Goal: Communication & Community: Answer question/provide support

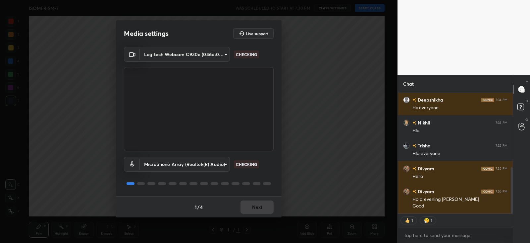
scroll to position [77, 113]
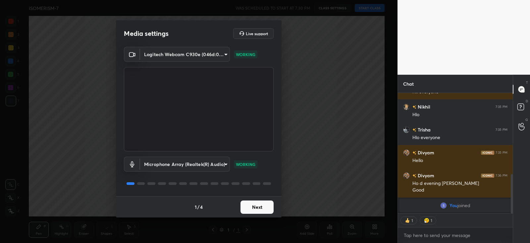
click at [257, 208] on button "Next" at bounding box center [257, 206] width 33 height 13
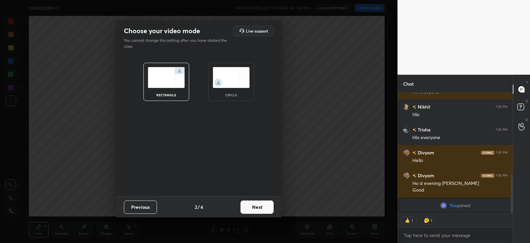
click at [258, 203] on button "Next" at bounding box center [257, 206] width 33 height 13
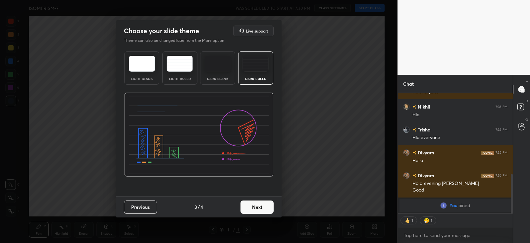
click at [260, 206] on button "Next" at bounding box center [257, 206] width 33 height 13
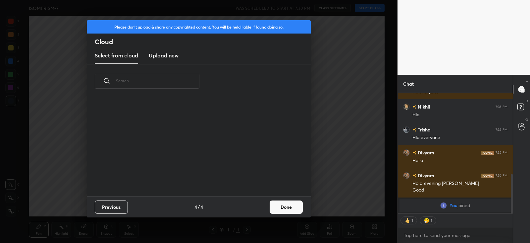
scroll to position [98, 213]
click at [275, 207] on button "Done" at bounding box center [286, 206] width 33 height 13
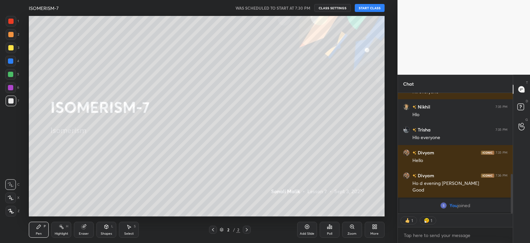
click at [374, 7] on button "START CLASS" at bounding box center [370, 8] width 30 height 8
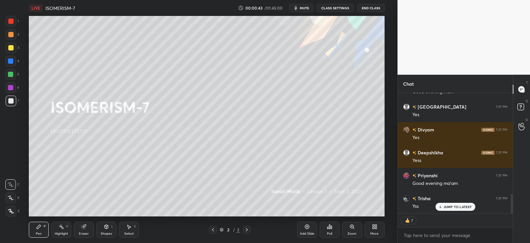
scroll to position [616, 0]
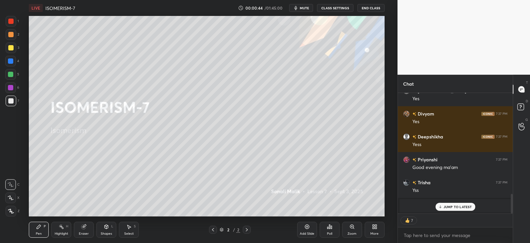
click at [379, 228] on div "More" at bounding box center [375, 229] width 20 height 16
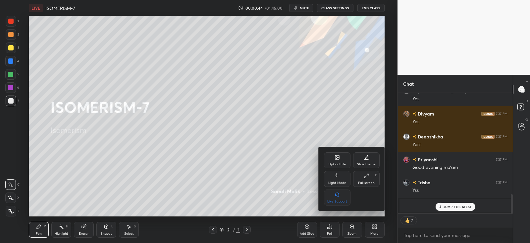
scroll to position [639, 0]
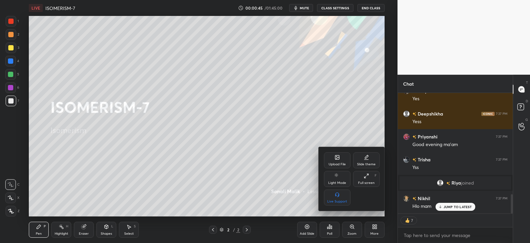
click at [454, 204] on div at bounding box center [265, 121] width 530 height 243
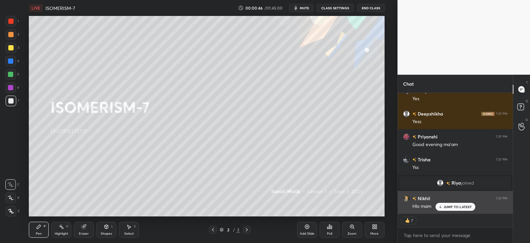
click at [443, 209] on div "JUMP TO LATEST" at bounding box center [455, 206] width 40 height 8
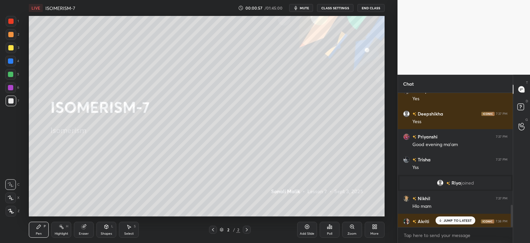
scroll to position [132, 113]
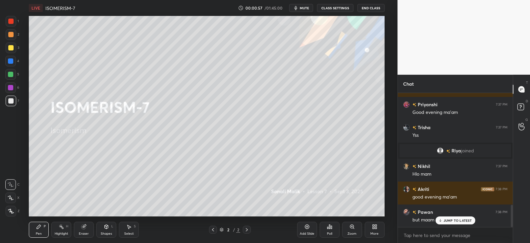
click at [452, 218] on p "JUMP TO LATEST" at bounding box center [458, 220] width 29 height 4
click at [373, 225] on icon at bounding box center [374, 225] width 2 height 2
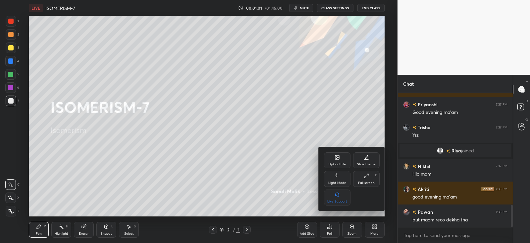
click at [334, 161] on div "Upload File" at bounding box center [337, 160] width 27 height 16
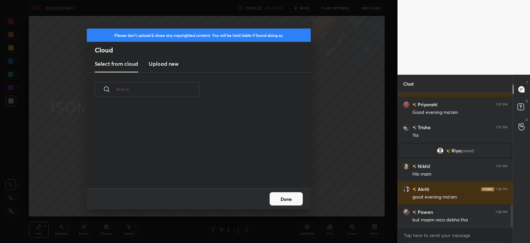
scroll to position [82, 213]
click at [172, 62] on h3 "Upload new" at bounding box center [164, 64] width 30 height 8
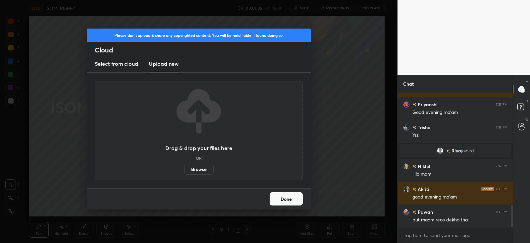
click at [204, 166] on label "Browse" at bounding box center [198, 169] width 29 height 11
click at [184, 166] on input "Browse" at bounding box center [184, 169] width 0 height 11
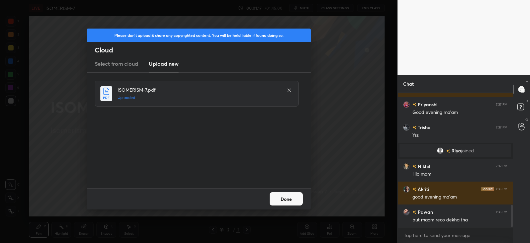
click at [289, 198] on button "Done" at bounding box center [286, 198] width 33 height 13
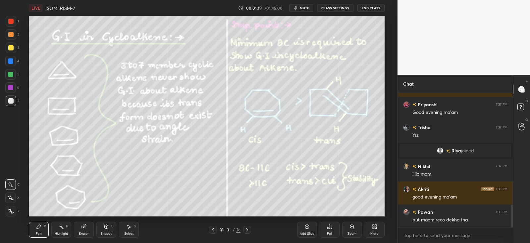
scroll to position [677, 0]
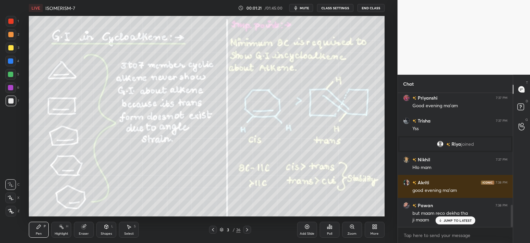
click at [448, 218] on p "JUMP TO LATEST" at bounding box center [458, 220] width 29 height 4
click at [215, 229] on icon at bounding box center [212, 229] width 5 height 5
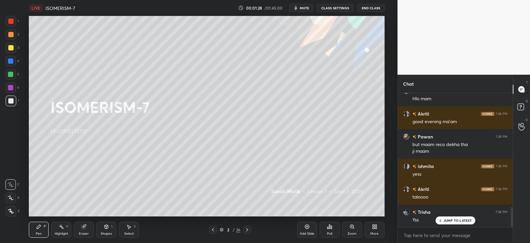
scroll to position [769, 0]
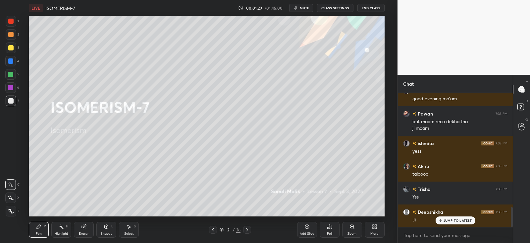
click at [249, 228] on icon at bounding box center [247, 229] width 5 height 5
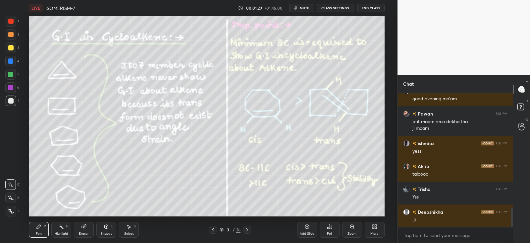
scroll to position [792, 0]
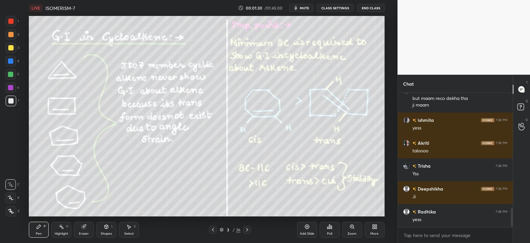
click at [109, 229] on icon at bounding box center [106, 226] width 5 height 5
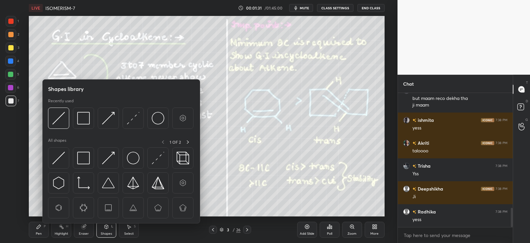
scroll to position [838, 0]
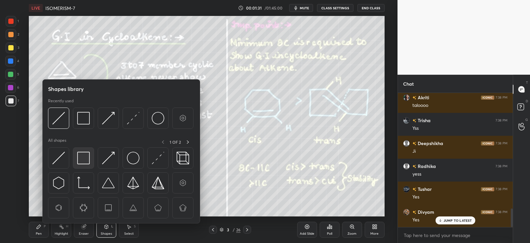
click at [83, 155] on img at bounding box center [83, 157] width 13 height 13
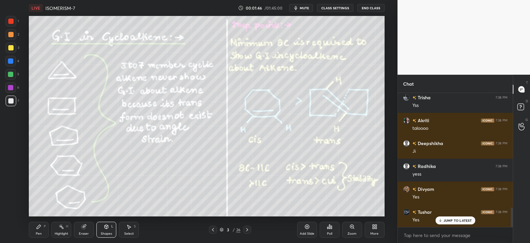
scroll to position [32942, 32771]
click at [108, 228] on icon at bounding box center [106, 226] width 5 height 5
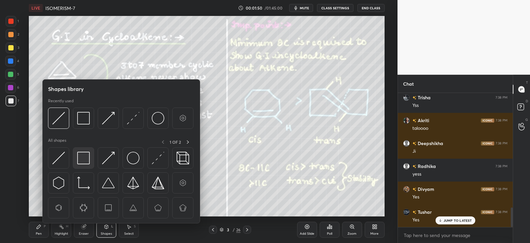
click at [85, 158] on img at bounding box center [83, 157] width 13 height 13
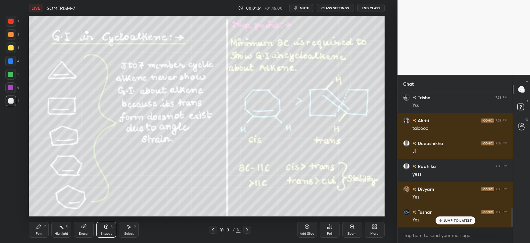
scroll to position [804, 0]
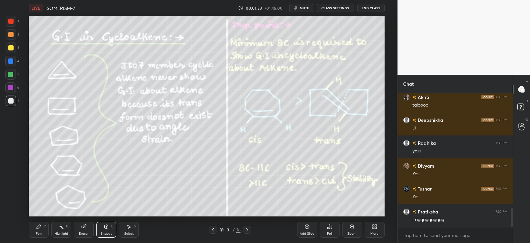
click at [50, 226] on div "Pen P Highlight H Eraser Shapes L Select S" at bounding box center [96, 229] width 134 height 16
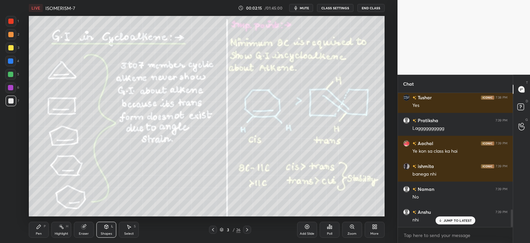
scroll to position [918, 0]
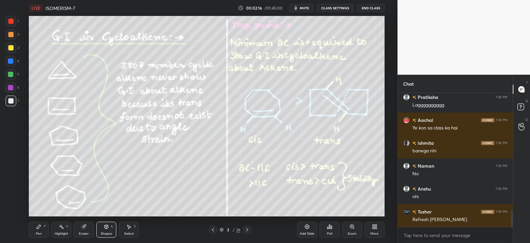
click at [105, 230] on div "Shapes L" at bounding box center [106, 229] width 20 height 16
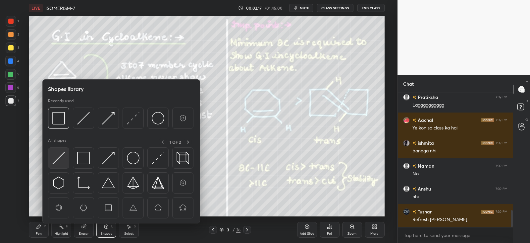
click at [63, 156] on img at bounding box center [58, 157] width 13 height 13
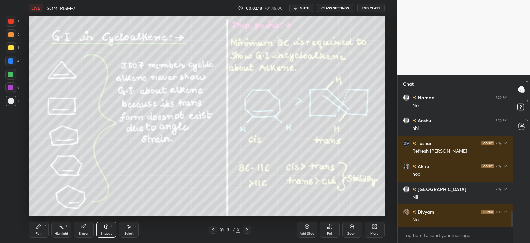
scroll to position [1009, 0]
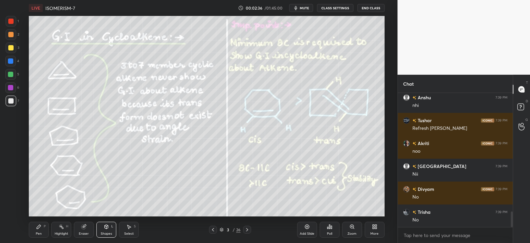
click at [40, 228] on icon at bounding box center [38, 226] width 5 height 5
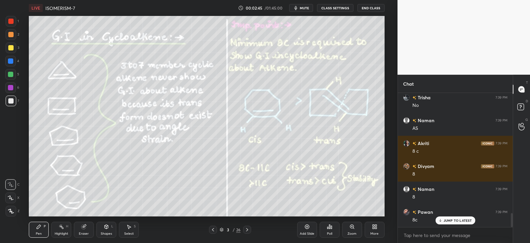
scroll to position [1146, 0]
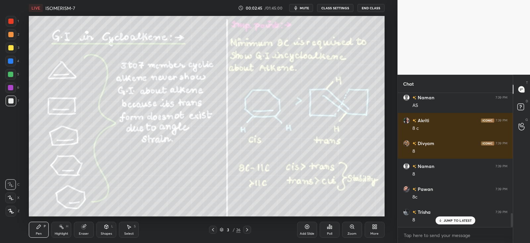
click at [111, 226] on div "Shapes L" at bounding box center [106, 229] width 20 height 16
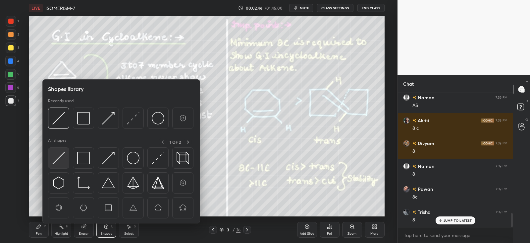
click at [64, 153] on img at bounding box center [58, 157] width 13 height 13
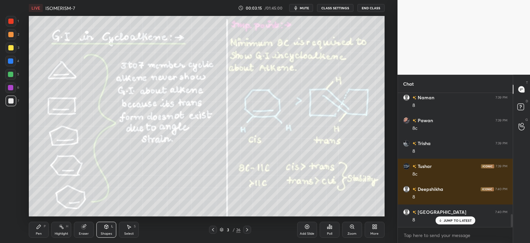
scroll to position [1238, 0]
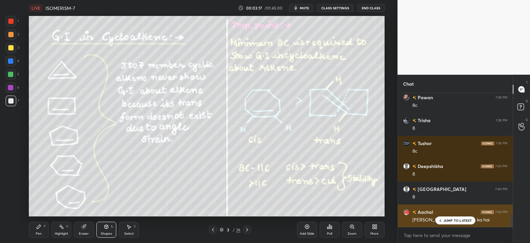
click at [451, 218] on p "JUMP TO LATEST" at bounding box center [458, 220] width 29 height 4
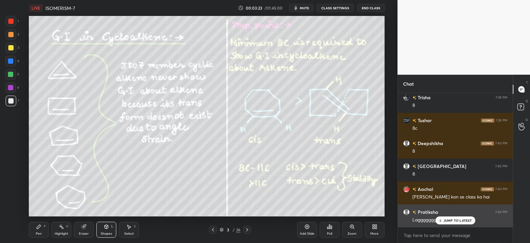
click at [456, 219] on p "JUMP TO LATEST" at bounding box center [458, 220] width 29 height 4
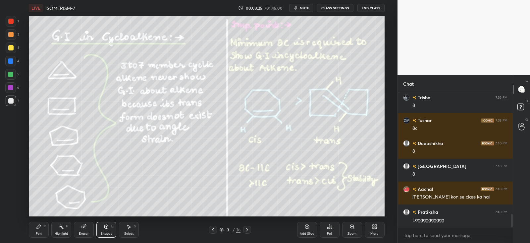
click at [38, 227] on icon at bounding box center [39, 226] width 4 height 4
click at [248, 228] on icon at bounding box center [247, 229] width 5 height 5
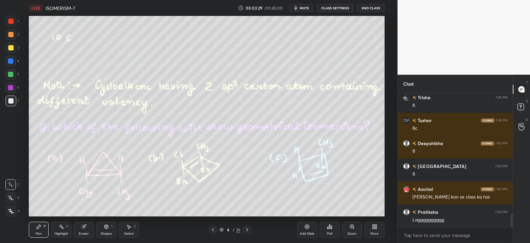
scroll to position [1284, 0]
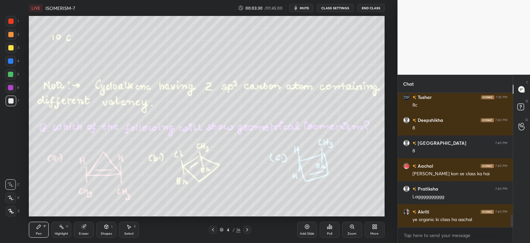
click at [213, 227] on icon at bounding box center [212, 229] width 5 height 5
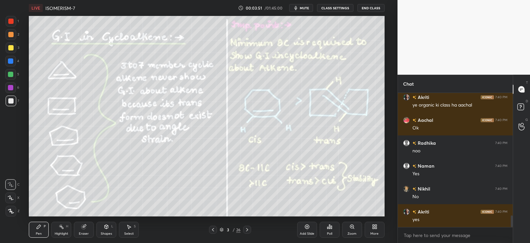
scroll to position [1421, 0]
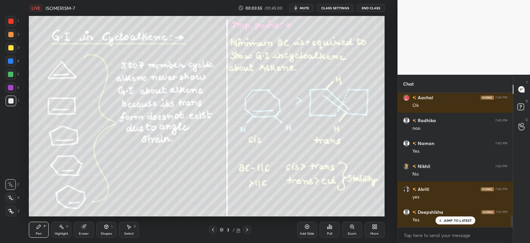
click at [248, 229] on icon at bounding box center [247, 229] width 5 height 5
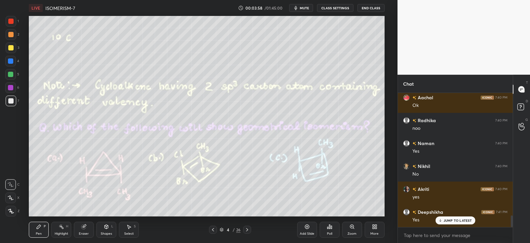
click at [109, 226] on icon at bounding box center [106, 226] width 5 height 5
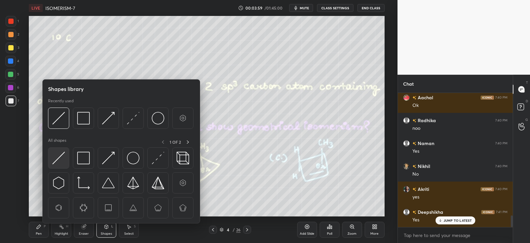
click at [59, 155] on img at bounding box center [58, 157] width 13 height 13
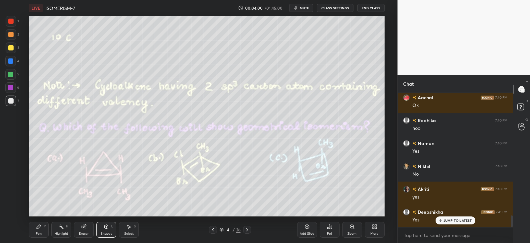
scroll to position [1444, 0]
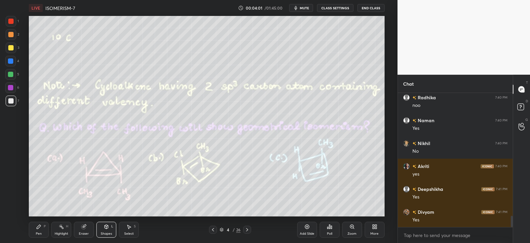
click at [40, 226] on icon at bounding box center [39, 226] width 4 height 4
click at [7, 209] on div at bounding box center [11, 210] width 11 height 11
click at [60, 230] on div "Highlight H" at bounding box center [61, 229] width 20 height 16
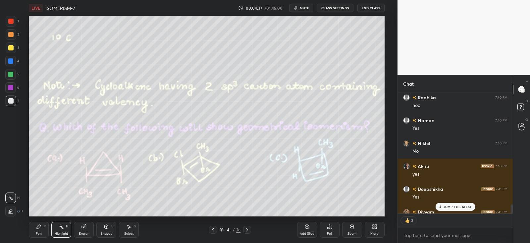
scroll to position [1480, 0]
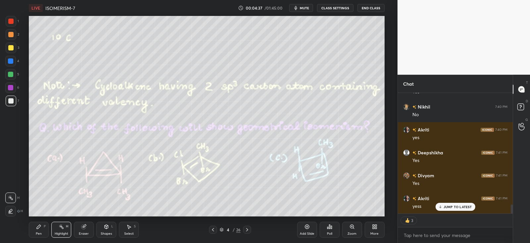
click at [43, 228] on div "Pen P" at bounding box center [39, 229] width 20 height 16
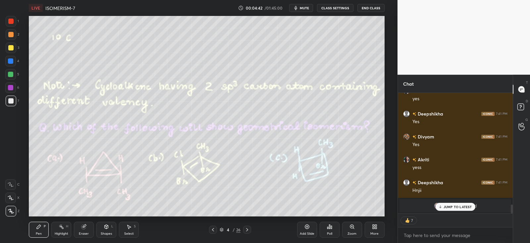
click at [68, 229] on div "Highlight H" at bounding box center [61, 229] width 20 height 16
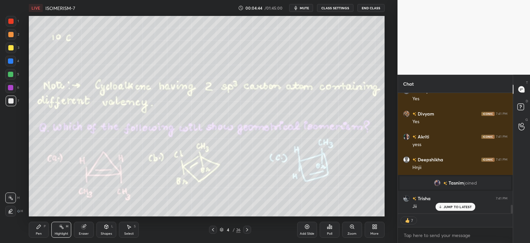
scroll to position [1565, 0]
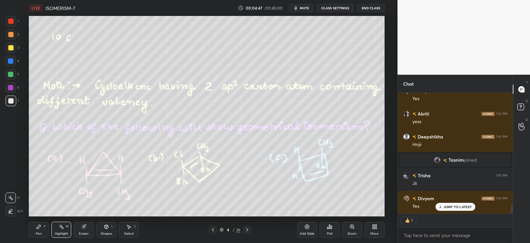
click at [39, 228] on icon at bounding box center [38, 226] width 5 height 5
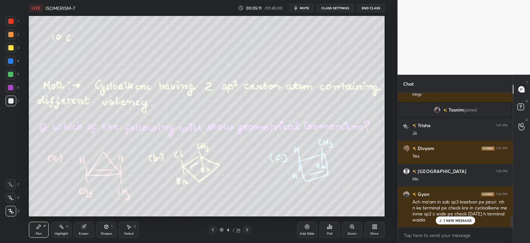
scroll to position [1638, 0]
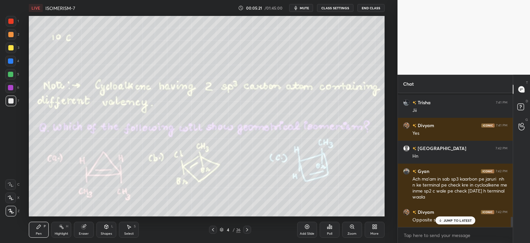
click at [65, 222] on div "Highlight H" at bounding box center [61, 229] width 20 height 16
click at [85, 227] on icon at bounding box center [84, 226] width 4 height 4
click at [39, 228] on icon at bounding box center [38, 226] width 5 height 5
click at [82, 226] on icon at bounding box center [84, 226] width 4 height 4
click at [35, 225] on div "Pen P" at bounding box center [39, 229] width 20 height 16
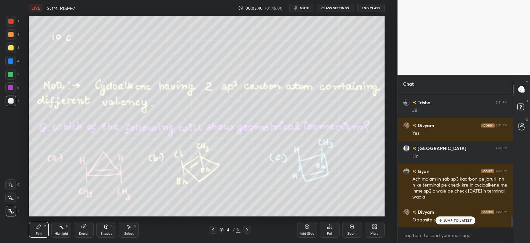
click at [38, 232] on div "Pen" at bounding box center [39, 233] width 6 height 3
click at [61, 225] on icon at bounding box center [61, 226] width 5 height 5
click at [41, 229] on div "Pen P" at bounding box center [39, 229] width 20 height 16
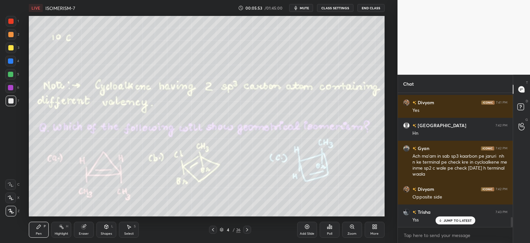
click at [16, 47] on div "3" at bounding box center [13, 47] width 14 height 11
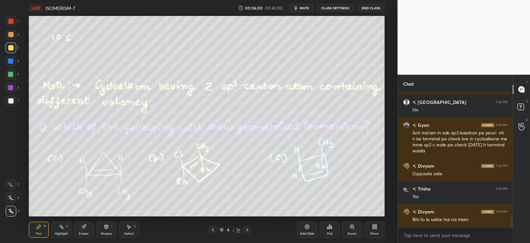
click at [85, 228] on icon at bounding box center [84, 226] width 4 height 4
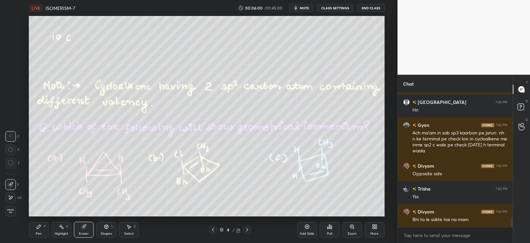
click at [59, 226] on icon at bounding box center [61, 226] width 5 height 5
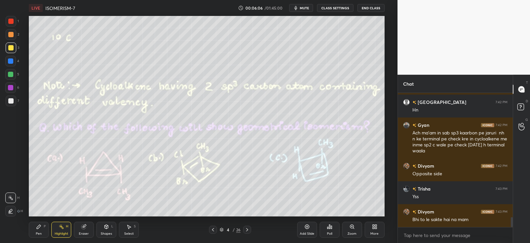
scroll to position [1690, 0]
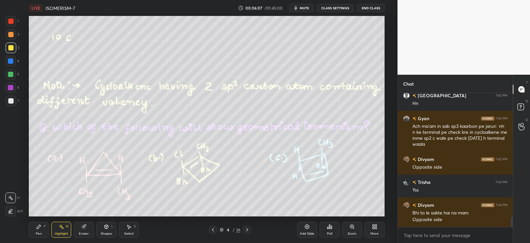
click at [38, 230] on div "Pen P" at bounding box center [39, 229] width 20 height 16
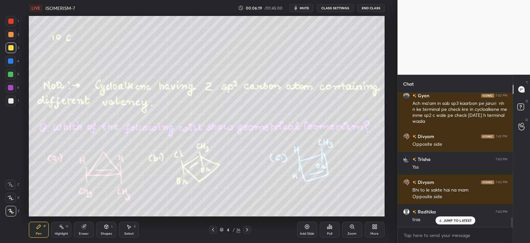
scroll to position [1742, 0]
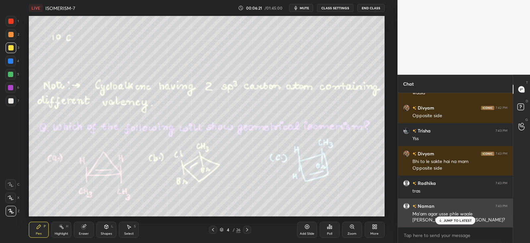
click at [447, 220] on p "JUMP TO LATEST" at bounding box center [458, 220] width 29 height 4
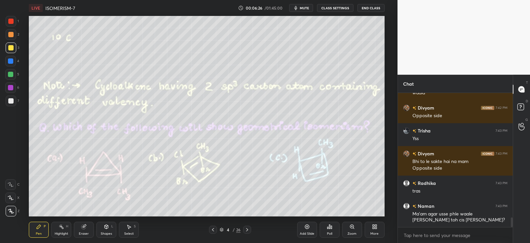
click at [12, 98] on div at bounding box center [10, 100] width 5 height 5
click at [41, 228] on icon at bounding box center [38, 226] width 5 height 5
click at [64, 228] on icon at bounding box center [61, 226] width 5 height 5
click at [38, 226] on icon at bounding box center [39, 226] width 4 height 4
click at [40, 223] on div "Pen P" at bounding box center [39, 229] width 20 height 16
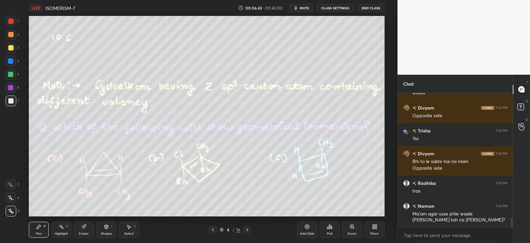
click at [64, 228] on icon at bounding box center [61, 226] width 5 height 5
click at [38, 225] on icon at bounding box center [38, 226] width 5 height 5
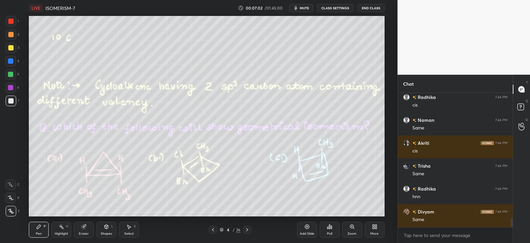
scroll to position [1902, 0]
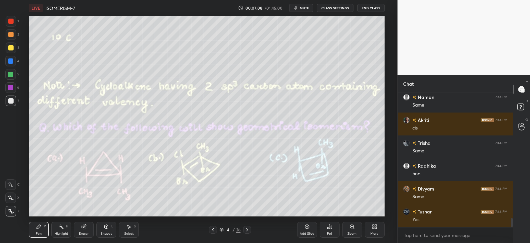
click at [86, 232] on div "Eraser" at bounding box center [84, 233] width 10 height 3
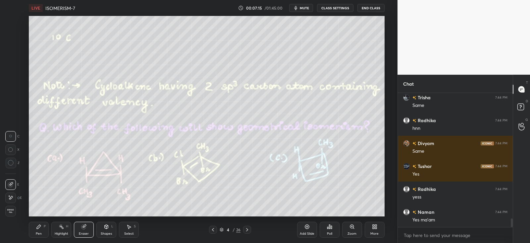
scroll to position [1970, 0]
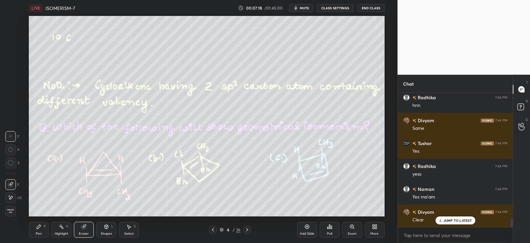
click at [39, 229] on div "Pen P" at bounding box center [39, 229] width 20 height 16
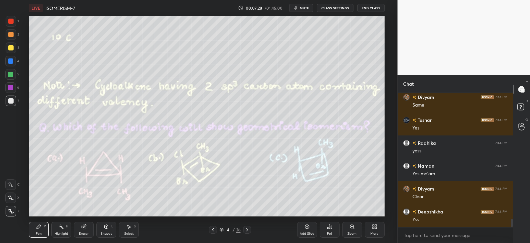
click at [11, 49] on div at bounding box center [10, 47] width 5 height 5
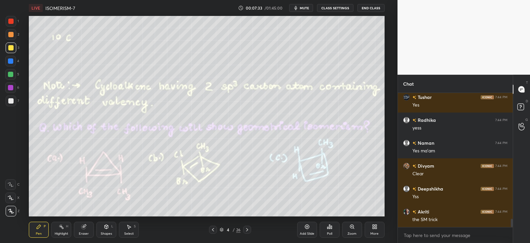
click at [105, 232] on div "Shapes" at bounding box center [106, 233] width 11 height 3
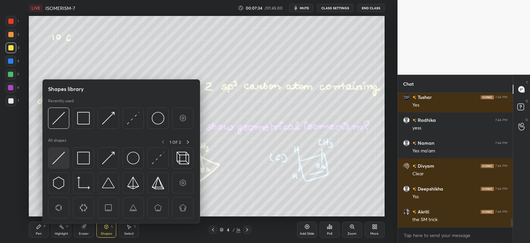
click at [59, 157] on img at bounding box center [58, 157] width 13 height 13
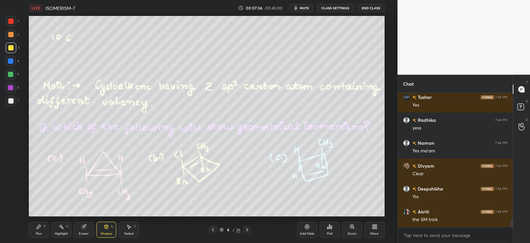
click at [214, 229] on icon at bounding box center [212, 229] width 5 height 5
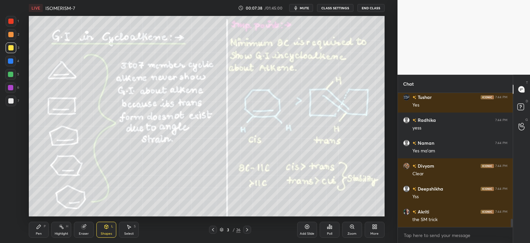
click at [40, 219] on div "Pen P Highlight H Eraser Shapes L Select S 3 / 26 Add Slide Poll Zoom More" at bounding box center [207, 229] width 356 height 27
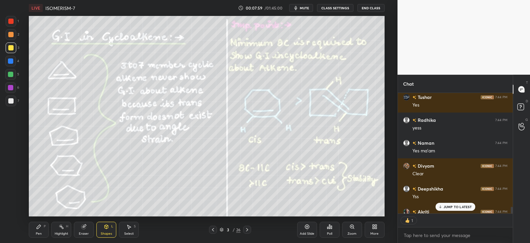
scroll to position [2052, 0]
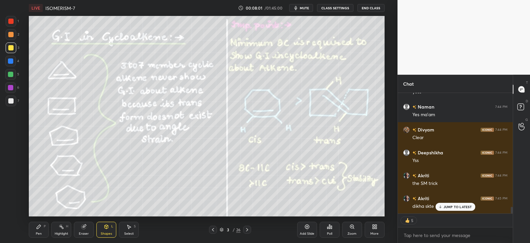
click at [108, 227] on icon at bounding box center [107, 226] width 4 height 4
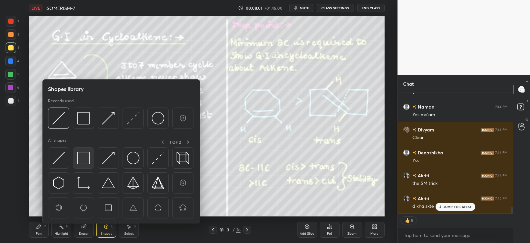
click at [88, 156] on img at bounding box center [83, 157] width 13 height 13
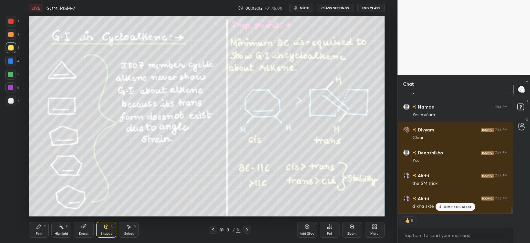
scroll to position [2075, 0]
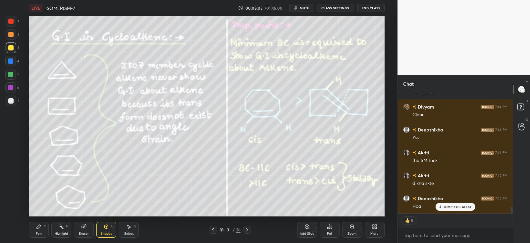
click at [37, 228] on icon at bounding box center [39, 226] width 4 height 4
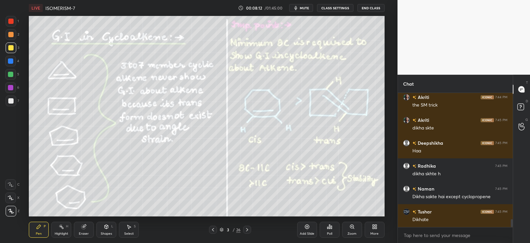
scroll to position [2153, 0]
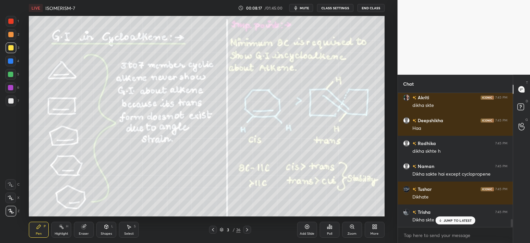
click at [11, 62] on div at bounding box center [10, 60] width 5 height 5
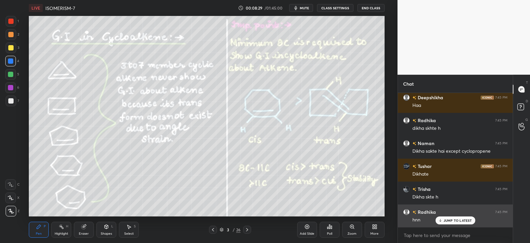
click at [458, 219] on p "JUMP TO LATEST" at bounding box center [458, 220] width 29 height 4
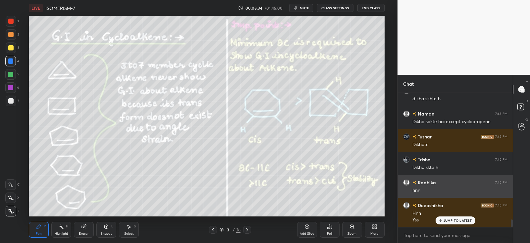
scroll to position [2228, 0]
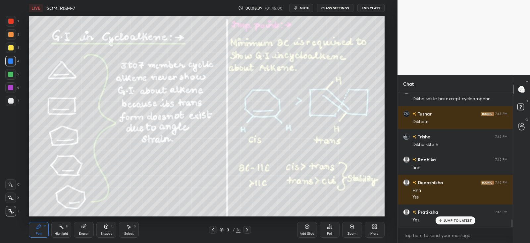
click at [248, 231] on icon at bounding box center [247, 229] width 5 height 5
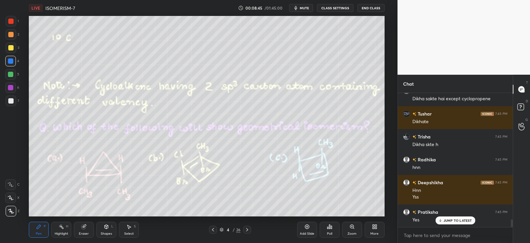
click at [15, 100] on div at bounding box center [11, 100] width 11 height 11
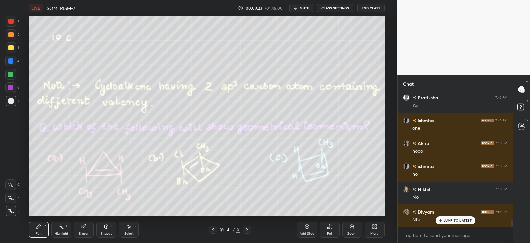
scroll to position [2389, 0]
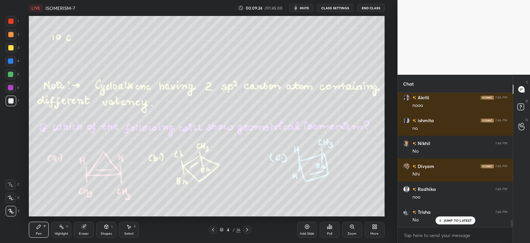
click at [247, 227] on icon at bounding box center [247, 229] width 5 height 5
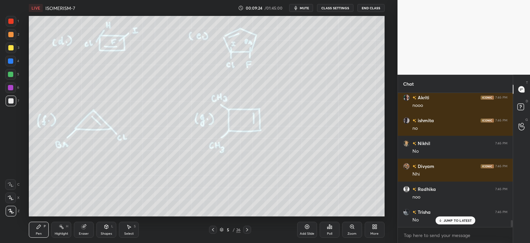
scroll to position [2411, 0]
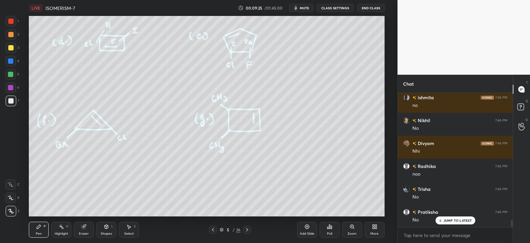
click at [246, 230] on icon at bounding box center [247, 229] width 5 height 5
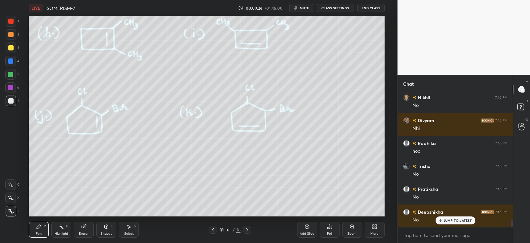
click at [251, 229] on div at bounding box center [247, 229] width 8 height 8
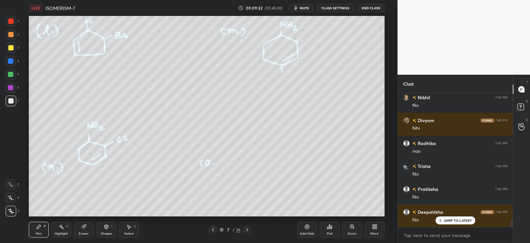
click at [215, 229] on icon at bounding box center [212, 229] width 5 height 5
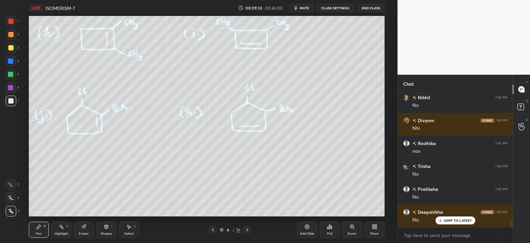
click at [214, 228] on icon at bounding box center [212, 229] width 5 height 5
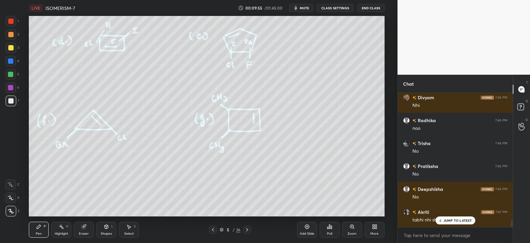
scroll to position [2480, 0]
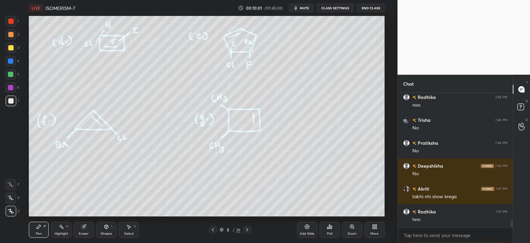
click at [215, 228] on icon at bounding box center [212, 229] width 5 height 5
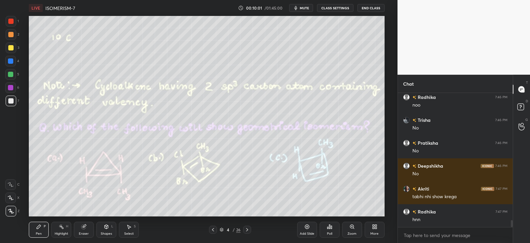
click at [215, 228] on icon at bounding box center [212, 229] width 5 height 5
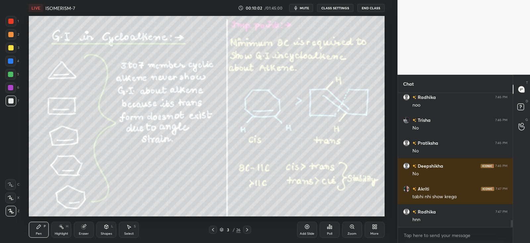
click at [249, 229] on icon at bounding box center [247, 229] width 5 height 5
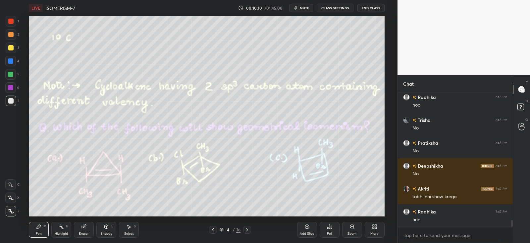
scroll to position [2503, 0]
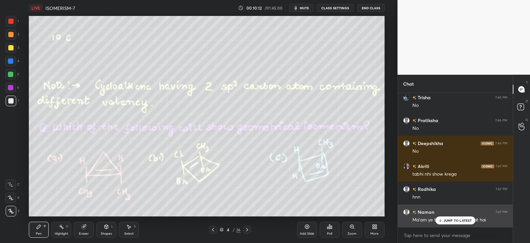
click at [456, 218] on p "JUMP TO LATEST" at bounding box center [458, 220] width 29 height 4
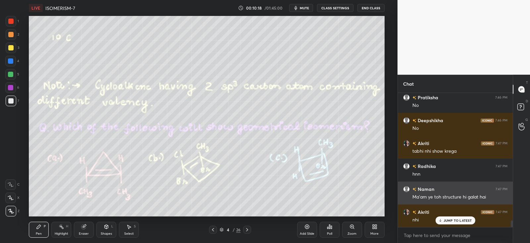
scroll to position [2549, 0]
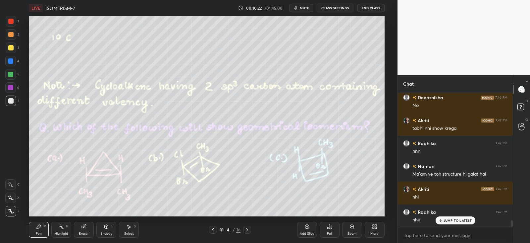
click at [8, 101] on div at bounding box center [10, 100] width 5 height 5
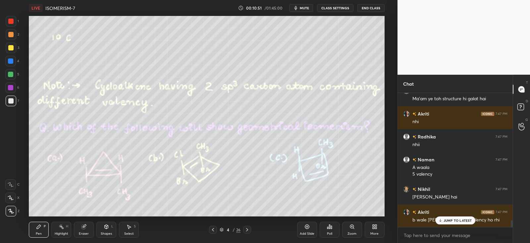
scroll to position [2640, 0]
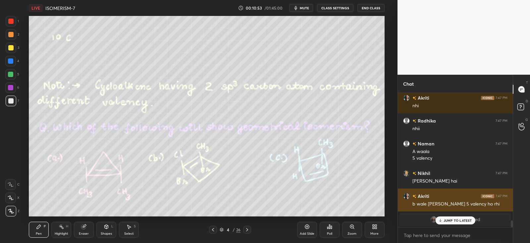
click at [454, 220] on p "JUMP TO LATEST" at bounding box center [458, 220] width 29 height 4
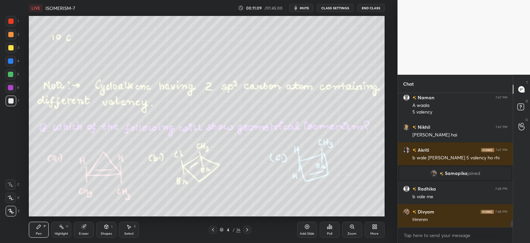
scroll to position [2708, 0]
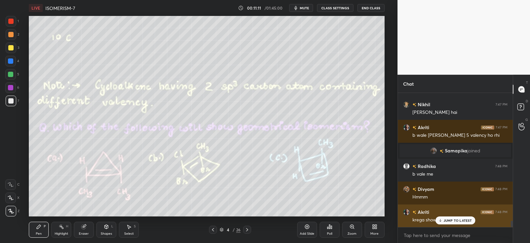
click at [450, 216] on div "JUMP TO LATEST" at bounding box center [455, 220] width 40 height 8
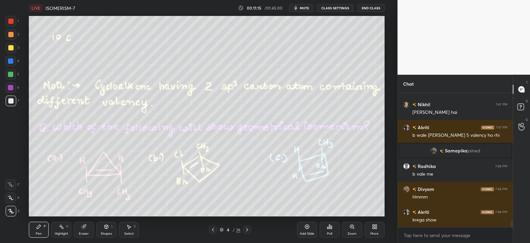
click at [15, 57] on div at bounding box center [10, 61] width 11 height 11
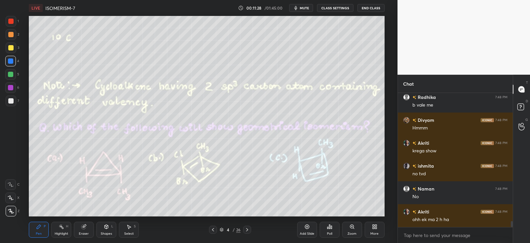
scroll to position [2800, 0]
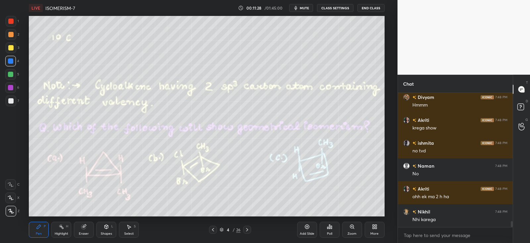
click at [15, 77] on div at bounding box center [10, 74] width 11 height 11
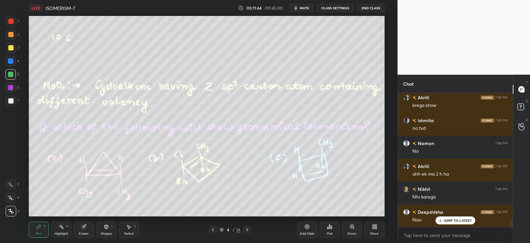
scroll to position [2846, 0]
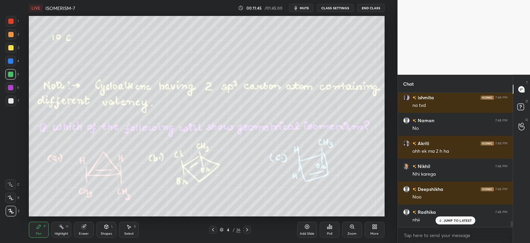
click at [249, 232] on div at bounding box center [247, 229] width 8 height 8
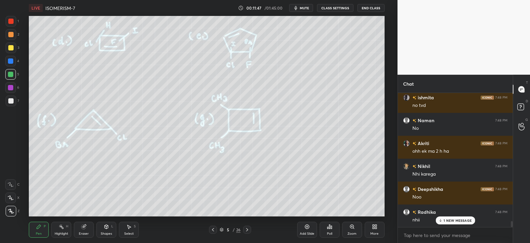
scroll to position [2868, 0]
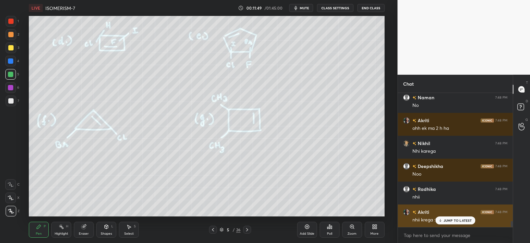
click at [462, 220] on p "JUMP TO LATEST" at bounding box center [458, 220] width 29 height 4
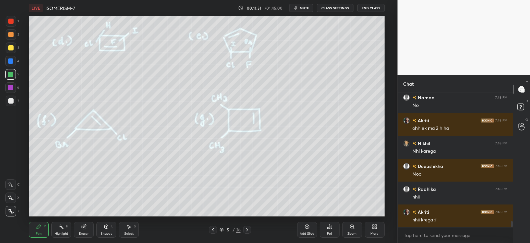
click at [16, 46] on div at bounding box center [11, 47] width 11 height 11
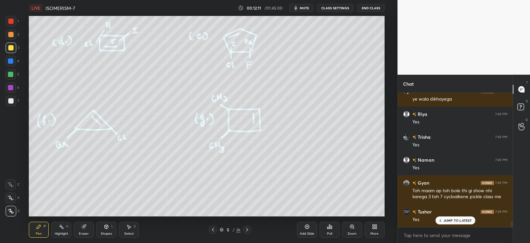
scroll to position [3126, 0]
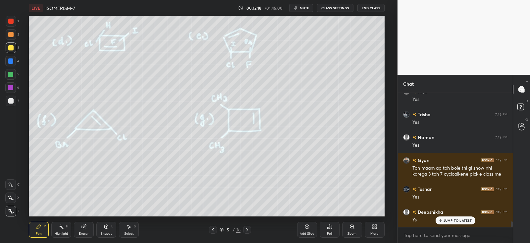
click at [214, 229] on icon at bounding box center [212, 229] width 5 height 5
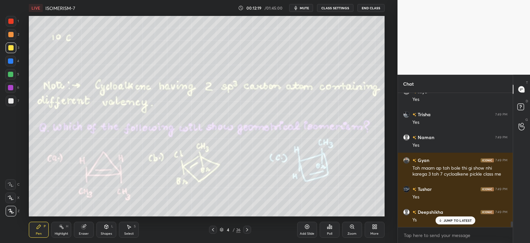
click at [214, 230] on icon at bounding box center [212, 229] width 5 height 5
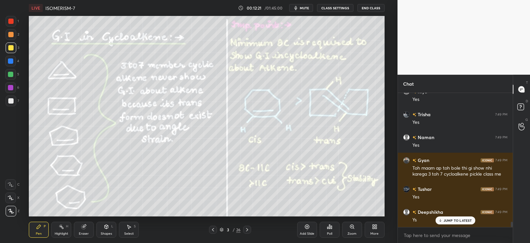
scroll to position [3149, 0]
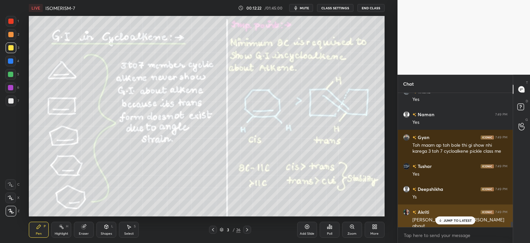
click at [452, 215] on div "[PERSON_NAME] double [PERSON_NAME] about" at bounding box center [460, 222] width 95 height 14
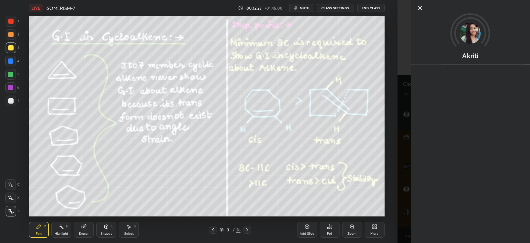
click at [383, 211] on div "Add Slide Poll Zoom More" at bounding box center [340, 229] width 87 height 37
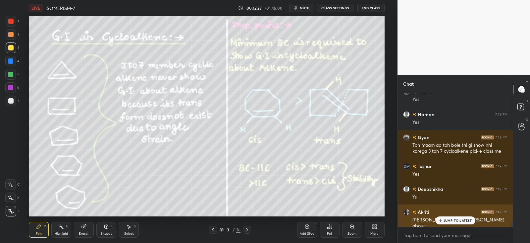
click at [440, 220] on icon at bounding box center [440, 220] width 0 height 2
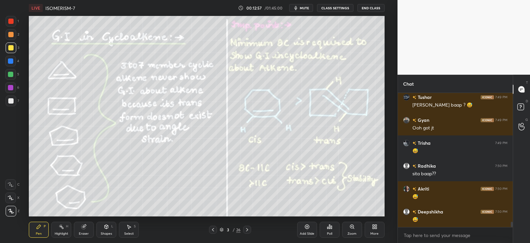
scroll to position [3332, 0]
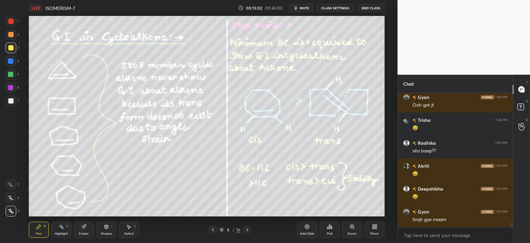
click at [63, 226] on icon at bounding box center [61, 226] width 5 height 5
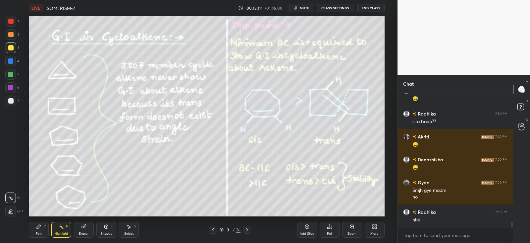
scroll to position [3390, 0]
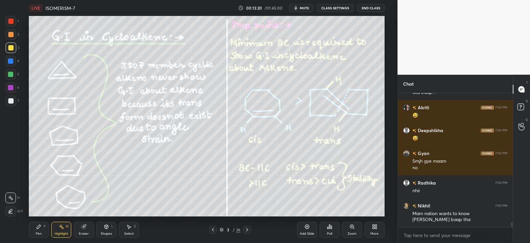
click at [253, 234] on div "Pen P Highlight H Eraser Shapes L Select S 3 / 26 Add Slide Poll Zoom More" at bounding box center [207, 229] width 356 height 27
click at [251, 229] on div at bounding box center [247, 229] width 8 height 8
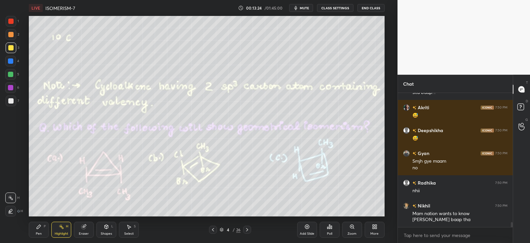
click at [13, 101] on div at bounding box center [10, 100] width 5 height 5
click at [247, 230] on icon at bounding box center [247, 229] width 2 height 3
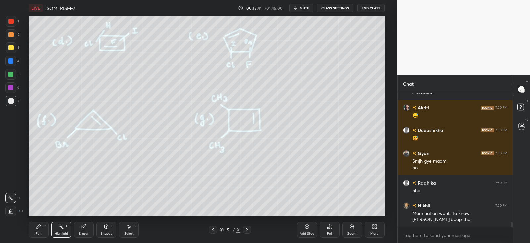
scroll to position [3413, 0]
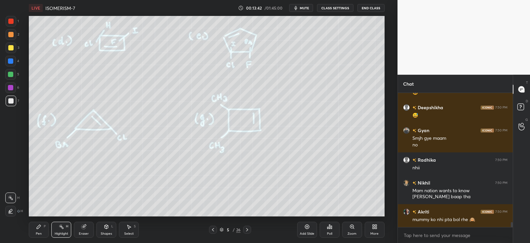
click at [38, 227] on icon at bounding box center [39, 226] width 4 height 4
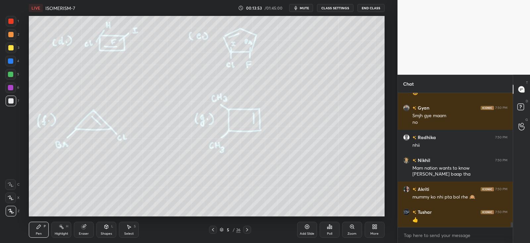
scroll to position [3459, 0]
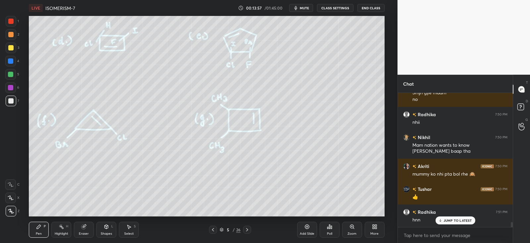
click at [88, 230] on div "Eraser" at bounding box center [84, 229] width 20 height 16
click at [38, 224] on icon at bounding box center [38, 226] width 5 height 5
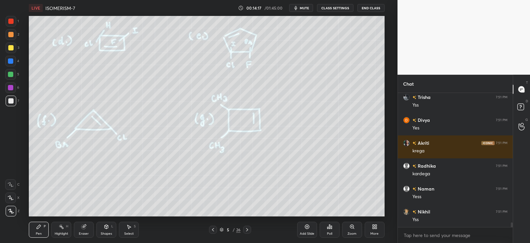
scroll to position [3642, 0]
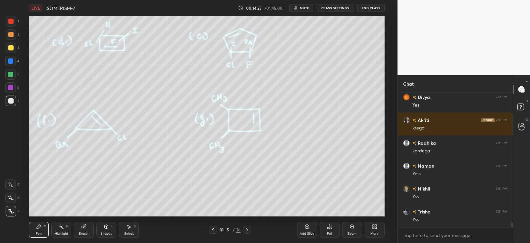
click at [59, 226] on icon at bounding box center [61, 226] width 5 height 5
click at [46, 228] on div "Pen P" at bounding box center [39, 229] width 20 height 16
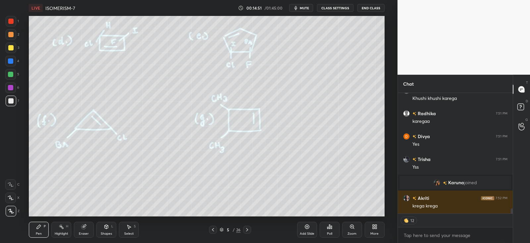
scroll to position [2819, 0]
click at [13, 59] on div at bounding box center [10, 61] width 11 height 11
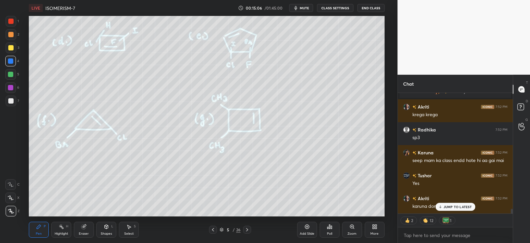
scroll to position [132, 113]
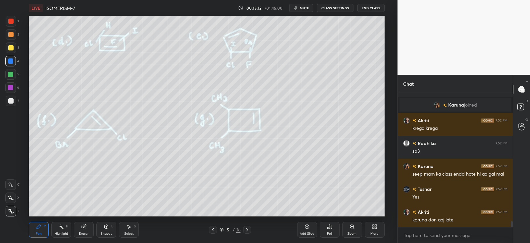
click at [247, 229] on icon at bounding box center [247, 229] width 5 height 5
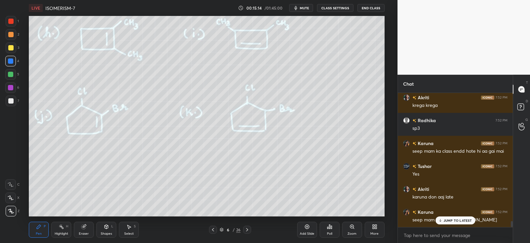
click at [15, 49] on div at bounding box center [11, 47] width 11 height 11
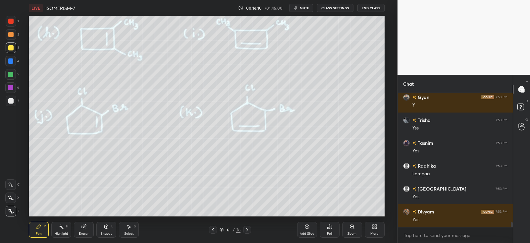
scroll to position [3446, 0]
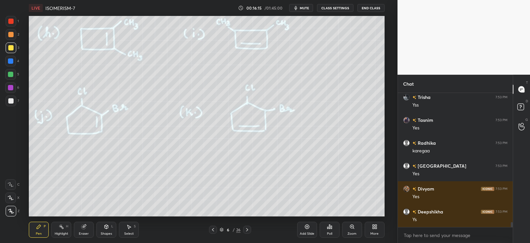
click at [14, 99] on div at bounding box center [11, 100] width 11 height 11
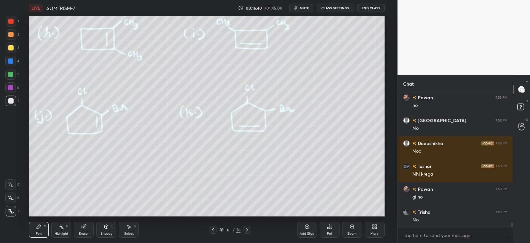
scroll to position [3721, 0]
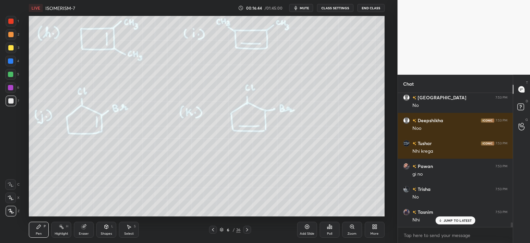
click at [13, 62] on div at bounding box center [10, 61] width 11 height 11
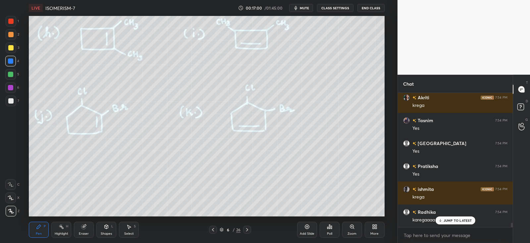
scroll to position [3972, 0]
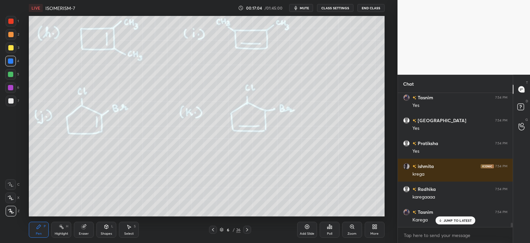
click at [11, 48] on div at bounding box center [10, 47] width 5 height 5
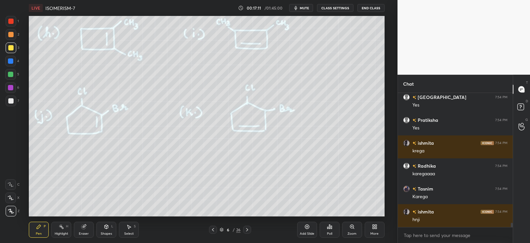
click at [250, 229] on icon at bounding box center [247, 229] width 5 height 5
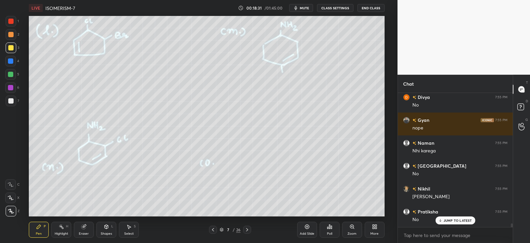
scroll to position [4612, 0]
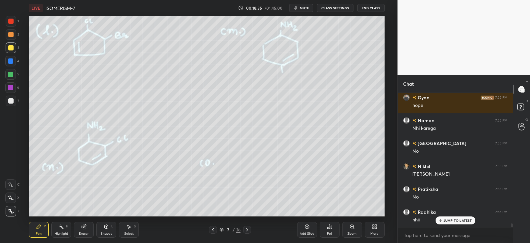
click at [248, 228] on icon at bounding box center [247, 229] width 5 height 5
click at [11, 37] on div at bounding box center [11, 34] width 11 height 11
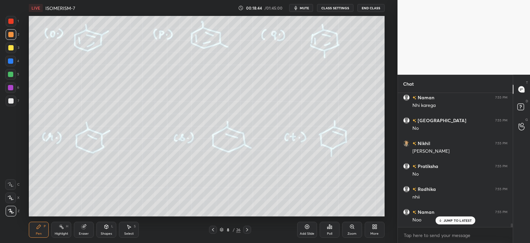
click at [18, 47] on div "3" at bounding box center [13, 47] width 14 height 11
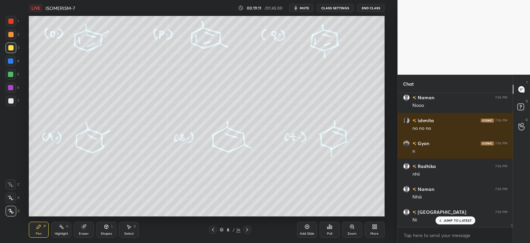
scroll to position [5230, 0]
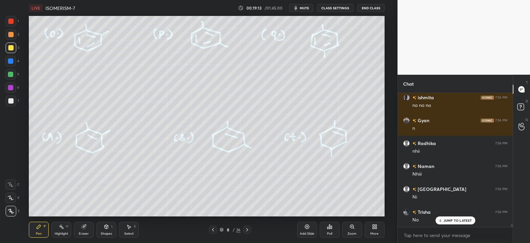
click at [247, 229] on icon at bounding box center [247, 229] width 5 height 5
click at [214, 228] on icon at bounding box center [212, 229] width 5 height 5
click at [14, 102] on div at bounding box center [11, 100] width 11 height 11
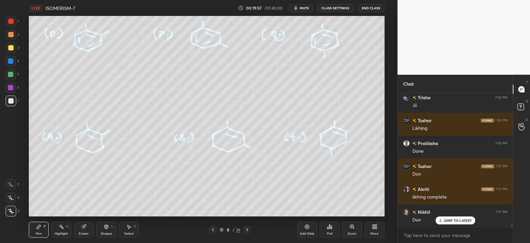
scroll to position [2, 2]
click at [446, 207] on p "JUMP TO LATEST" at bounding box center [458, 206] width 29 height 4
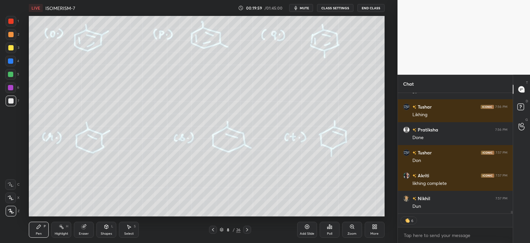
click at [248, 231] on icon at bounding box center [247, 229] width 5 height 5
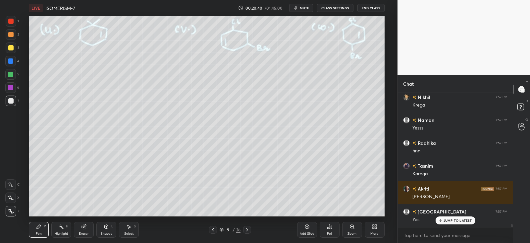
scroll to position [5870, 0]
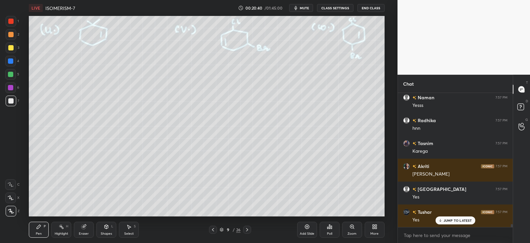
click at [87, 228] on div "Eraser" at bounding box center [84, 229] width 20 height 16
click at [44, 227] on div "P" at bounding box center [45, 225] width 2 height 3
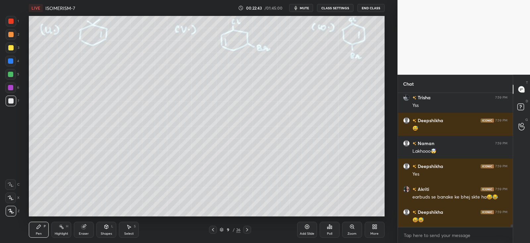
scroll to position [6488, 0]
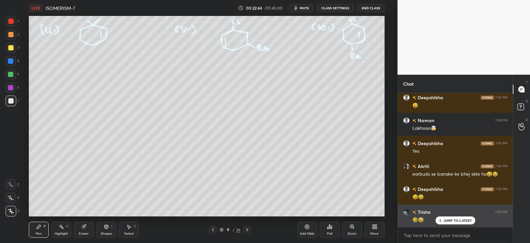
click at [451, 221] on p "JUMP TO LATEST" at bounding box center [458, 220] width 29 height 4
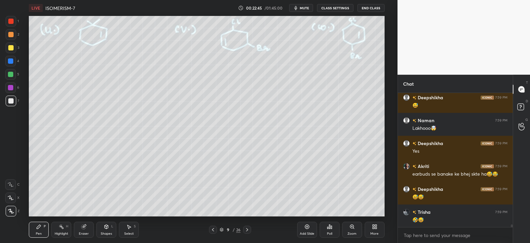
click at [9, 105] on div at bounding box center [11, 100] width 11 height 11
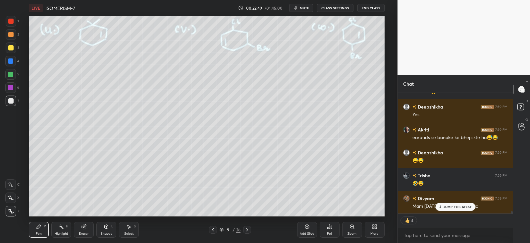
click at [247, 228] on icon at bounding box center [247, 229] width 2 height 3
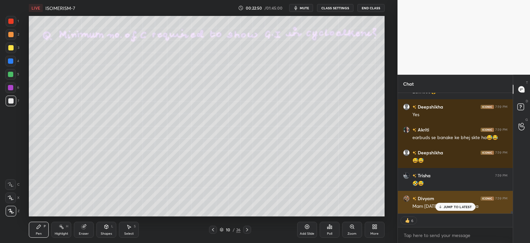
click at [441, 205] on icon at bounding box center [440, 206] width 4 height 4
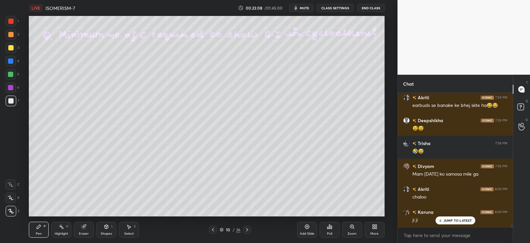
scroll to position [6579, 0]
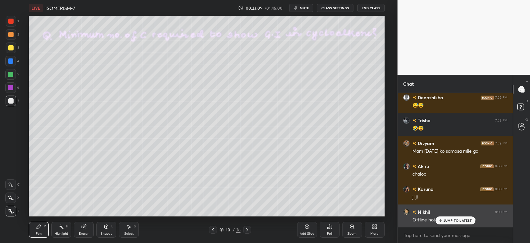
click at [455, 222] on div "JUMP TO LATEST" at bounding box center [455, 220] width 40 height 8
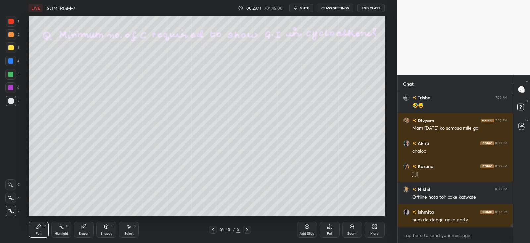
scroll to position [6625, 0]
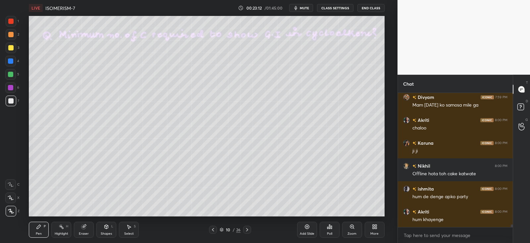
click at [10, 39] on div at bounding box center [11, 34] width 11 height 11
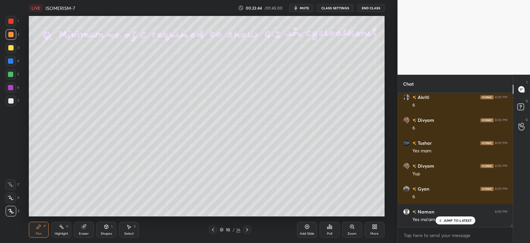
scroll to position [6899, 0]
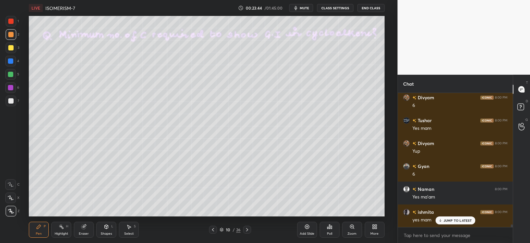
click at [109, 228] on div "Shapes L" at bounding box center [106, 229] width 20 height 16
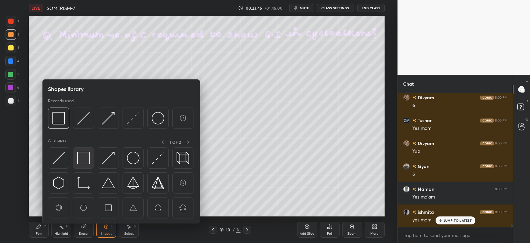
click at [85, 158] on img at bounding box center [83, 157] width 13 height 13
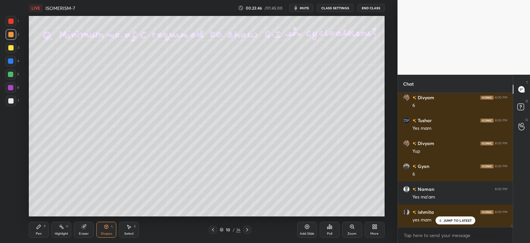
scroll to position [6928, 0]
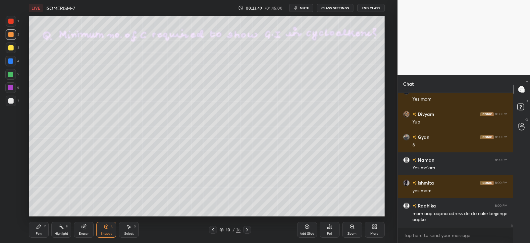
click at [41, 224] on icon at bounding box center [38, 226] width 5 height 5
click at [108, 226] on icon at bounding box center [107, 226] width 4 height 4
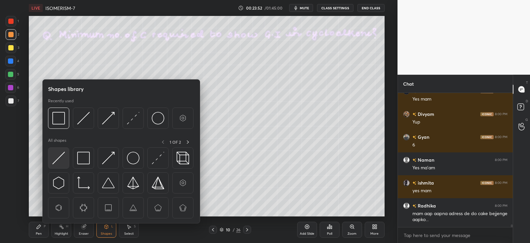
click at [61, 160] on img at bounding box center [58, 157] width 13 height 13
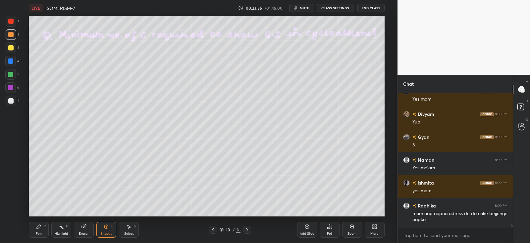
click at [41, 226] on icon at bounding box center [38, 226] width 5 height 5
click at [8, 49] on div at bounding box center [10, 47] width 5 height 5
click at [12, 37] on div at bounding box center [10, 34] width 5 height 5
click at [11, 47] on div at bounding box center [10, 47] width 5 height 5
click at [14, 36] on div at bounding box center [11, 34] width 11 height 11
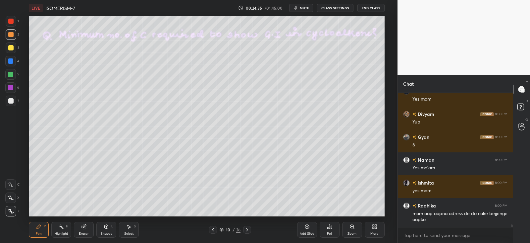
click at [11, 74] on div at bounding box center [10, 74] width 5 height 5
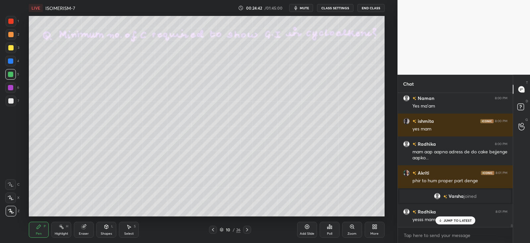
scroll to position [5838, 0]
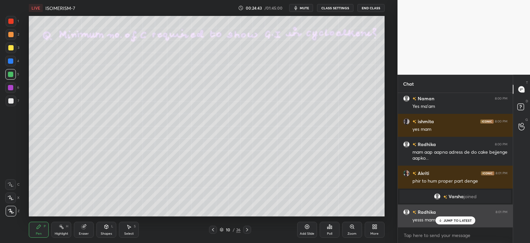
click at [450, 217] on div "JUMP TO LATEST" at bounding box center [455, 220] width 40 height 8
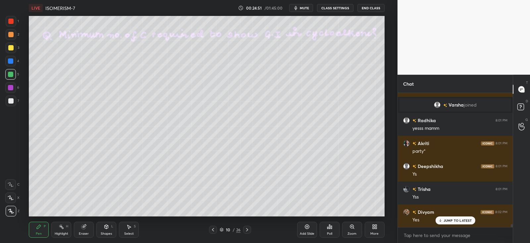
scroll to position [5952, 0]
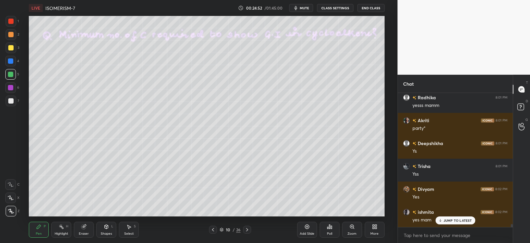
click at [248, 230] on icon at bounding box center [247, 229] width 5 height 5
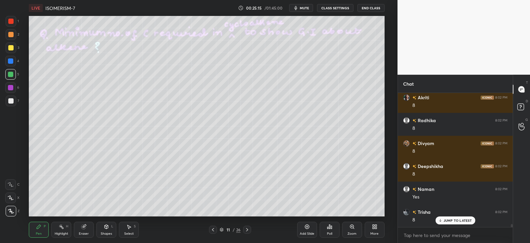
scroll to position [6181, 0]
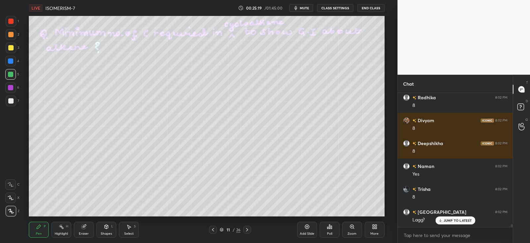
click at [209, 227] on div at bounding box center [213, 229] width 8 height 8
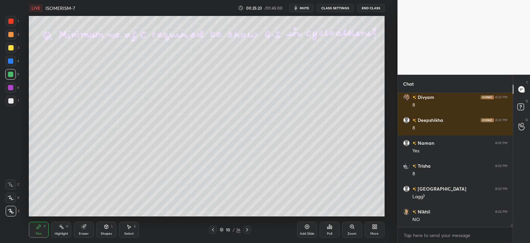
click at [248, 229] on icon at bounding box center [247, 229] width 5 height 5
click at [14, 102] on div at bounding box center [11, 100] width 11 height 11
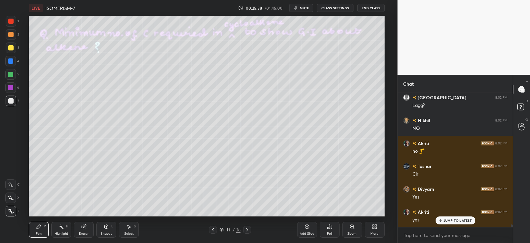
scroll to position [2, 2]
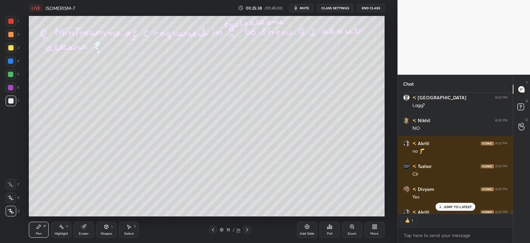
click at [251, 229] on div at bounding box center [247, 229] width 8 height 8
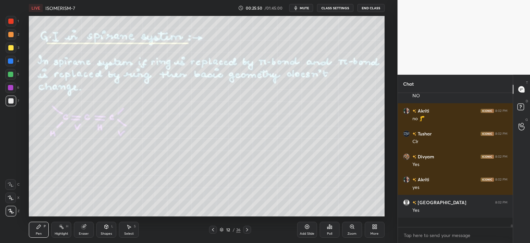
scroll to position [6319, 0]
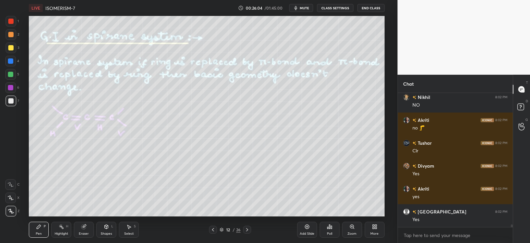
click at [108, 228] on icon at bounding box center [106, 226] width 5 height 5
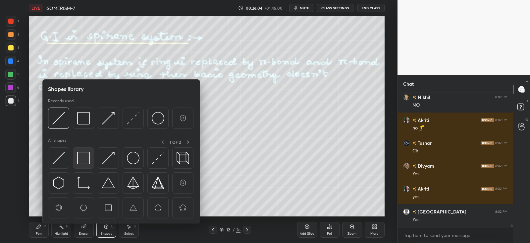
click at [84, 156] on img at bounding box center [83, 157] width 13 height 13
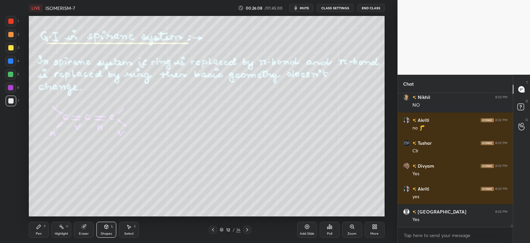
click at [40, 227] on icon at bounding box center [38, 226] width 5 height 5
click at [83, 230] on div "Eraser" at bounding box center [84, 229] width 20 height 16
click at [83, 229] on icon at bounding box center [83, 226] width 5 height 5
click at [38, 228] on icon at bounding box center [39, 226] width 4 height 4
click at [10, 58] on div at bounding box center [10, 61] width 11 height 11
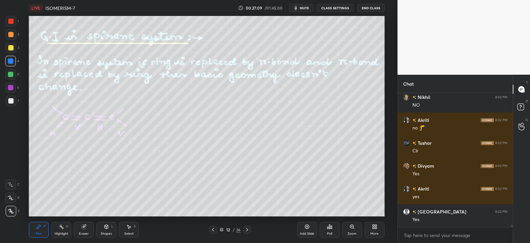
click at [61, 229] on icon at bounding box center [61, 226] width 5 height 5
click at [85, 226] on icon at bounding box center [84, 226] width 4 height 4
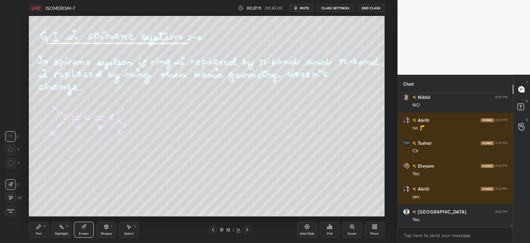
click at [41, 228] on icon at bounding box center [38, 226] width 5 height 5
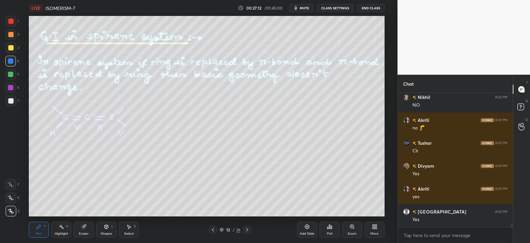
click at [12, 98] on div at bounding box center [10, 100] width 5 height 5
click at [10, 100] on div at bounding box center [10, 100] width 5 height 5
click at [12, 88] on div at bounding box center [10, 87] width 5 height 5
click at [13, 104] on div at bounding box center [11, 100] width 11 height 11
click at [11, 76] on div at bounding box center [10, 74] width 5 height 5
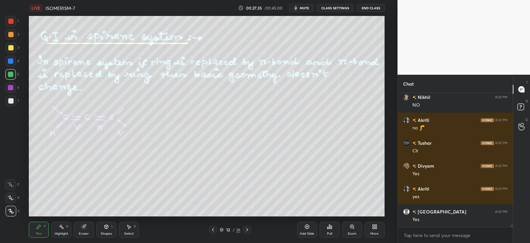
click at [11, 98] on div at bounding box center [10, 100] width 5 height 5
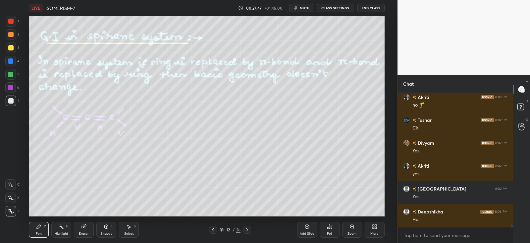
click at [105, 229] on div "Shapes L" at bounding box center [106, 229] width 20 height 16
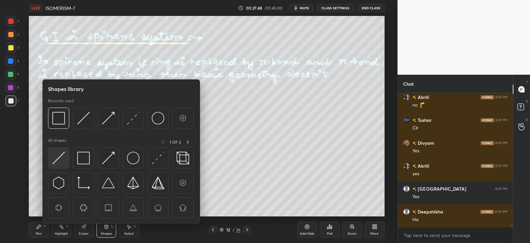
click at [61, 154] on img at bounding box center [58, 157] width 13 height 13
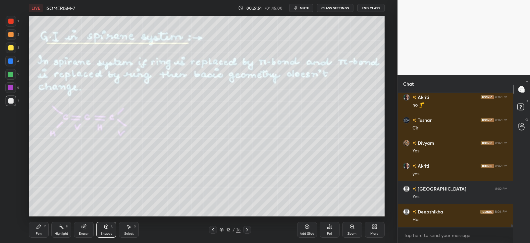
click at [43, 228] on div "Pen P" at bounding box center [39, 229] width 20 height 16
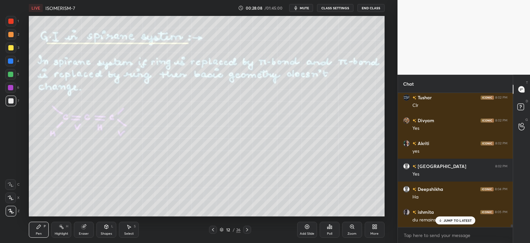
click at [447, 220] on p "JUMP TO LATEST" at bounding box center [458, 220] width 29 height 4
click at [104, 231] on div "Shapes L" at bounding box center [106, 229] width 20 height 16
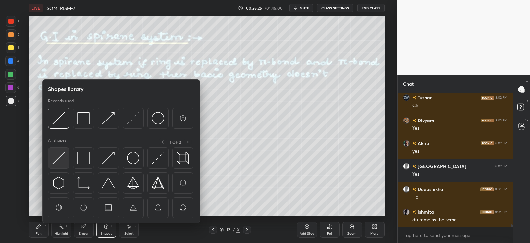
click at [61, 158] on img at bounding box center [58, 157] width 13 height 13
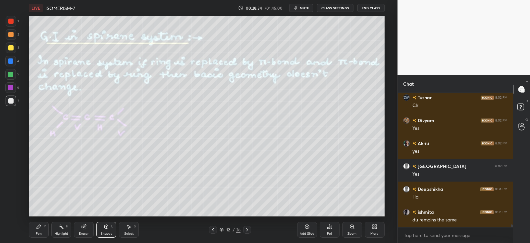
click at [41, 227] on icon at bounding box center [38, 226] width 5 height 5
click at [10, 60] on div at bounding box center [10, 60] width 5 height 5
click at [82, 228] on icon at bounding box center [83, 226] width 5 height 5
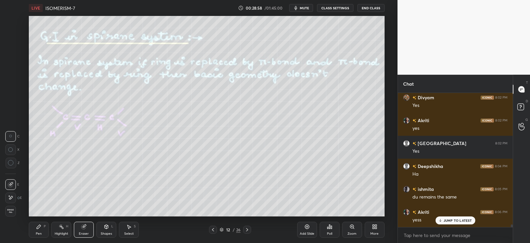
click at [46, 229] on div "Pen P" at bounding box center [39, 229] width 20 height 16
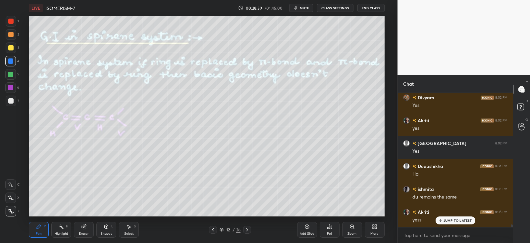
click at [11, 100] on div at bounding box center [10, 100] width 5 height 5
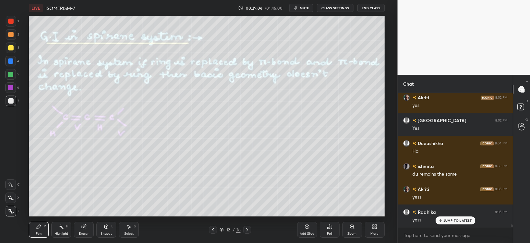
click at [7, 62] on div at bounding box center [10, 61] width 11 height 11
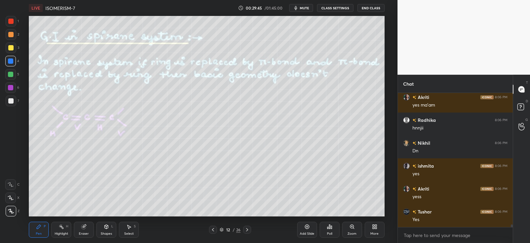
scroll to position [2, 2]
click at [251, 231] on div at bounding box center [247, 229] width 8 height 8
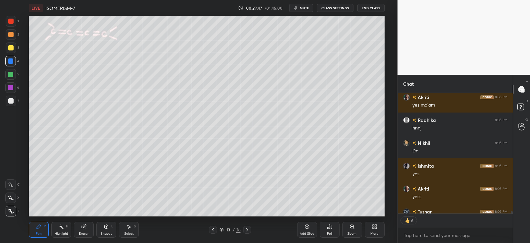
scroll to position [6606, 0]
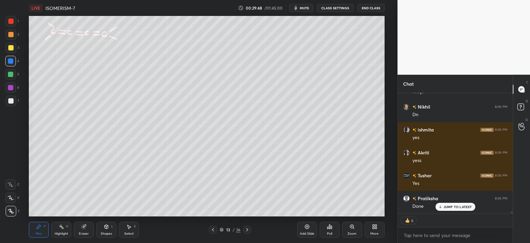
click at [11, 35] on div at bounding box center [10, 34] width 5 height 5
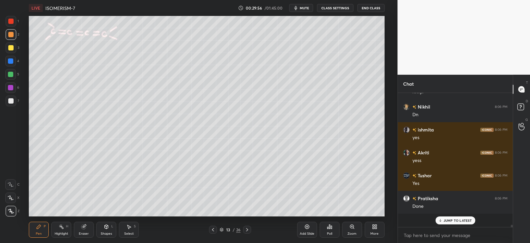
scroll to position [132, 113]
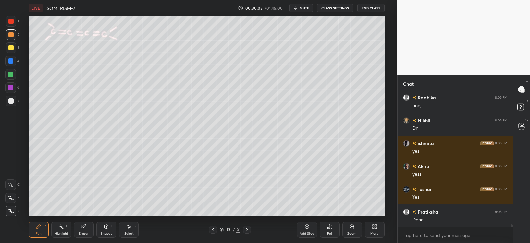
click at [12, 72] on div at bounding box center [10, 74] width 5 height 5
click at [11, 97] on div at bounding box center [11, 100] width 11 height 11
click at [134, 226] on div "S" at bounding box center [135, 225] width 2 height 3
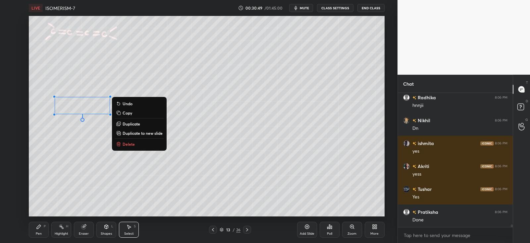
click at [37, 228] on icon at bounding box center [39, 226] width 4 height 4
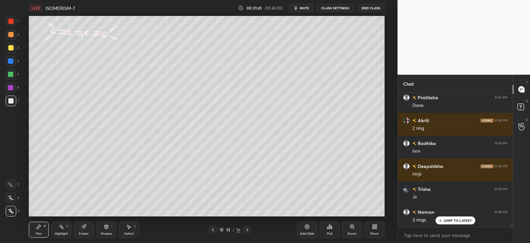
scroll to position [6730, 0]
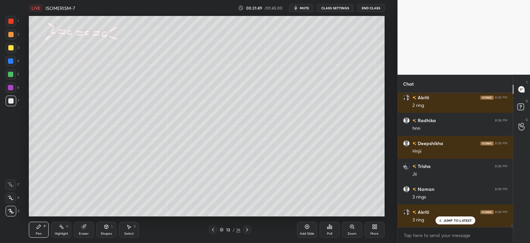
click at [62, 228] on rect at bounding box center [61, 226] width 3 height 3
click at [85, 233] on div "Eraser" at bounding box center [84, 233] width 10 height 3
click at [65, 226] on div "Highlight H" at bounding box center [61, 229] width 20 height 16
click at [38, 229] on icon at bounding box center [38, 226] width 5 height 5
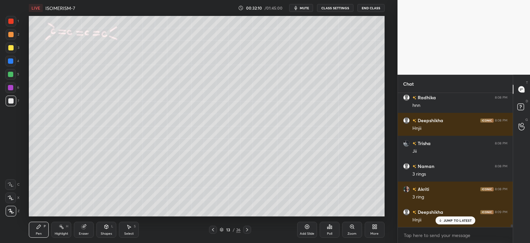
click at [11, 48] on div at bounding box center [10, 47] width 5 height 5
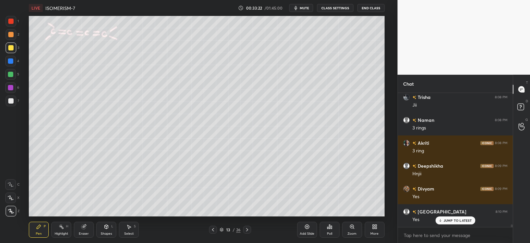
scroll to position [6821, 0]
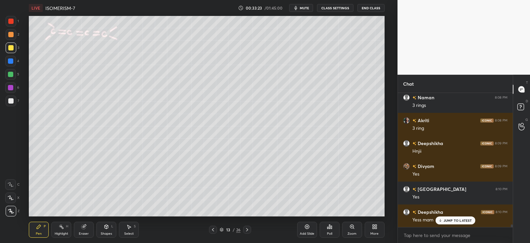
click at [444, 218] on p "JUMP TO LATEST" at bounding box center [458, 220] width 29 height 4
click at [249, 229] on icon at bounding box center [247, 229] width 5 height 5
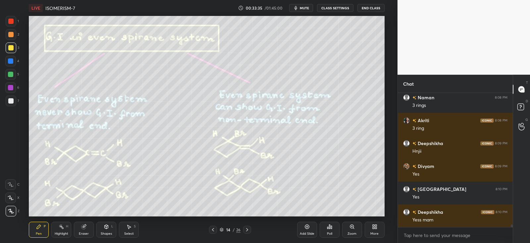
click at [213, 229] on icon at bounding box center [212, 229] width 5 height 5
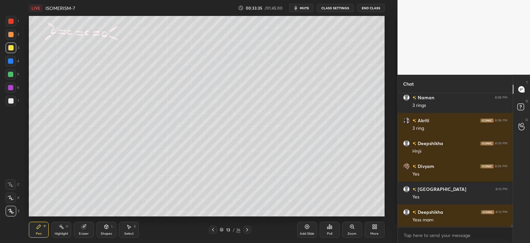
click at [213, 230] on icon at bounding box center [213, 229] width 2 height 3
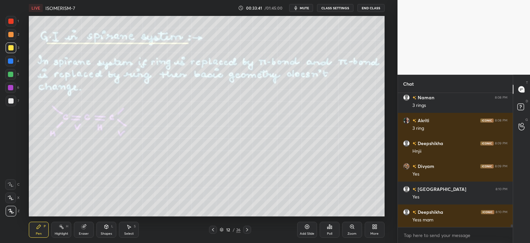
click at [248, 228] on icon at bounding box center [247, 229] width 5 height 5
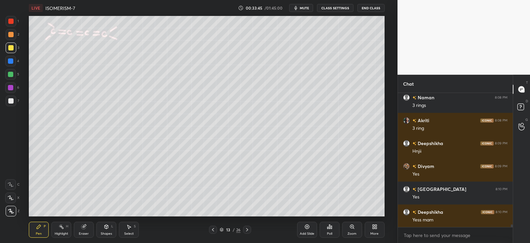
click at [248, 228] on icon at bounding box center [247, 229] width 5 height 5
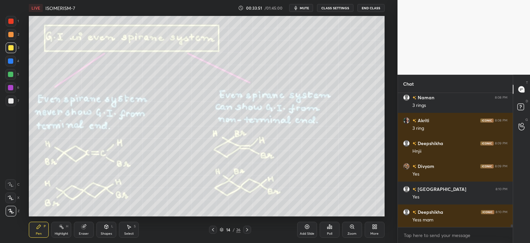
click at [109, 233] on div "Shapes" at bounding box center [106, 233] width 11 height 3
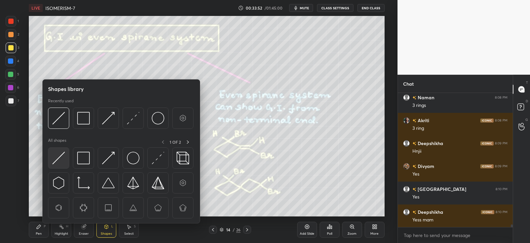
click at [61, 155] on img at bounding box center [58, 157] width 13 height 13
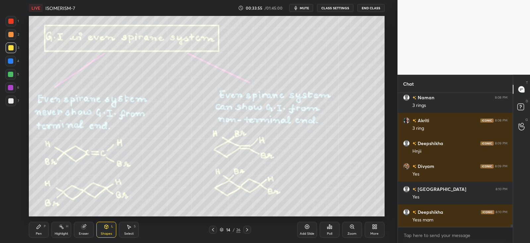
click at [41, 229] on div "Pen P" at bounding box center [39, 229] width 20 height 16
click at [110, 230] on div "Shapes L" at bounding box center [106, 229] width 20 height 16
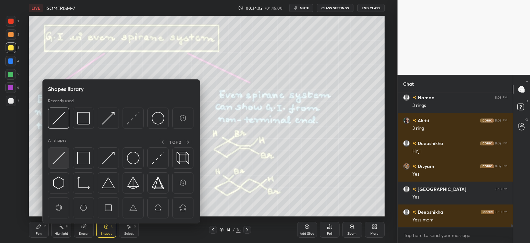
click at [60, 158] on img at bounding box center [58, 157] width 13 height 13
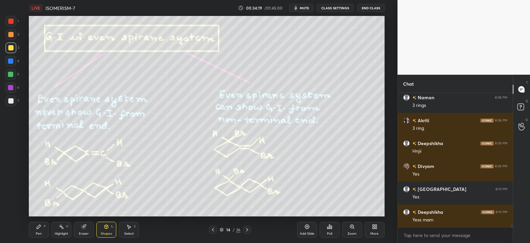
click at [38, 227] on icon at bounding box center [39, 226] width 4 height 4
click at [13, 100] on div at bounding box center [10, 100] width 5 height 5
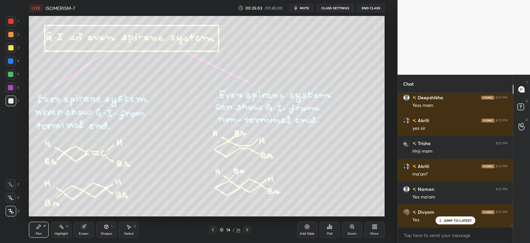
scroll to position [6959, 0]
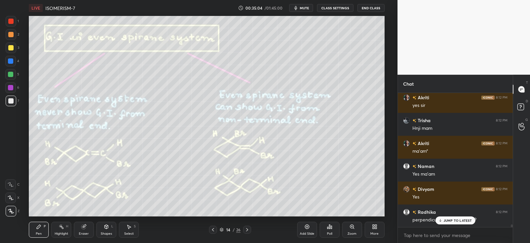
click at [10, 100] on div at bounding box center [10, 100] width 5 height 5
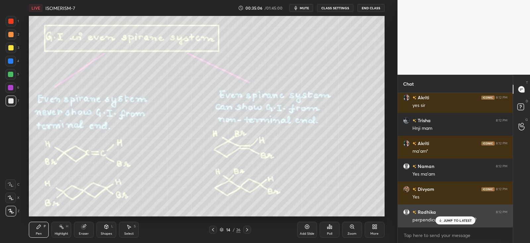
click at [447, 219] on p "JUMP TO LATEST" at bounding box center [458, 220] width 29 height 4
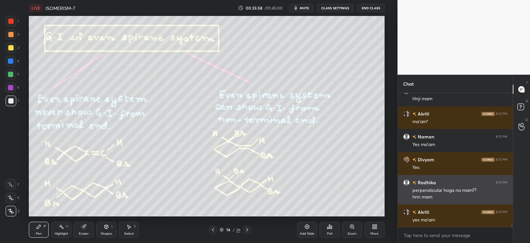
scroll to position [7011, 0]
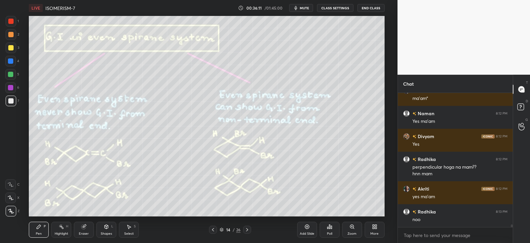
click at [61, 226] on rect at bounding box center [61, 226] width 3 height 3
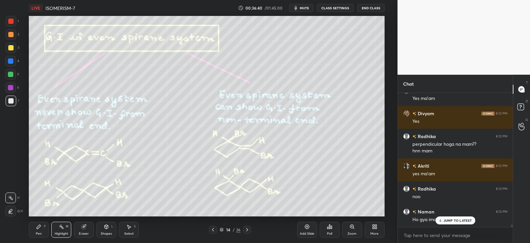
scroll to position [7057, 0]
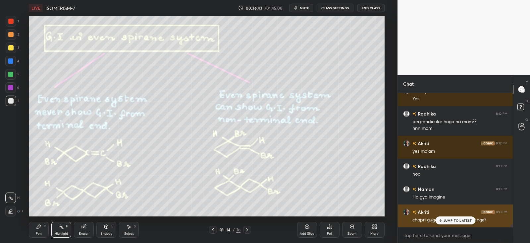
click at [444, 218] on p "JUMP TO LATEST" at bounding box center [458, 220] width 29 height 4
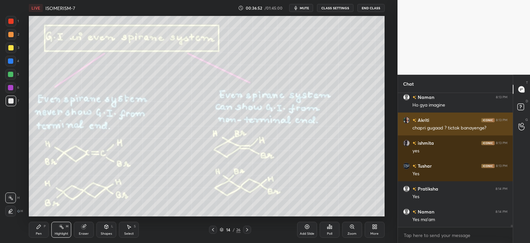
scroll to position [7171, 0]
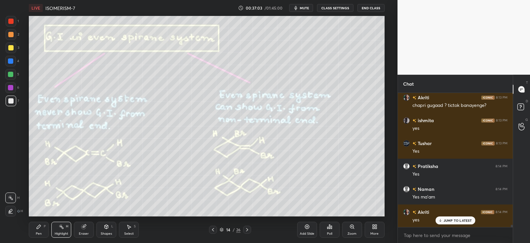
click at [42, 228] on div "Pen P" at bounding box center [39, 229] width 20 height 16
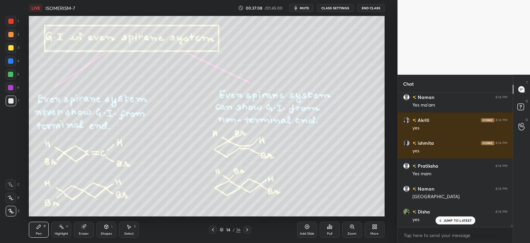
scroll to position [7285, 0]
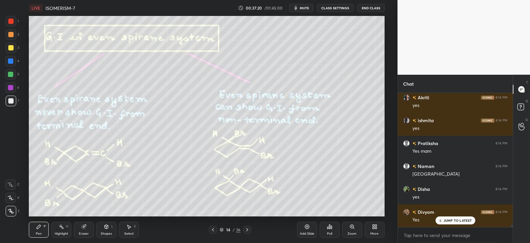
click at [64, 229] on div "Highlight H" at bounding box center [61, 229] width 20 height 16
click at [38, 230] on div "Pen P" at bounding box center [39, 229] width 20 height 16
click at [11, 88] on div at bounding box center [10, 87] width 5 height 5
click at [41, 232] on div "Pen" at bounding box center [39, 233] width 6 height 3
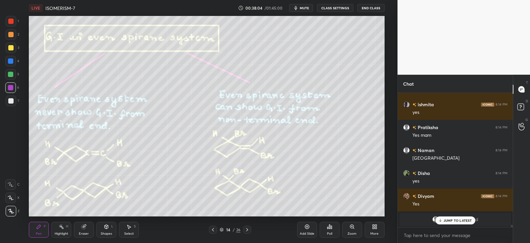
click at [454, 219] on p "JUMP TO LATEST" at bounding box center [458, 220] width 29 height 4
click at [61, 227] on icon at bounding box center [61, 226] width 5 height 5
click at [42, 226] on div "Pen P" at bounding box center [39, 229] width 20 height 16
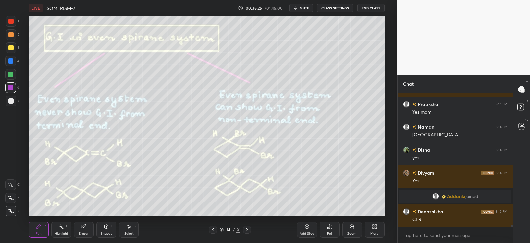
scroll to position [7324, 0]
click at [45, 226] on div "P" at bounding box center [45, 225] width 2 height 3
click at [62, 229] on icon at bounding box center [61, 226] width 5 height 5
click at [42, 225] on div "Pen P" at bounding box center [39, 229] width 20 height 16
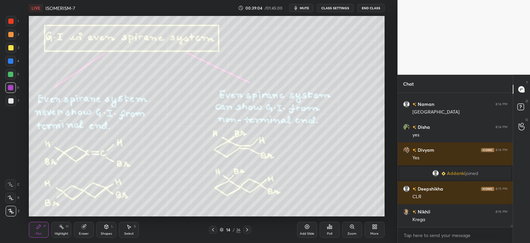
click at [67, 224] on div "H" at bounding box center [67, 225] width 2 height 3
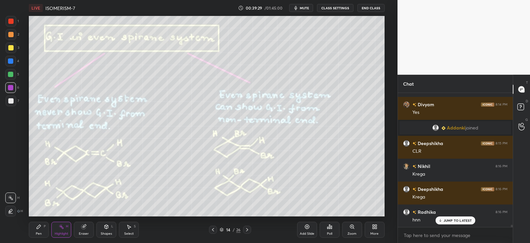
scroll to position [7416, 0]
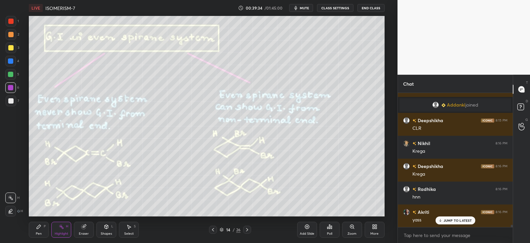
click at [55, 228] on div "Highlight H" at bounding box center [61, 229] width 20 height 16
click at [41, 232] on div "Pen" at bounding box center [39, 233] width 6 height 3
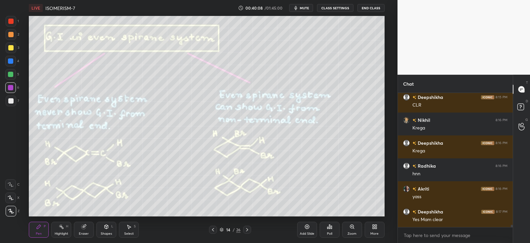
click at [250, 231] on icon at bounding box center [247, 229] width 5 height 5
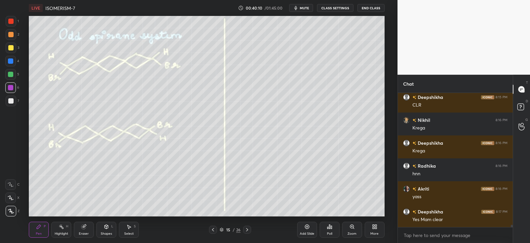
scroll to position [7462, 0]
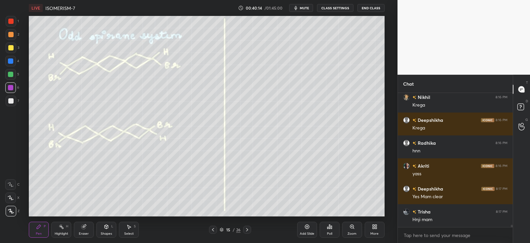
click at [12, 50] on div at bounding box center [10, 47] width 5 height 5
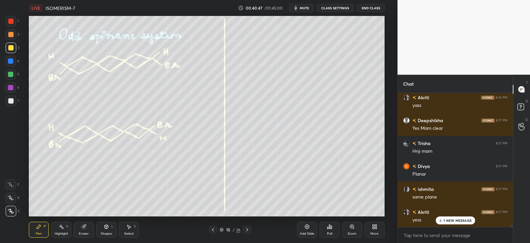
scroll to position [7553, 0]
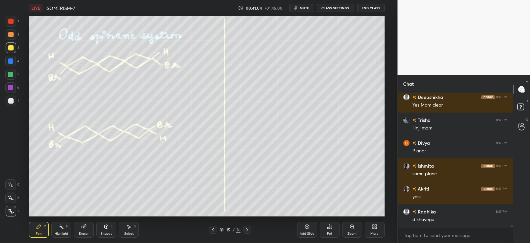
click at [108, 228] on icon at bounding box center [107, 226] width 4 height 4
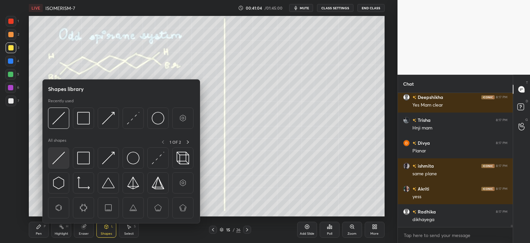
click at [62, 157] on img at bounding box center [58, 157] width 13 height 13
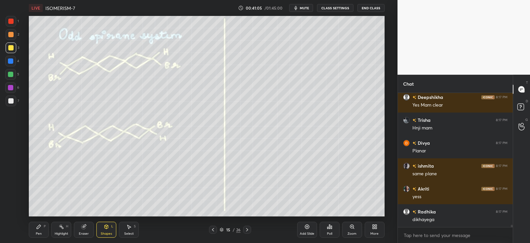
scroll to position [7569, 0]
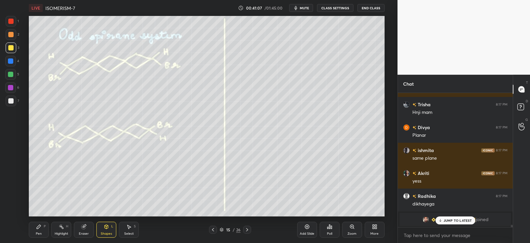
click at [40, 227] on icon at bounding box center [38, 226] width 5 height 5
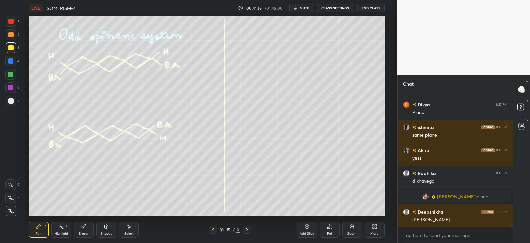
click at [106, 228] on icon at bounding box center [107, 226] width 4 height 4
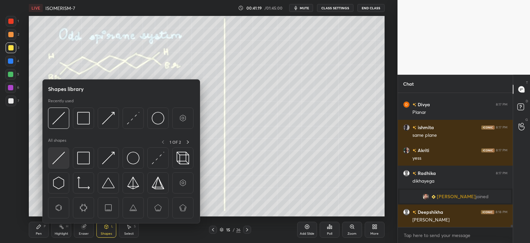
click at [58, 153] on img at bounding box center [58, 157] width 13 height 13
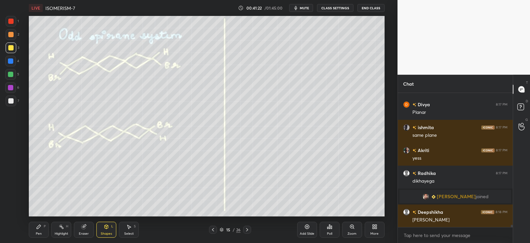
click at [40, 229] on div "Pen P" at bounding box center [39, 229] width 20 height 16
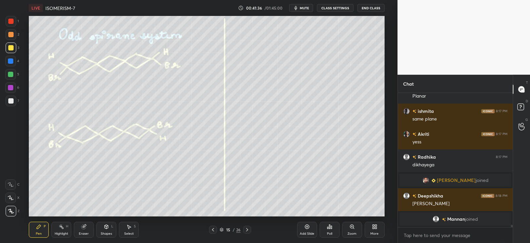
click at [85, 227] on icon at bounding box center [84, 226] width 4 height 4
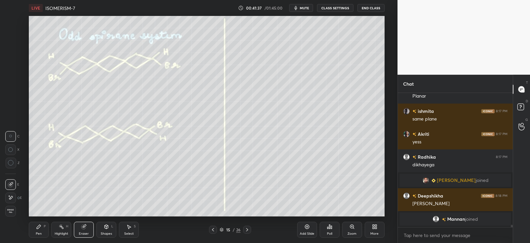
click at [40, 226] on icon at bounding box center [39, 226] width 4 height 4
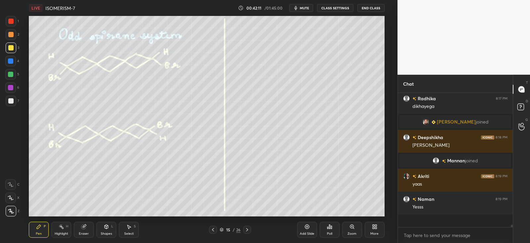
scroll to position [132, 113]
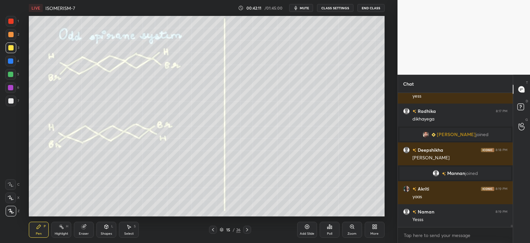
click at [14, 100] on div at bounding box center [11, 100] width 11 height 11
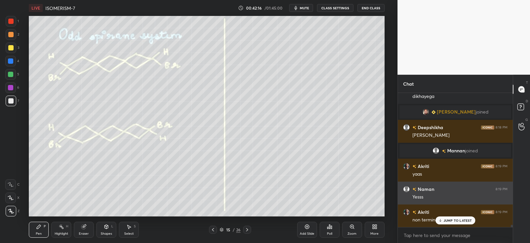
click at [449, 218] on p "JUMP TO LATEST" at bounding box center [458, 220] width 29 height 4
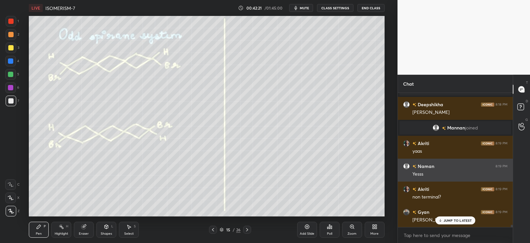
scroll to position [7225, 0]
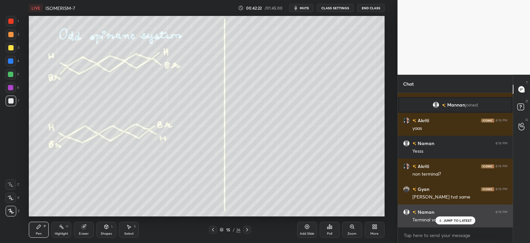
click at [448, 218] on p "JUMP TO LATEST" at bounding box center [458, 220] width 29 height 4
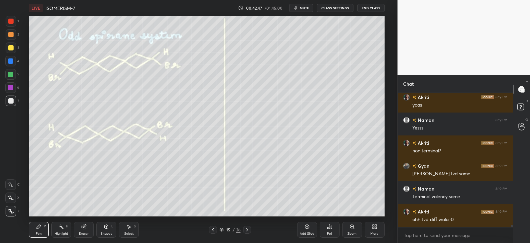
scroll to position [7271, 0]
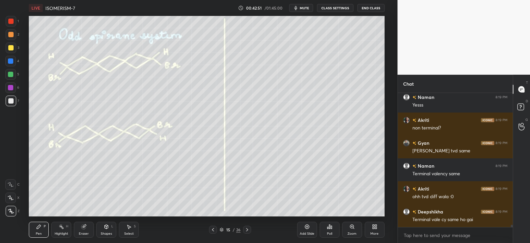
click at [63, 232] on div "Highlight" at bounding box center [62, 233] width 14 height 3
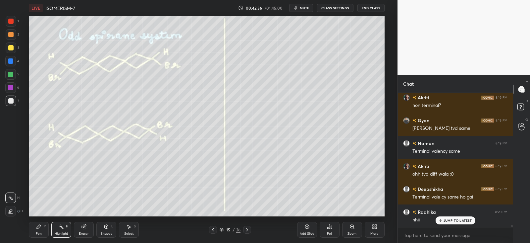
click at [43, 233] on div "Pen P" at bounding box center [39, 229] width 20 height 16
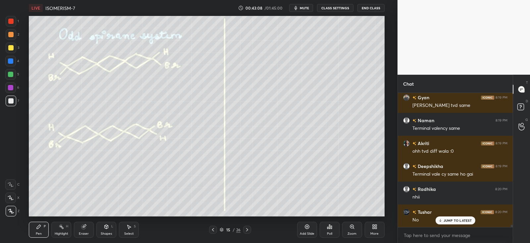
click at [248, 228] on icon at bounding box center [247, 229] width 5 height 5
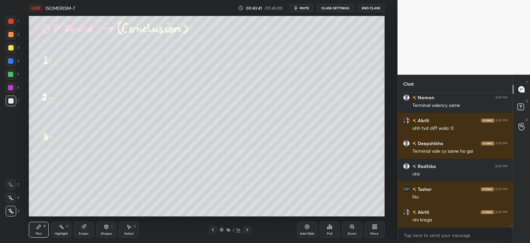
scroll to position [7339, 0]
click at [83, 218] on div "Pen P Highlight H Eraser Shapes L Select S 16 / 26 Add Slide Poll Zoom More" at bounding box center [207, 229] width 356 height 27
click at [85, 228] on icon at bounding box center [84, 226] width 4 height 4
click at [44, 229] on div "Pen P" at bounding box center [39, 229] width 20 height 16
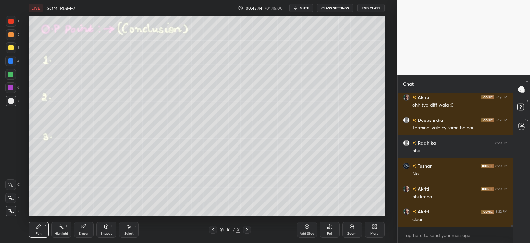
scroll to position [7385, 0]
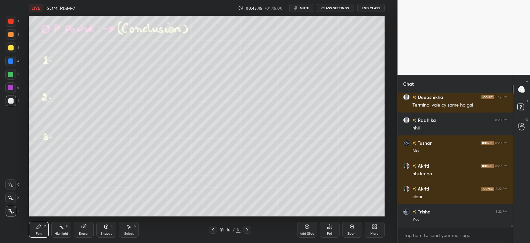
click at [11, 67] on div "4" at bounding box center [12, 62] width 14 height 13
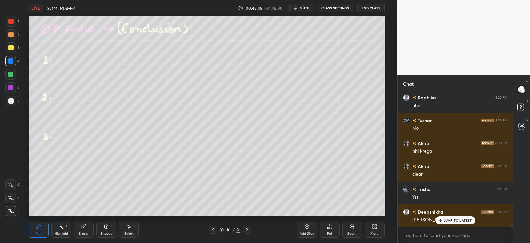
click at [10, 74] on div at bounding box center [10, 74] width 5 height 5
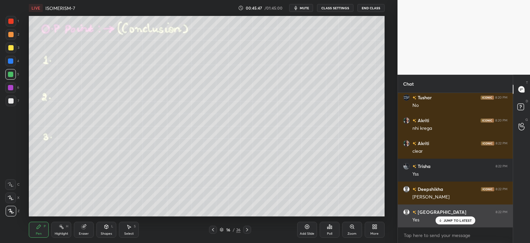
click at [460, 222] on div "JUMP TO LATEST" at bounding box center [455, 220] width 40 height 8
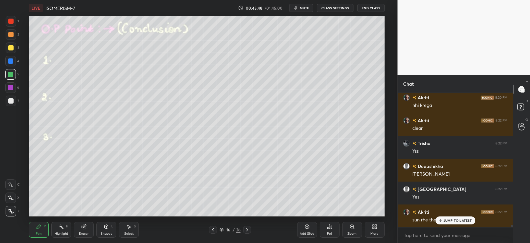
click at [250, 226] on div at bounding box center [247, 229] width 8 height 8
click at [457, 221] on p "JUMP TO LATEST" at bounding box center [458, 220] width 29 height 4
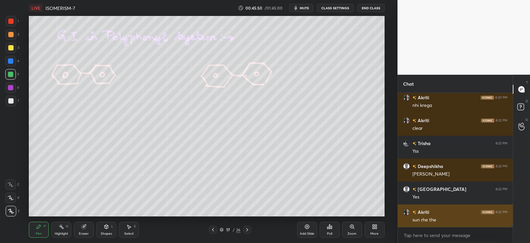
click at [454, 222] on div "sun rhe the" at bounding box center [460, 219] width 95 height 7
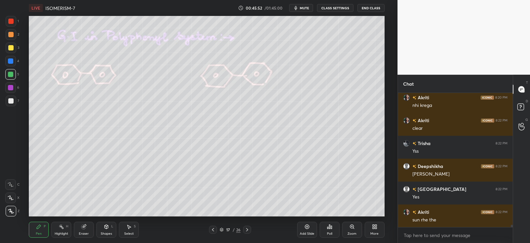
scroll to position [7477, 0]
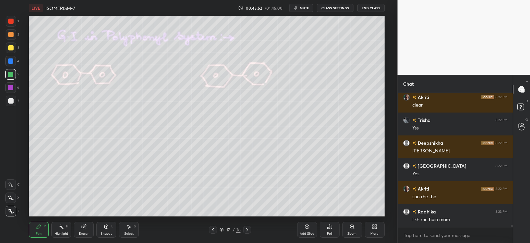
click at [82, 230] on div "Eraser" at bounding box center [84, 229] width 20 height 16
click at [40, 228] on icon at bounding box center [38, 226] width 5 height 5
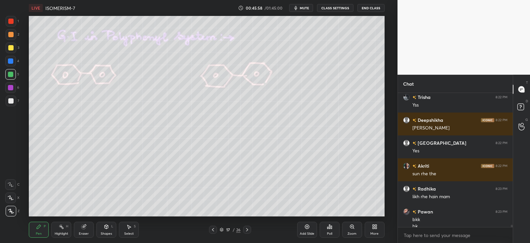
scroll to position [7506, 0]
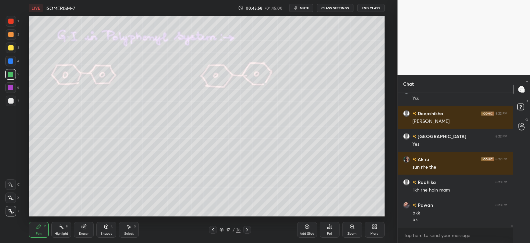
click at [209, 231] on div at bounding box center [213, 229] width 8 height 8
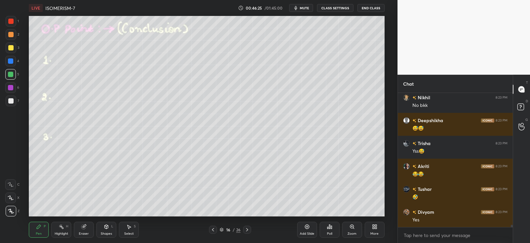
scroll to position [7712, 0]
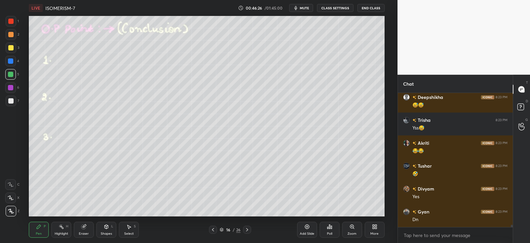
click at [13, 100] on div at bounding box center [10, 100] width 5 height 5
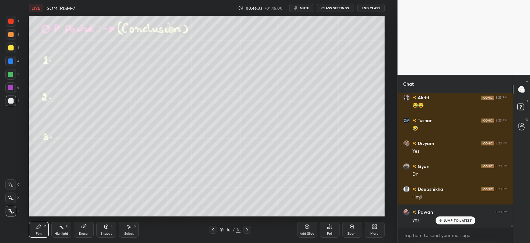
scroll to position [7780, 0]
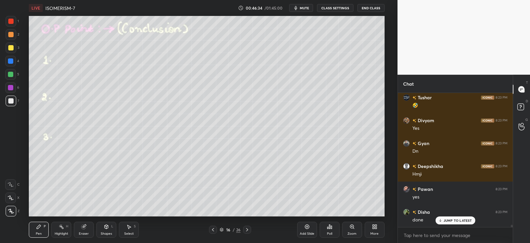
click at [250, 229] on icon at bounding box center [247, 229] width 5 height 5
click at [106, 232] on div "Shapes" at bounding box center [106, 233] width 11 height 3
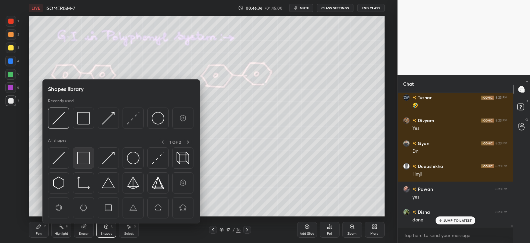
click at [88, 156] on img at bounding box center [83, 157] width 13 height 13
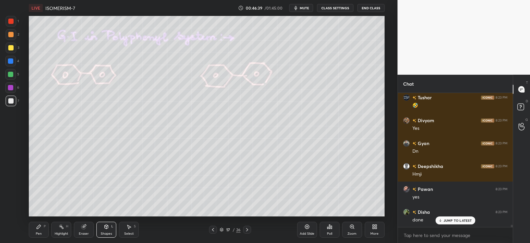
click at [44, 227] on div "P" at bounding box center [45, 225] width 2 height 3
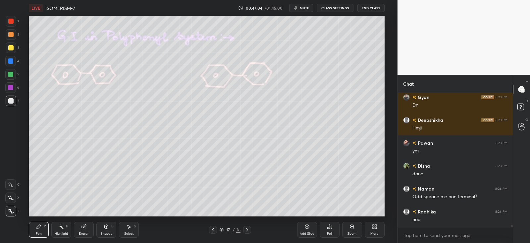
scroll to position [7849, 0]
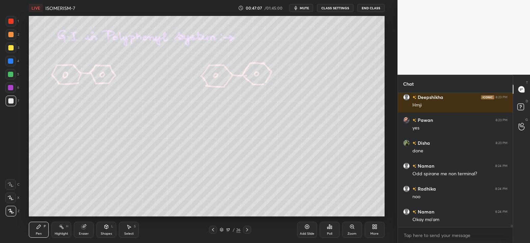
click at [214, 230] on icon at bounding box center [212, 229] width 5 height 5
click at [251, 228] on div at bounding box center [247, 229] width 8 height 8
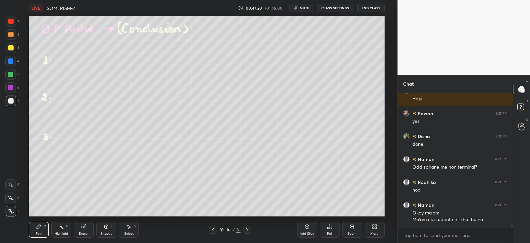
click at [247, 229] on icon at bounding box center [247, 229] width 2 height 3
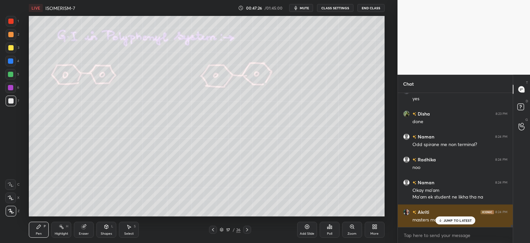
click at [445, 225] on div "[PERSON_NAME] 8:24 PM masters ma 🙉🙉" at bounding box center [455, 215] width 115 height 23
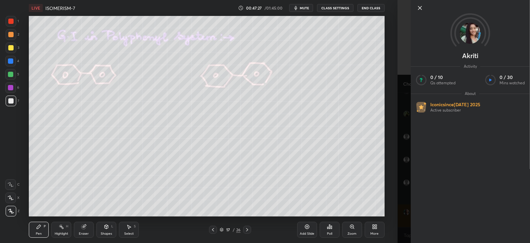
click at [437, 219] on div "[PERSON_NAME] Activity 0 / 10 Qs attempted 0 / 30 Mins watched About Iconic sin…" at bounding box center [470, 121] width 119 height 243
click at [375, 216] on div "Add Slide Poll Zoom More" at bounding box center [340, 229] width 87 height 37
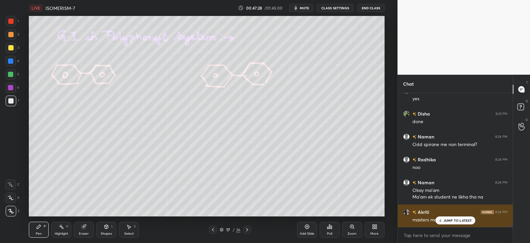
click at [446, 220] on p "JUMP TO LATEST" at bounding box center [458, 220] width 29 height 4
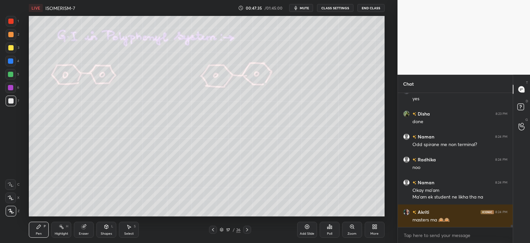
click at [61, 226] on icon at bounding box center [61, 226] width 1 height 1
click at [39, 224] on icon at bounding box center [39, 226] width 4 height 4
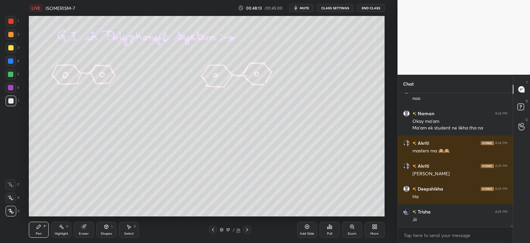
scroll to position [7970, 0]
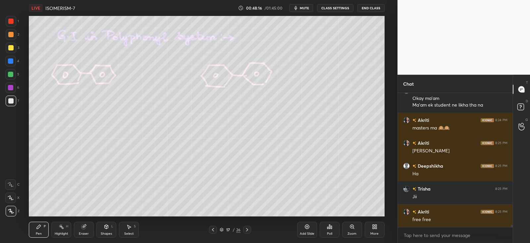
click at [10, 62] on div at bounding box center [10, 60] width 5 height 5
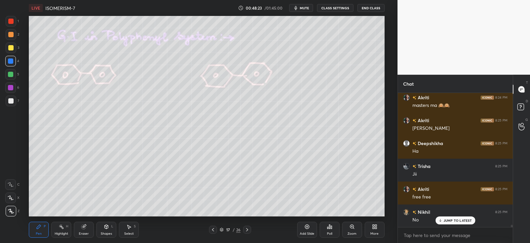
scroll to position [8016, 0]
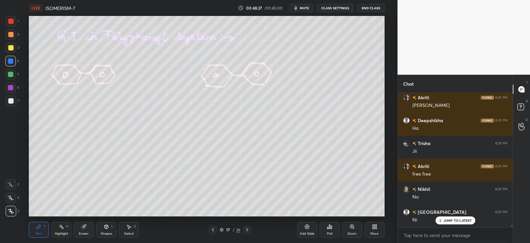
click at [12, 74] on div at bounding box center [10, 74] width 5 height 5
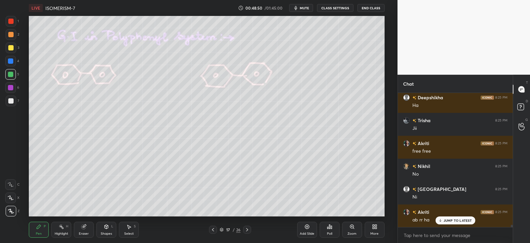
click at [246, 225] on div at bounding box center [247, 229] width 8 height 8
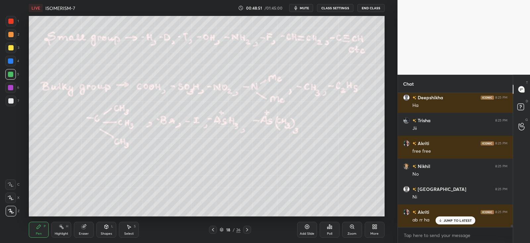
click at [61, 226] on icon at bounding box center [61, 226] width 1 height 1
click at [100, 227] on div "Shapes L" at bounding box center [106, 229] width 20 height 16
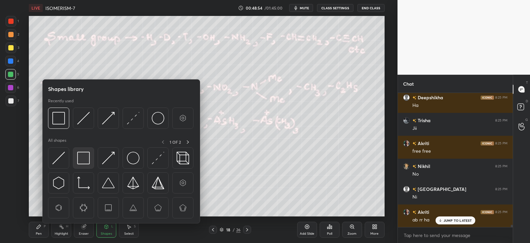
click at [87, 154] on img at bounding box center [83, 157] width 13 height 13
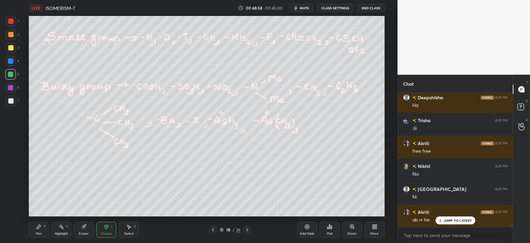
click at [46, 226] on div "P" at bounding box center [45, 225] width 2 height 3
click at [106, 223] on div "Shapes L" at bounding box center [106, 229] width 20 height 16
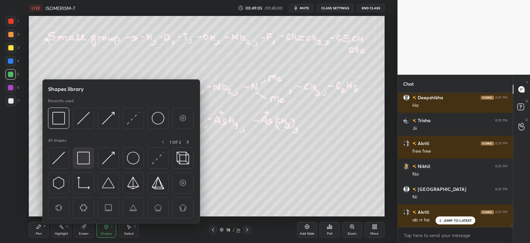
click at [88, 156] on img at bounding box center [83, 157] width 13 height 13
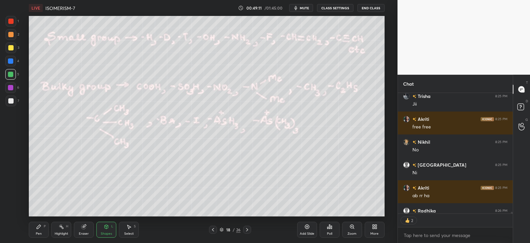
scroll to position [8098, 0]
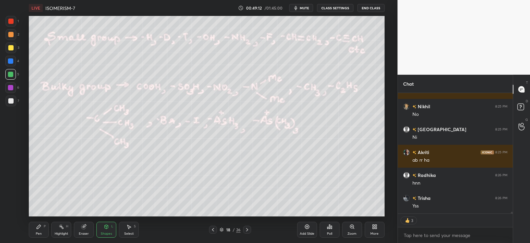
click at [39, 229] on div "Pen P" at bounding box center [39, 229] width 20 height 16
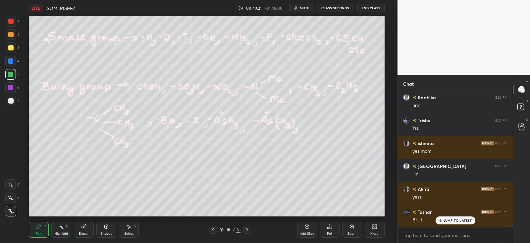
scroll to position [132, 113]
click at [213, 231] on icon at bounding box center [212, 229] width 5 height 5
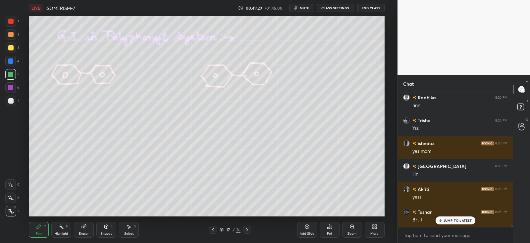
click at [63, 230] on div "Highlight H" at bounding box center [61, 229] width 20 height 16
click at [8, 211] on icon at bounding box center [10, 210] width 5 height 5
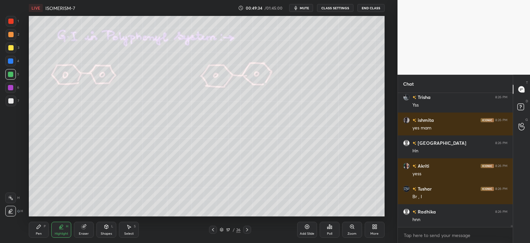
click at [83, 232] on div "Eraser" at bounding box center [84, 233] width 10 height 3
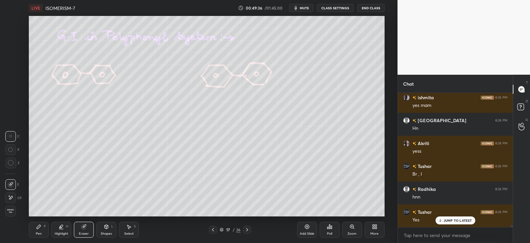
scroll to position [8267, 0]
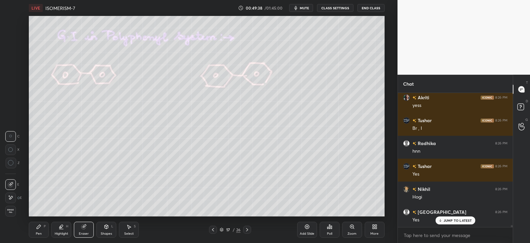
click at [12, 196] on icon at bounding box center [11, 197] width 4 height 3
click at [35, 228] on div "Pen P" at bounding box center [39, 229] width 20 height 16
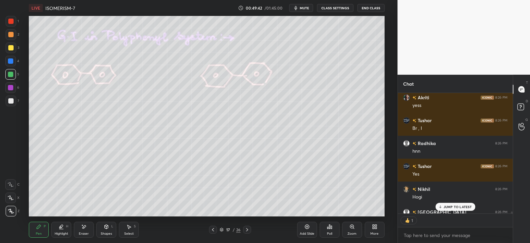
scroll to position [118, 113]
click at [449, 205] on p "JUMP TO LATEST" at bounding box center [458, 206] width 29 height 4
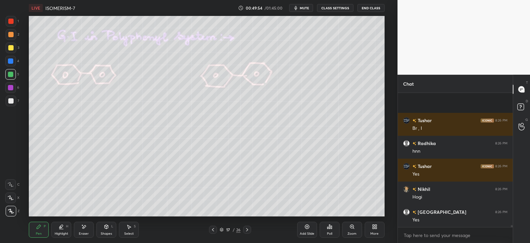
scroll to position [8313, 0]
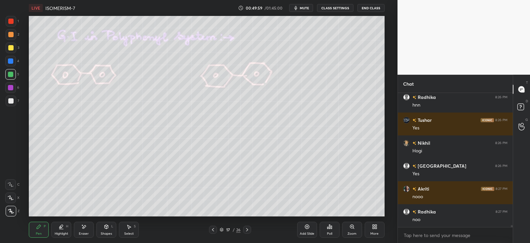
click at [88, 224] on div "Eraser" at bounding box center [84, 229] width 20 height 16
click at [38, 227] on icon at bounding box center [39, 226] width 4 height 4
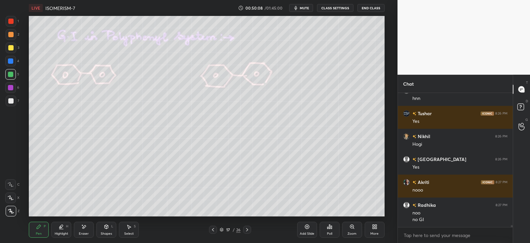
scroll to position [8343, 0]
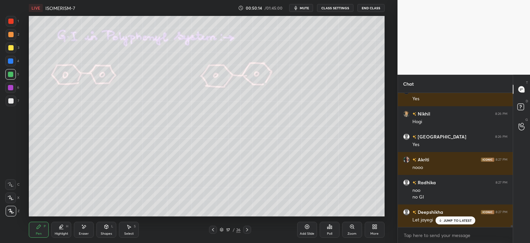
click at [80, 228] on div "Eraser" at bounding box center [84, 229] width 20 height 16
click at [35, 226] on div "Pen P" at bounding box center [39, 229] width 20 height 16
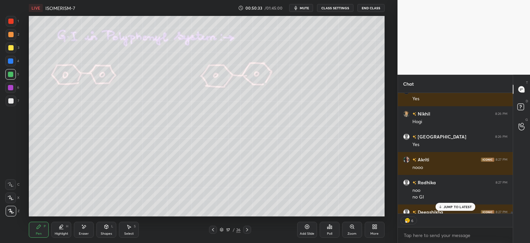
click at [446, 206] on p "JUMP TO LATEST" at bounding box center [458, 206] width 29 height 4
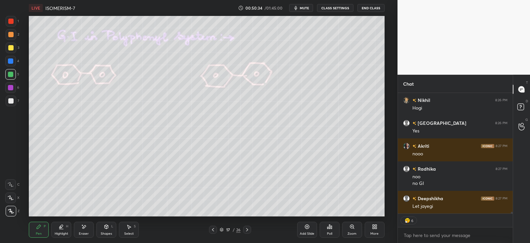
scroll to position [8363, 0]
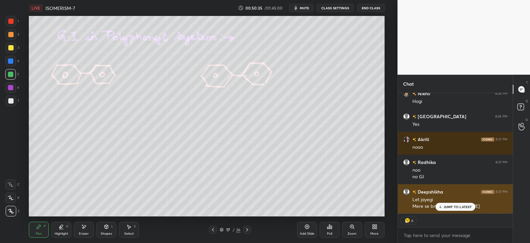
click at [446, 205] on p "JUMP TO LATEST" at bounding box center [458, 206] width 29 height 4
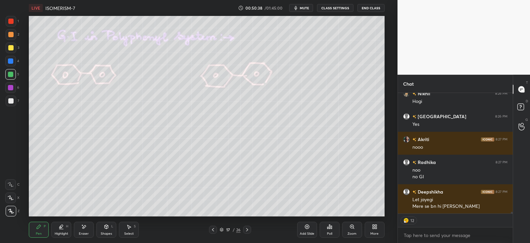
click at [14, 100] on div at bounding box center [11, 100] width 11 height 11
click at [406, 219] on img at bounding box center [406, 220] width 7 height 7
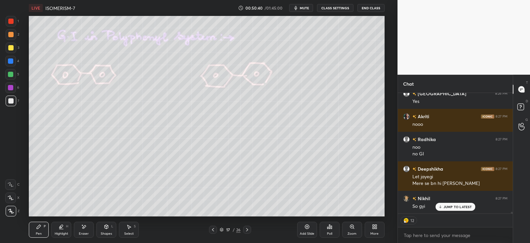
click at [405, 221] on img at bounding box center [406, 220] width 7 height 7
click at [406, 219] on img at bounding box center [406, 220] width 7 height 7
click at [406, 218] on img at bounding box center [406, 220] width 7 height 7
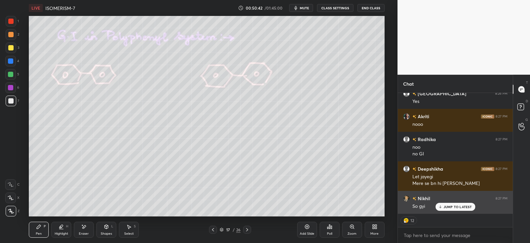
click at [445, 203] on div "JUMP TO LATEST" at bounding box center [455, 206] width 40 height 8
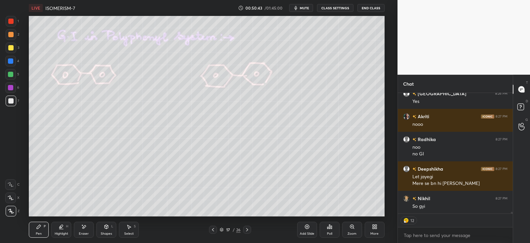
click at [44, 229] on div "Pen P" at bounding box center [39, 229] width 20 height 16
click at [14, 100] on div at bounding box center [11, 100] width 11 height 11
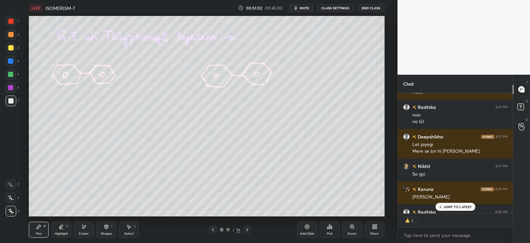
scroll to position [8454, 0]
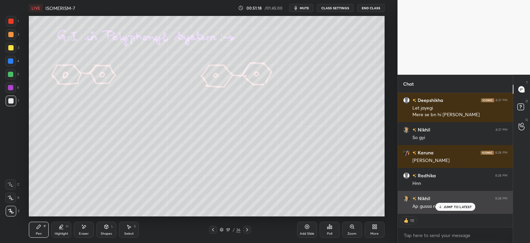
click at [447, 204] on p "JUMP TO LATEST" at bounding box center [458, 206] width 29 height 4
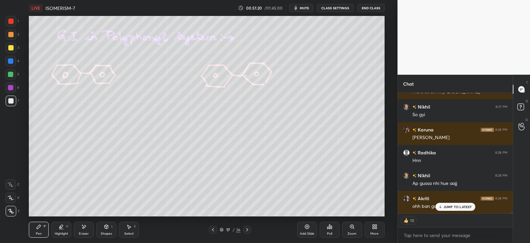
click at [11, 60] on div at bounding box center [10, 60] width 5 height 5
click at [13, 51] on div at bounding box center [11, 47] width 11 height 11
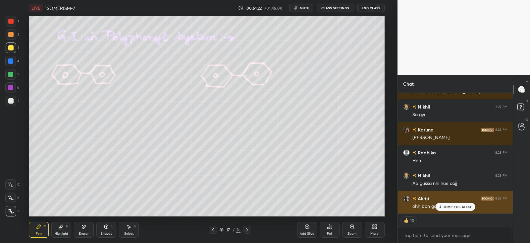
click at [451, 203] on div "JUMP TO LATEST" at bounding box center [455, 206] width 40 height 8
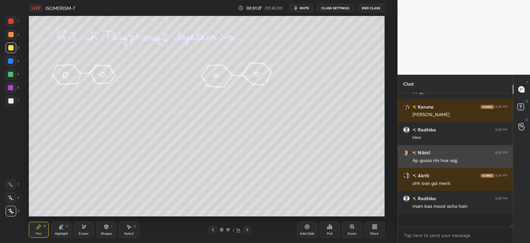
scroll to position [132, 113]
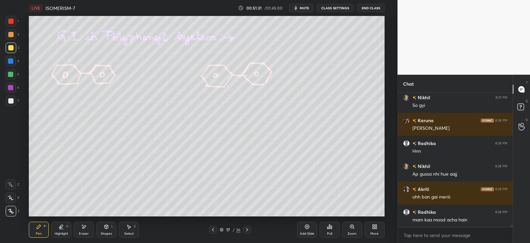
click at [85, 228] on icon at bounding box center [83, 227] width 5 height 6
click at [37, 223] on div "Pen P" at bounding box center [39, 229] width 20 height 16
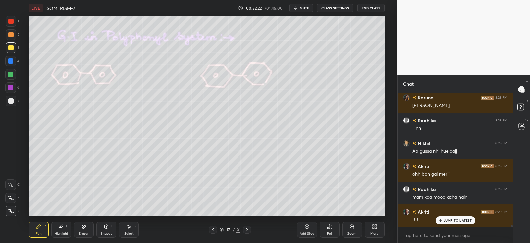
click at [58, 227] on div "Highlight H" at bounding box center [61, 229] width 20 height 16
click at [41, 229] on div "Pen P" at bounding box center [39, 229] width 20 height 16
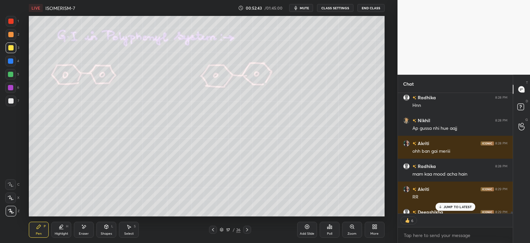
scroll to position [8569, 0]
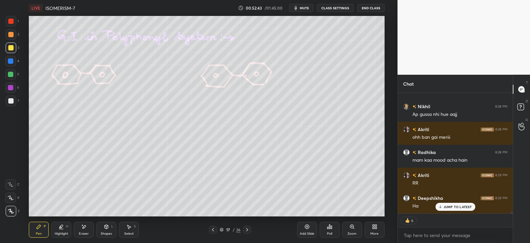
click at [84, 228] on icon at bounding box center [85, 226] width 4 height 3
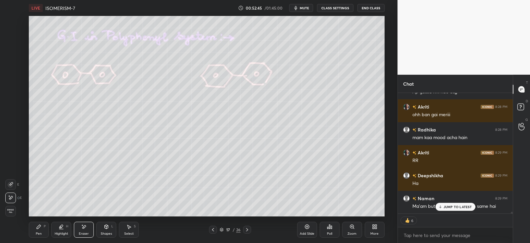
click at [42, 227] on div "Pen P" at bounding box center [39, 229] width 20 height 16
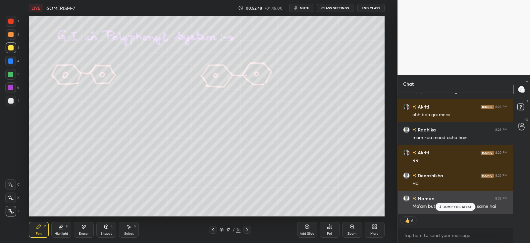
click at [453, 207] on p "JUMP TO LATEST" at bounding box center [458, 206] width 29 height 4
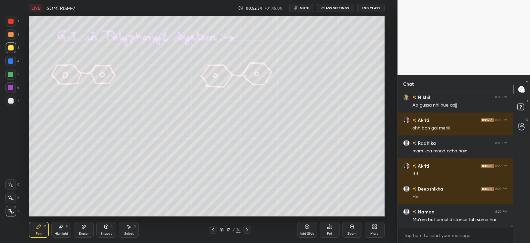
click at [81, 230] on div "Eraser" at bounding box center [84, 229] width 20 height 16
click at [44, 224] on div "P" at bounding box center [45, 225] width 2 height 3
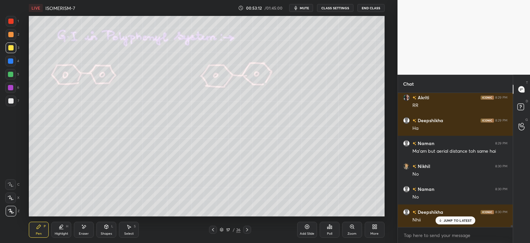
scroll to position [8646, 0]
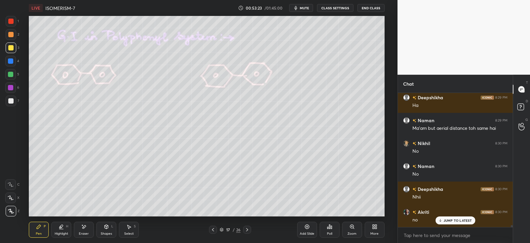
click at [41, 229] on div "Pen P" at bounding box center [39, 229] width 20 height 16
click at [12, 100] on div at bounding box center [10, 100] width 5 height 5
click at [12, 99] on div at bounding box center [10, 100] width 5 height 5
click at [10, 101] on div at bounding box center [10, 100] width 5 height 5
click at [10, 102] on div at bounding box center [10, 100] width 5 height 5
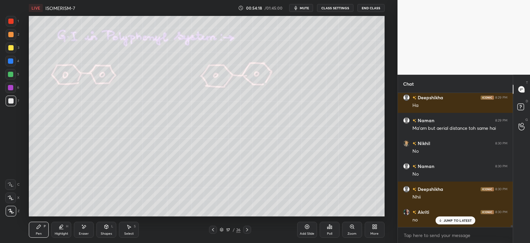
click at [62, 228] on icon at bounding box center [61, 226] width 5 height 5
click at [38, 228] on icon at bounding box center [39, 226] width 4 height 4
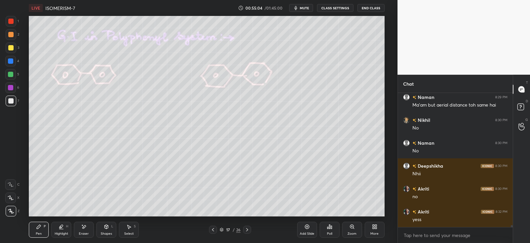
click at [61, 229] on div "Highlight H" at bounding box center [61, 229] width 20 height 16
click at [41, 228] on icon at bounding box center [38, 226] width 5 height 5
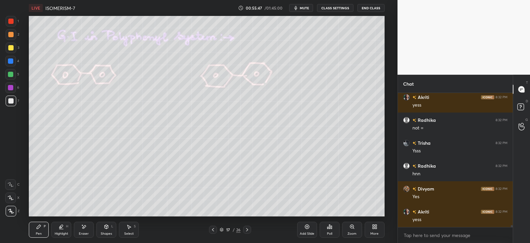
scroll to position [8784, 0]
click at [65, 228] on div "Highlight H" at bounding box center [61, 229] width 20 height 16
click at [10, 46] on div at bounding box center [10, 47] width 5 height 5
click at [11, 195] on icon at bounding box center [10, 197] width 5 height 5
click at [40, 230] on div "Pen P" at bounding box center [39, 229] width 20 height 16
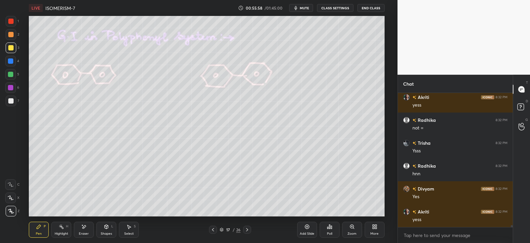
click at [249, 229] on icon at bounding box center [247, 229] width 5 height 5
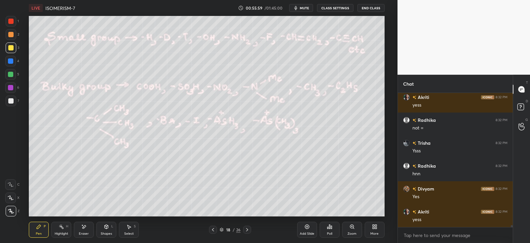
click at [210, 230] on icon at bounding box center [212, 229] width 5 height 5
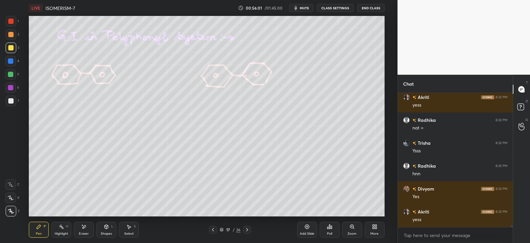
click at [249, 228] on icon at bounding box center [247, 229] width 5 height 5
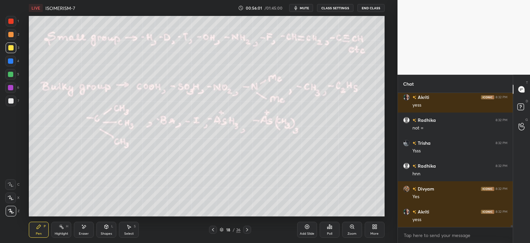
click at [248, 229] on icon at bounding box center [247, 229] width 5 height 5
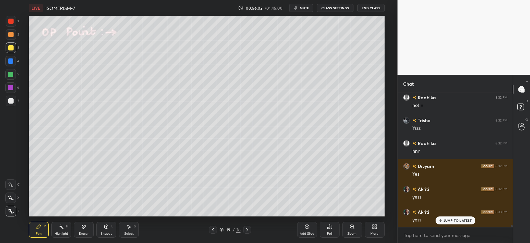
click at [216, 231] on div at bounding box center [213, 229] width 8 height 8
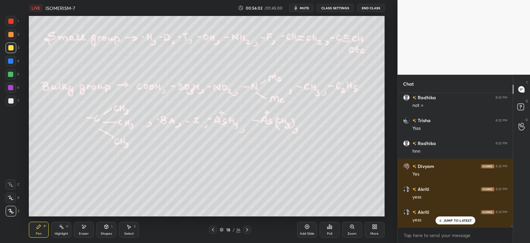
click at [215, 231] on icon at bounding box center [212, 229] width 5 height 5
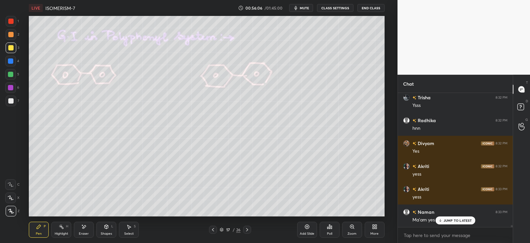
scroll to position [8852, 0]
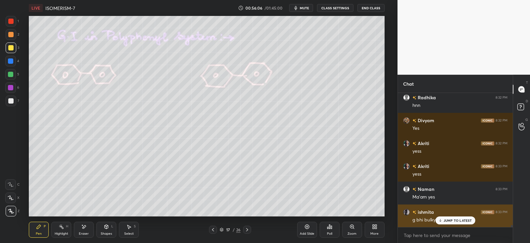
click at [447, 221] on p "JUMP TO LATEST" at bounding box center [458, 220] width 29 height 4
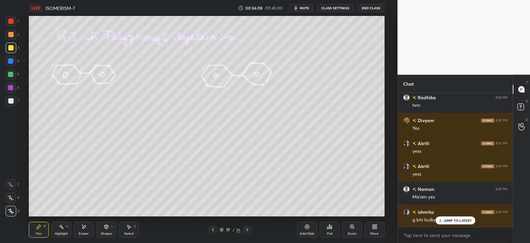
scroll to position [8875, 0]
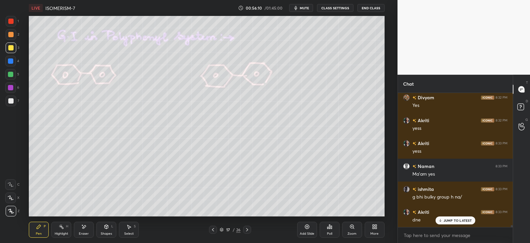
click at [444, 219] on p "JUMP TO LATEST" at bounding box center [458, 220] width 29 height 4
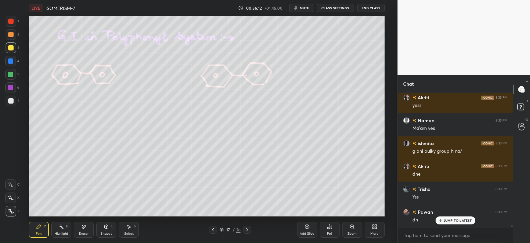
scroll to position [8944, 0]
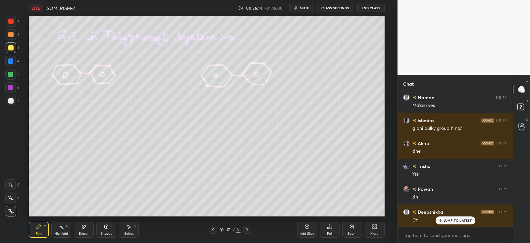
click at [252, 228] on div "17 / 26" at bounding box center [230, 229] width 134 height 8
click at [247, 229] on icon at bounding box center [247, 229] width 5 height 5
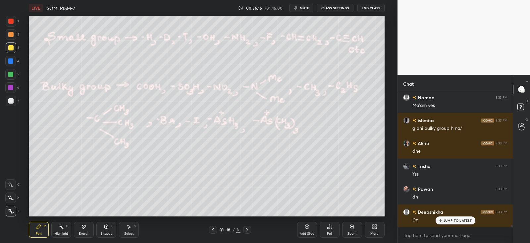
click at [245, 230] on icon at bounding box center [247, 229] width 5 height 5
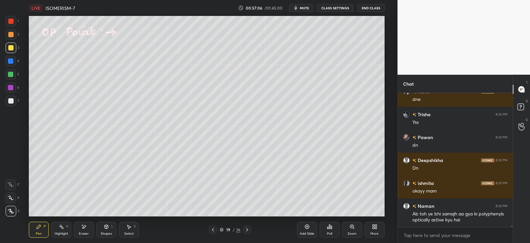
scroll to position [9018, 0]
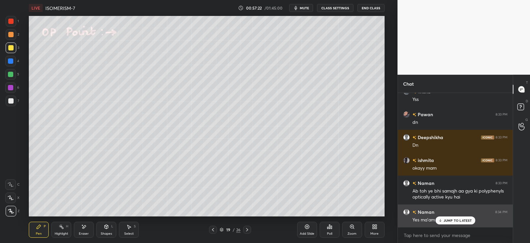
click at [443, 220] on div "JUMP TO LATEST" at bounding box center [455, 220] width 40 height 8
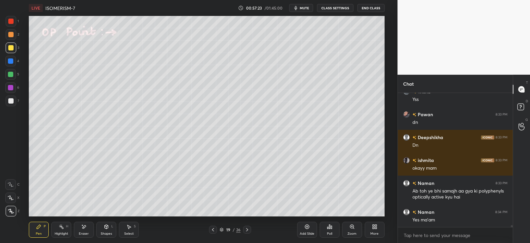
click at [13, 73] on div at bounding box center [10, 74] width 11 height 11
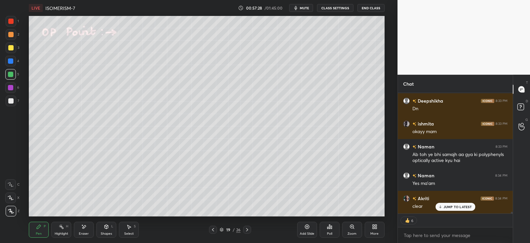
click at [248, 229] on icon at bounding box center [247, 229] width 5 height 5
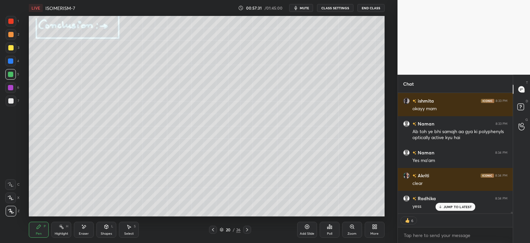
scroll to position [9100, 0]
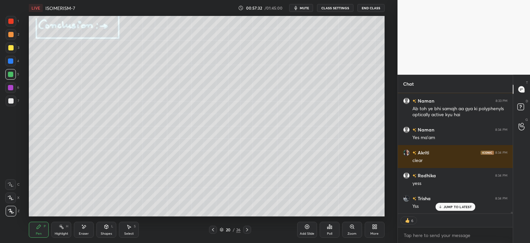
click at [109, 228] on icon at bounding box center [106, 226] width 5 height 5
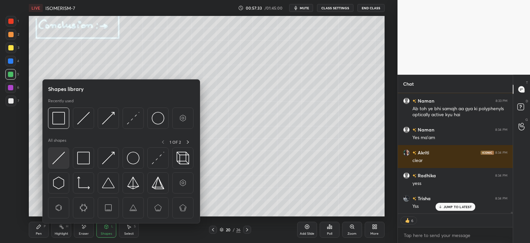
click at [62, 154] on img at bounding box center [58, 157] width 13 height 13
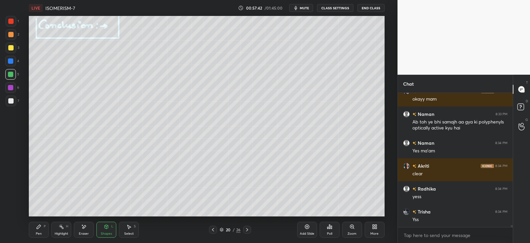
scroll to position [9110, 0]
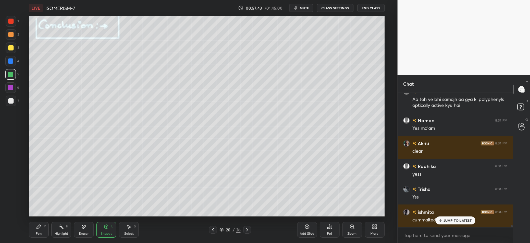
click at [37, 228] on icon at bounding box center [39, 226] width 4 height 4
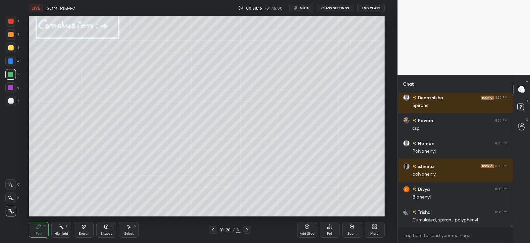
scroll to position [9391, 0]
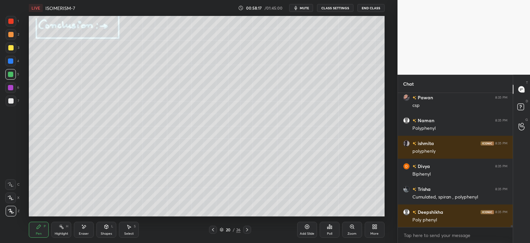
click at [13, 49] on div at bounding box center [10, 47] width 5 height 5
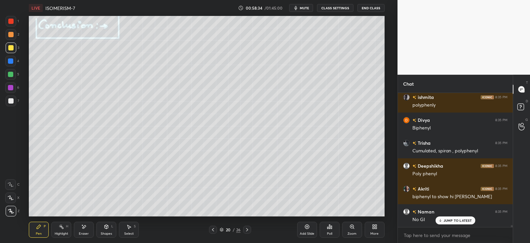
scroll to position [9459, 0]
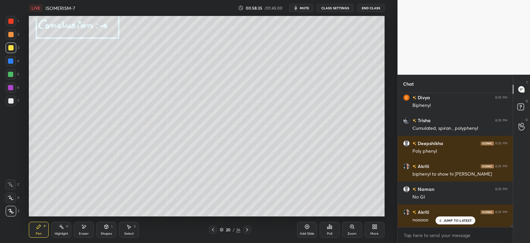
click at [11, 99] on div at bounding box center [10, 100] width 5 height 5
click at [12, 74] on div at bounding box center [10, 74] width 5 height 5
click at [12, 47] on div at bounding box center [10, 47] width 5 height 5
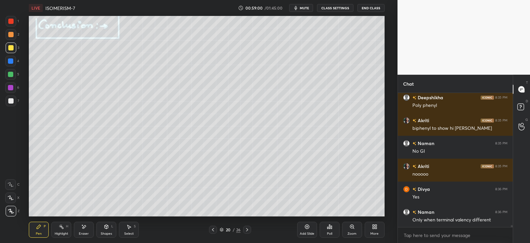
scroll to position [9528, 0]
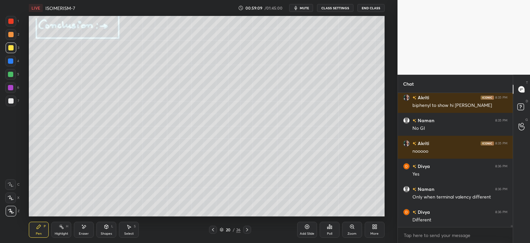
click at [12, 100] on div at bounding box center [10, 100] width 5 height 5
click at [9, 77] on div at bounding box center [10, 74] width 11 height 11
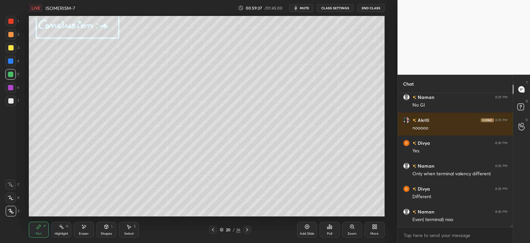
click at [11, 56] on div at bounding box center [10, 61] width 11 height 11
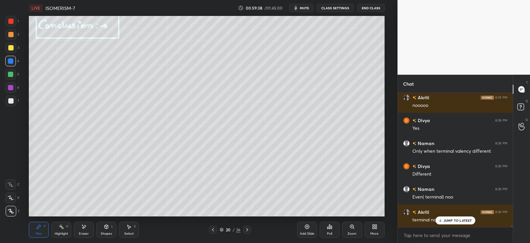
click at [10, 61] on div at bounding box center [10, 60] width 5 height 5
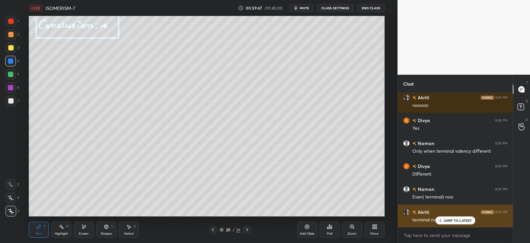
click at [442, 219] on icon at bounding box center [440, 220] width 4 height 4
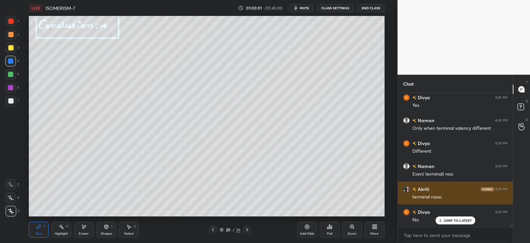
scroll to position [9626, 0]
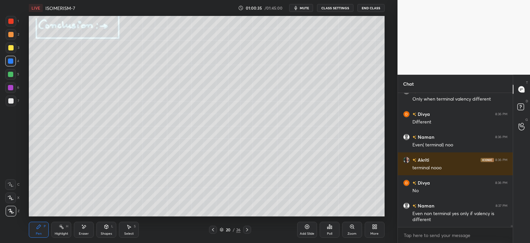
click at [13, 71] on div at bounding box center [10, 74] width 11 height 11
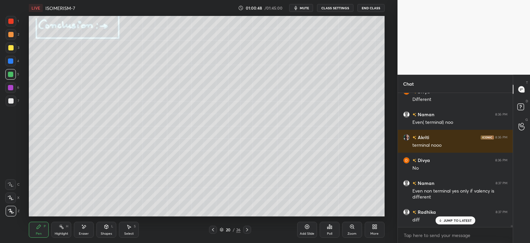
click at [13, 49] on div at bounding box center [11, 47] width 11 height 11
click at [14, 61] on div at bounding box center [10, 61] width 11 height 11
click at [10, 35] on div at bounding box center [10, 34] width 5 height 5
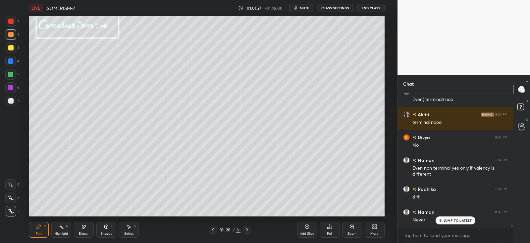
scroll to position [9694, 0]
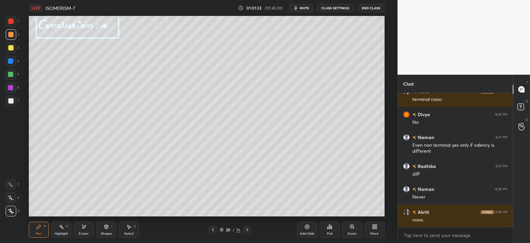
click at [14, 98] on div at bounding box center [11, 100] width 11 height 11
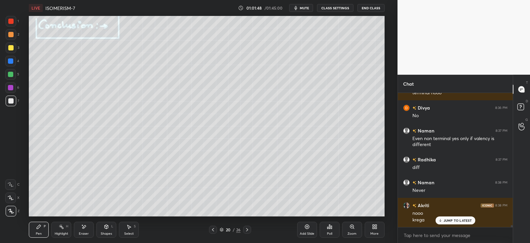
click at [14, 100] on div at bounding box center [11, 100] width 11 height 11
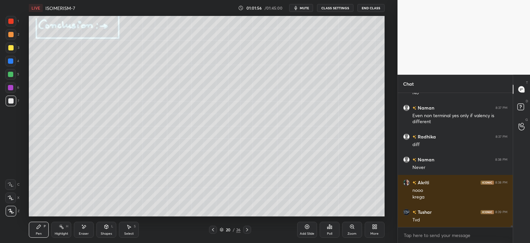
scroll to position [9747, 0]
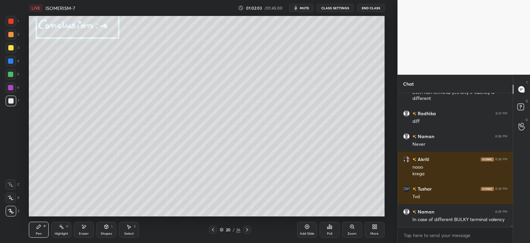
click at [13, 87] on div at bounding box center [10, 87] width 11 height 11
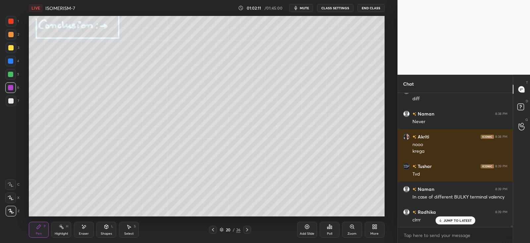
click at [246, 231] on icon at bounding box center [247, 229] width 5 height 5
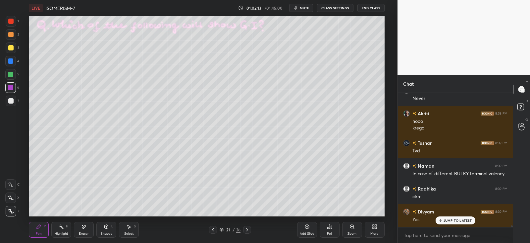
click at [212, 230] on icon at bounding box center [212, 229] width 5 height 5
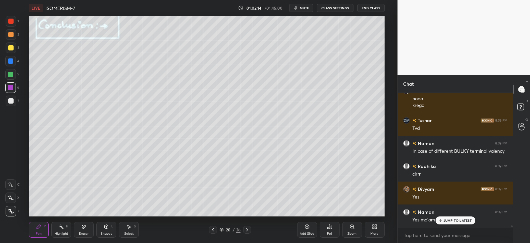
click at [244, 229] on div at bounding box center [247, 229] width 8 height 8
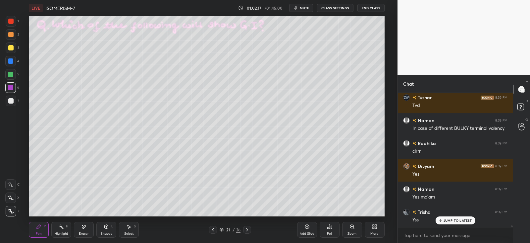
click at [13, 47] on div at bounding box center [10, 47] width 5 height 5
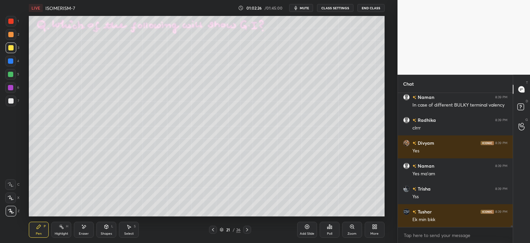
scroll to position [9884, 0]
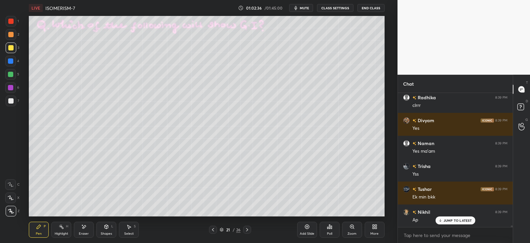
click at [11, 61] on div at bounding box center [10, 60] width 5 height 5
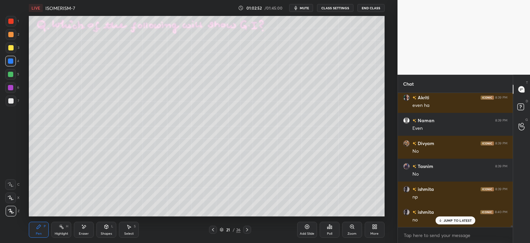
scroll to position [10181, 0]
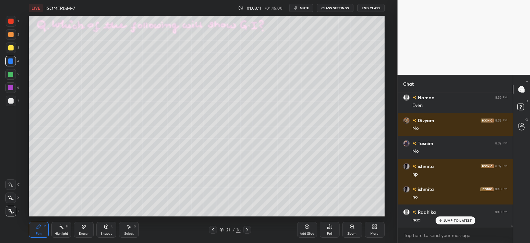
click at [14, 48] on div at bounding box center [11, 47] width 11 height 11
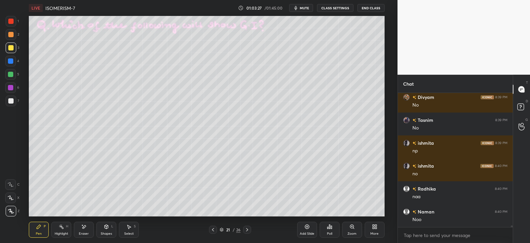
click at [4, 85] on div "1 2 3 4 5 6 7 C X Z E E Erase all H H" at bounding box center [10, 116] width 21 height 200
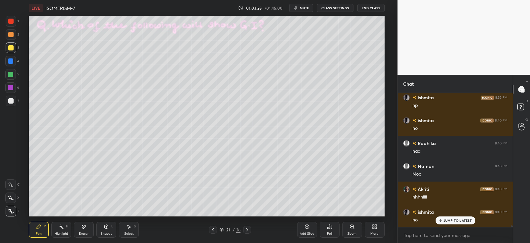
scroll to position [10318, 0]
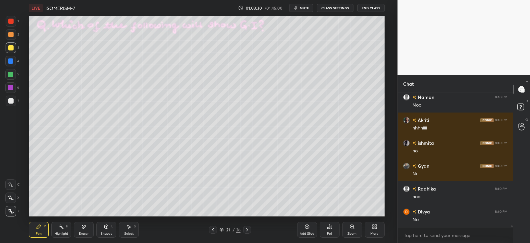
click at [9, 100] on div at bounding box center [10, 100] width 5 height 5
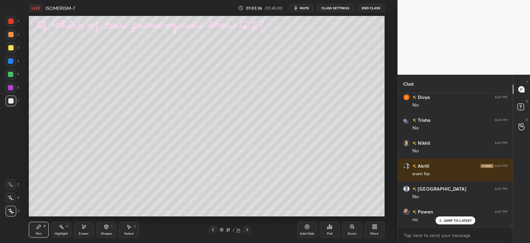
scroll to position [10455, 0]
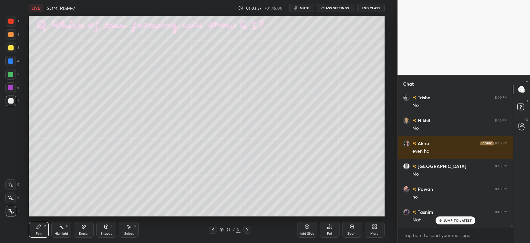
click at [13, 52] on div at bounding box center [11, 47] width 11 height 11
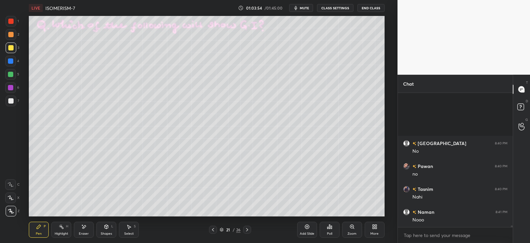
scroll to position [10547, 0]
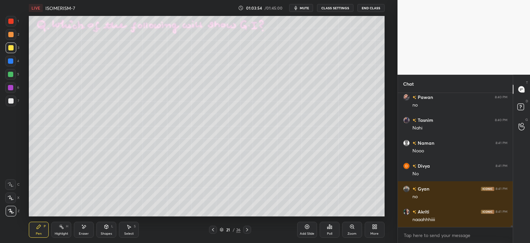
click at [11, 97] on div at bounding box center [11, 100] width 11 height 11
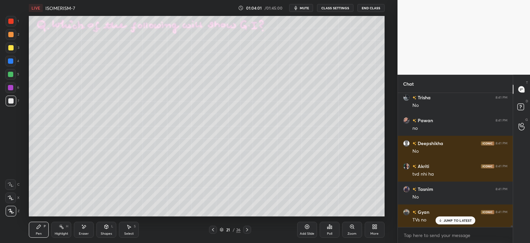
scroll to position [10776, 0]
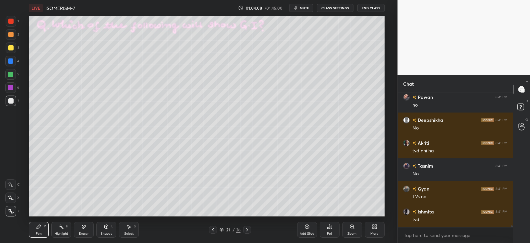
click at [105, 228] on icon at bounding box center [107, 226] width 4 height 4
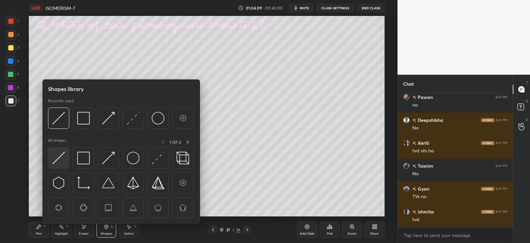
click at [58, 156] on img at bounding box center [58, 157] width 13 height 13
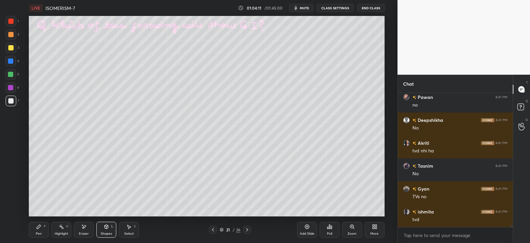
click at [38, 228] on icon at bounding box center [39, 226] width 4 height 4
click at [10, 47] on div at bounding box center [10, 47] width 5 height 5
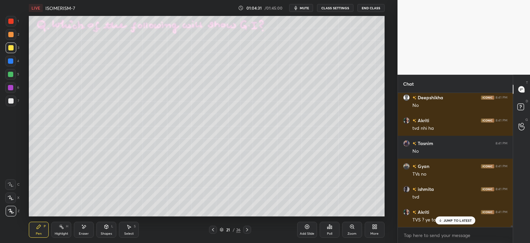
click at [439, 221] on icon at bounding box center [440, 220] width 4 height 4
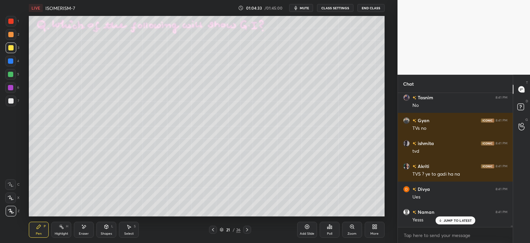
scroll to position [10890, 0]
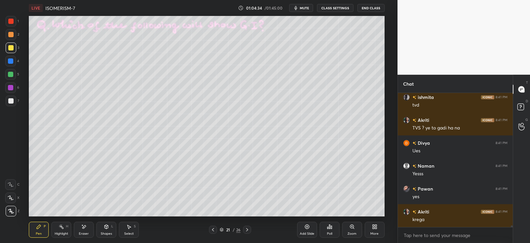
click at [13, 73] on div at bounding box center [10, 74] width 5 height 5
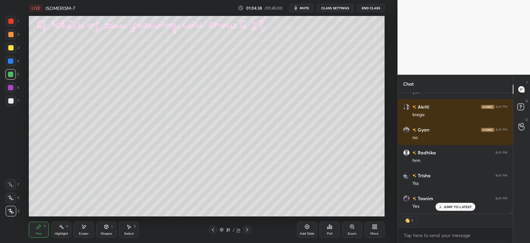
scroll to position [11018, 0]
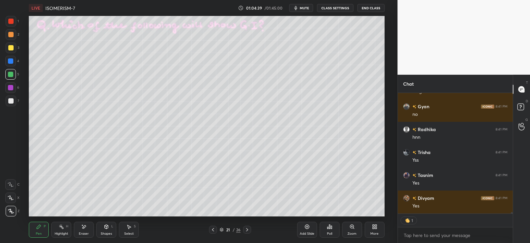
click at [57, 226] on div "Highlight H" at bounding box center [61, 229] width 20 height 16
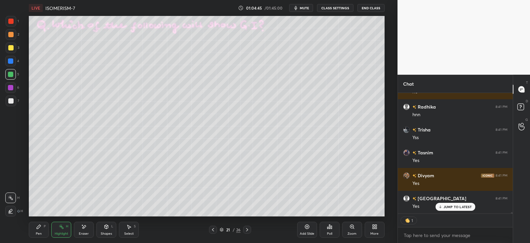
scroll to position [132, 113]
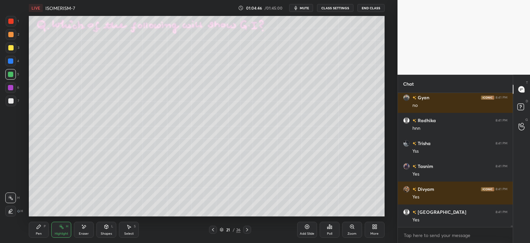
click at [43, 221] on div "Pen P Highlight H Eraser Shapes L Select S 21 / 26 Add Slide Poll Zoom More" at bounding box center [207, 229] width 356 height 27
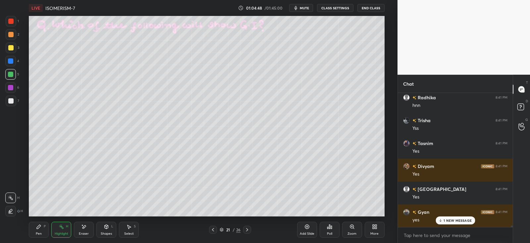
scroll to position [11073, 0]
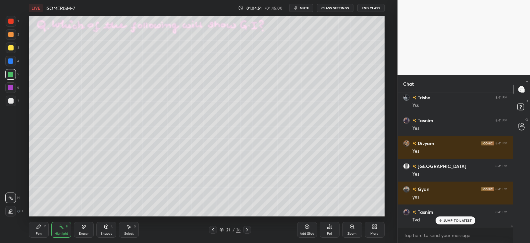
click at [41, 225] on icon at bounding box center [38, 226] width 5 height 5
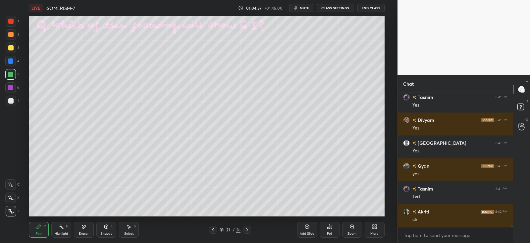
click at [14, 48] on div at bounding box center [11, 47] width 11 height 11
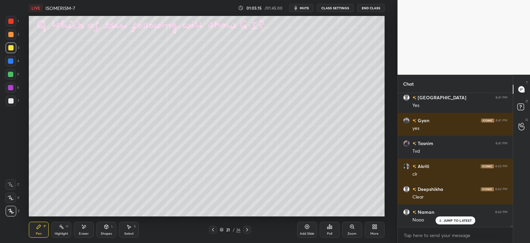
click at [13, 89] on div at bounding box center [10, 87] width 5 height 5
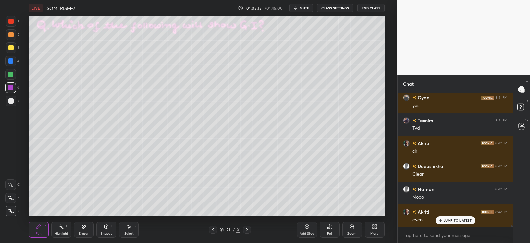
click at [15, 101] on div at bounding box center [11, 100] width 11 height 11
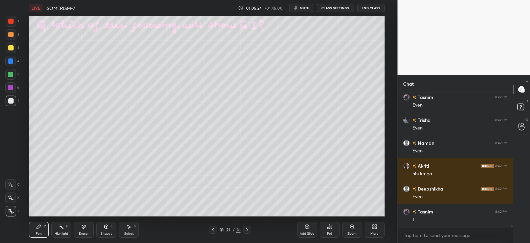
scroll to position [11370, 0]
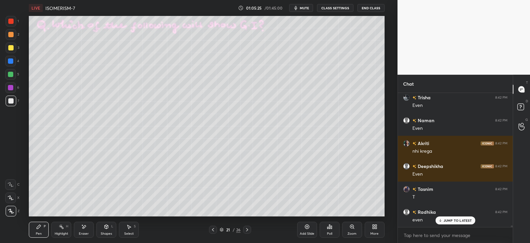
click at [12, 72] on div at bounding box center [10, 74] width 5 height 5
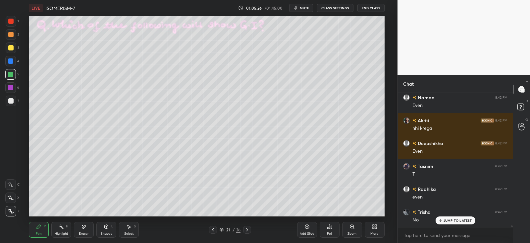
click at [12, 47] on div at bounding box center [10, 47] width 5 height 5
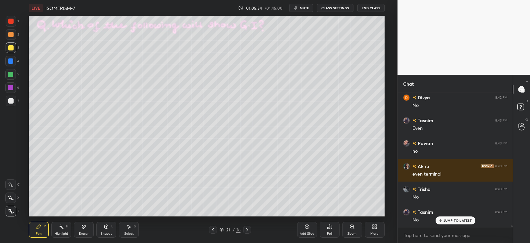
scroll to position [11644, 0]
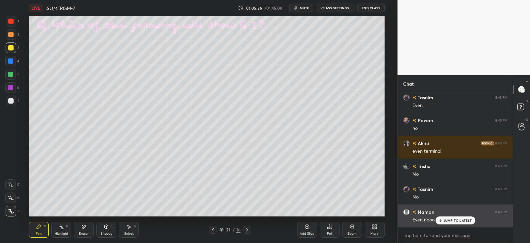
click at [439, 221] on icon at bounding box center [440, 220] width 4 height 4
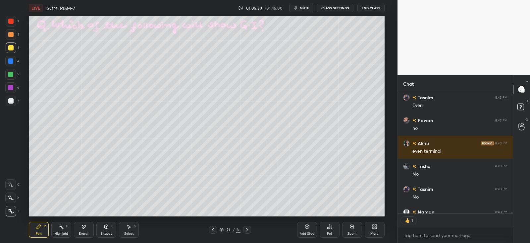
scroll to position [2, 2]
click at [247, 228] on icon at bounding box center [247, 229] width 5 height 5
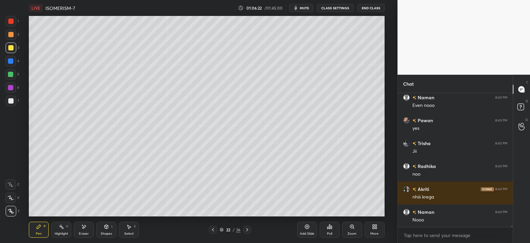
scroll to position [11782, 0]
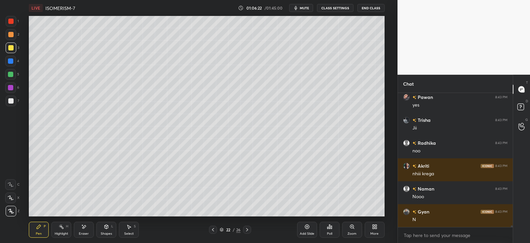
click at [12, 30] on div at bounding box center [11, 34] width 11 height 11
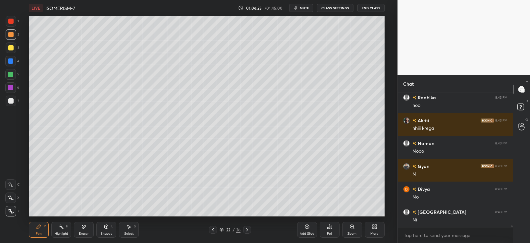
scroll to position [11850, 0]
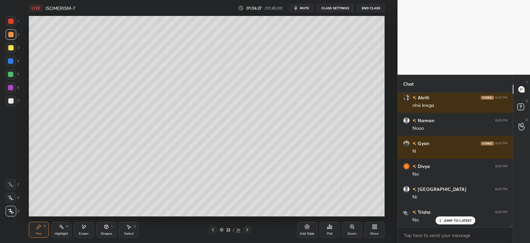
click at [11, 46] on div at bounding box center [10, 47] width 5 height 5
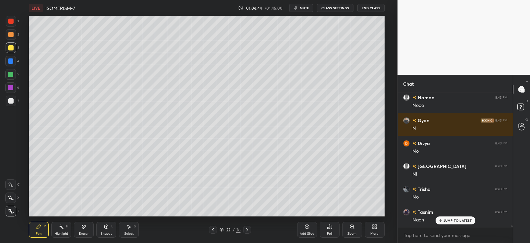
scroll to position [11896, 0]
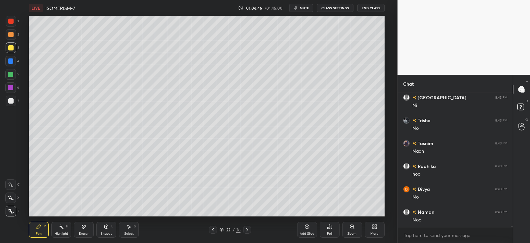
click at [7, 87] on div at bounding box center [10, 87] width 11 height 11
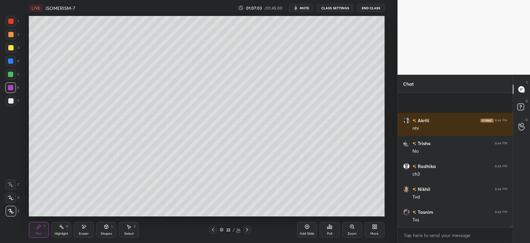
scroll to position [12239, 0]
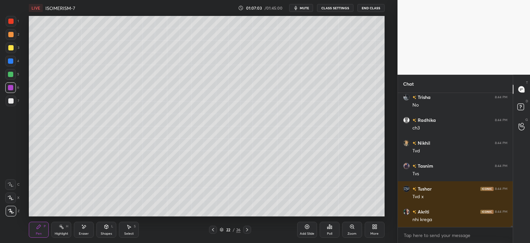
click at [9, 49] on div at bounding box center [10, 47] width 5 height 5
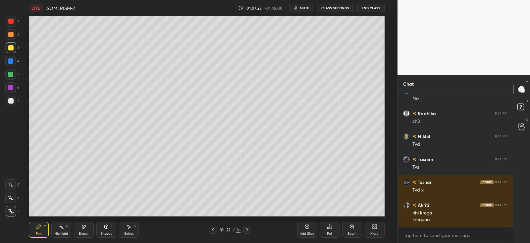
click at [11, 74] on div at bounding box center [10, 74] width 5 height 5
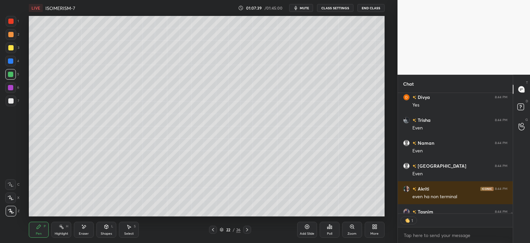
scroll to position [12557, 0]
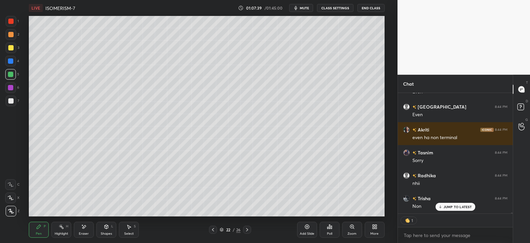
click at [62, 228] on icon at bounding box center [61, 226] width 5 height 5
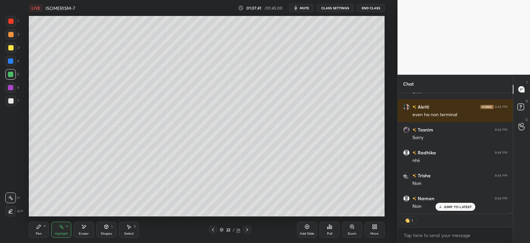
scroll to position [12602, 0]
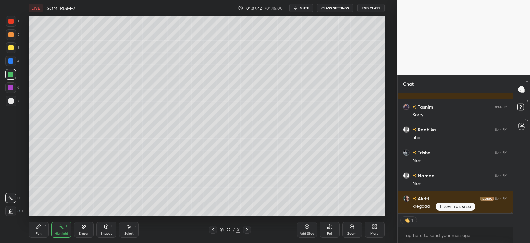
click at [39, 228] on icon at bounding box center [38, 226] width 5 height 5
click at [39, 224] on icon at bounding box center [39, 226] width 4 height 4
click at [63, 227] on rect at bounding box center [61, 226] width 3 height 3
click at [35, 227] on div "Pen P" at bounding box center [39, 229] width 20 height 16
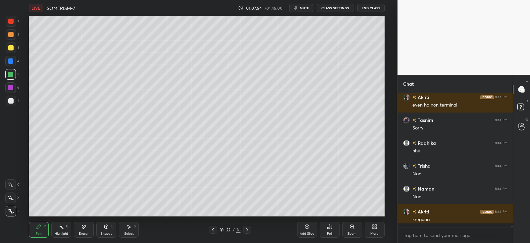
scroll to position [12589, 0]
click at [62, 226] on rect at bounding box center [61, 226] width 3 height 3
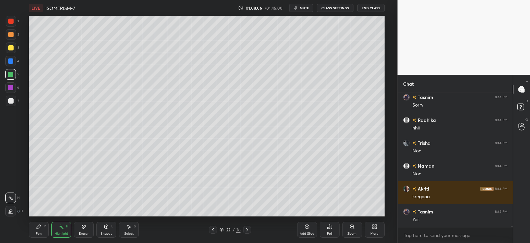
click at [41, 226] on icon at bounding box center [38, 226] width 5 height 5
click at [107, 226] on icon at bounding box center [107, 226] width 4 height 4
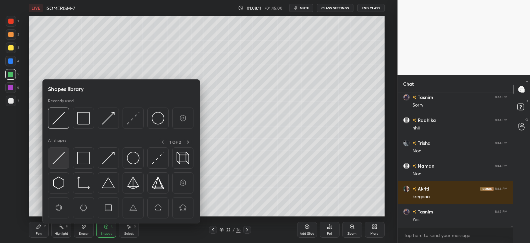
click at [59, 158] on img at bounding box center [58, 157] width 13 height 13
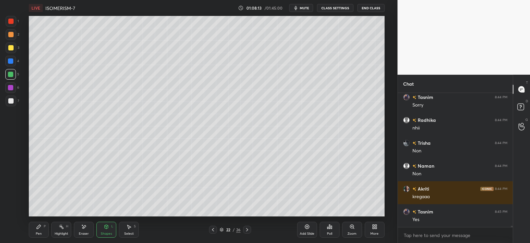
click at [34, 228] on div "Pen P" at bounding box center [39, 229] width 20 height 16
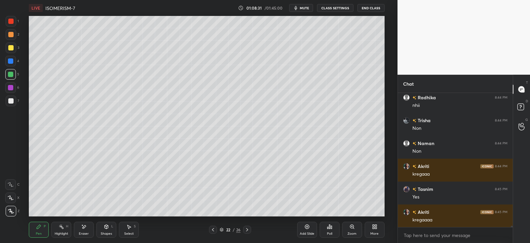
click at [13, 71] on div at bounding box center [10, 74] width 11 height 11
click at [12, 58] on div at bounding box center [10, 60] width 5 height 5
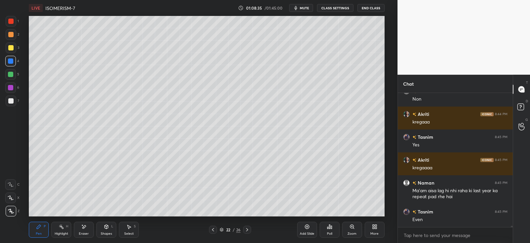
scroll to position [12709, 0]
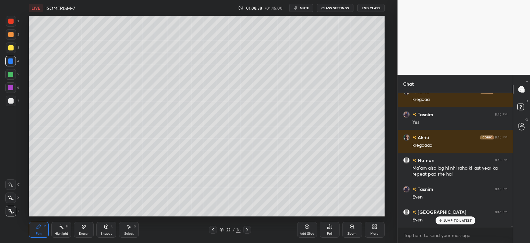
click at [65, 226] on div "Highlight H" at bounding box center [61, 229] width 20 height 16
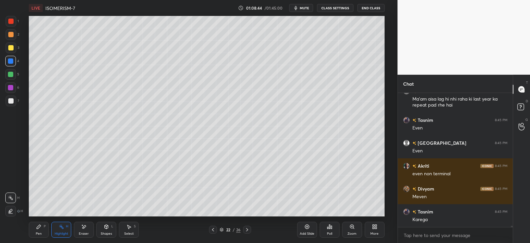
scroll to position [12801, 0]
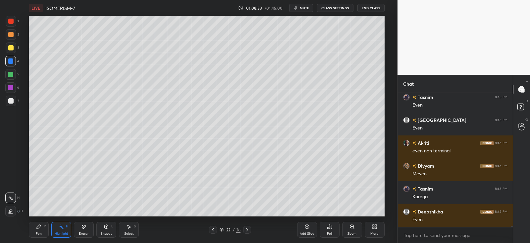
click at [42, 229] on div "Pen P" at bounding box center [39, 229] width 20 height 16
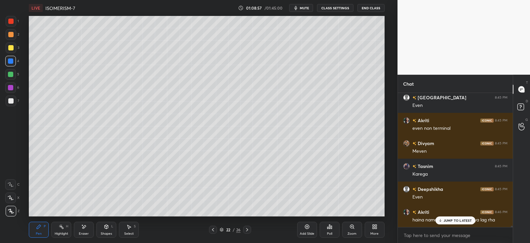
click at [13, 44] on div at bounding box center [11, 47] width 11 height 11
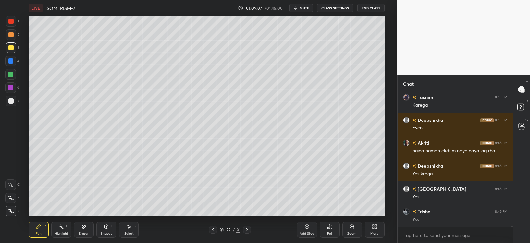
scroll to position [12938, 0]
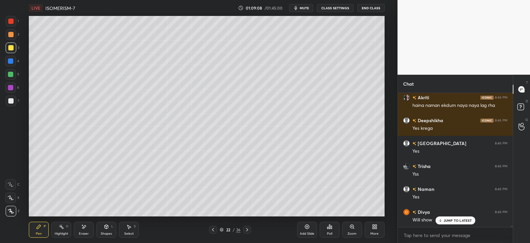
click at [12, 74] on div at bounding box center [10, 74] width 5 height 5
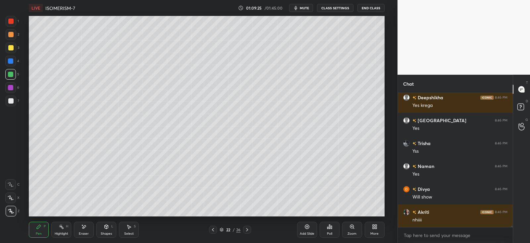
scroll to position [12983, 0]
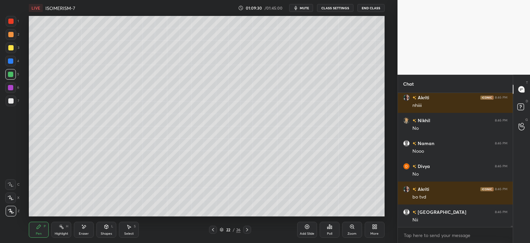
click at [40, 226] on icon at bounding box center [39, 226] width 4 height 4
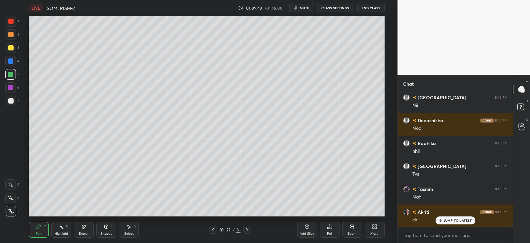
scroll to position [2, 2]
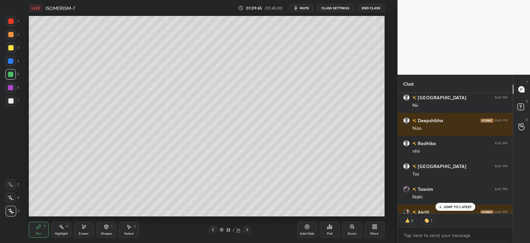
click at [245, 227] on icon at bounding box center [247, 229] width 5 height 5
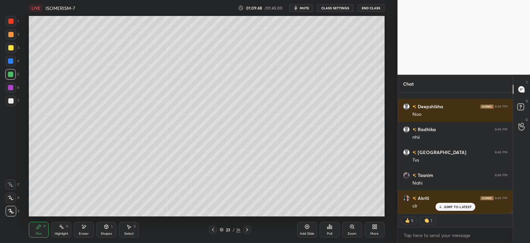
click at [210, 231] on icon at bounding box center [212, 229] width 5 height 5
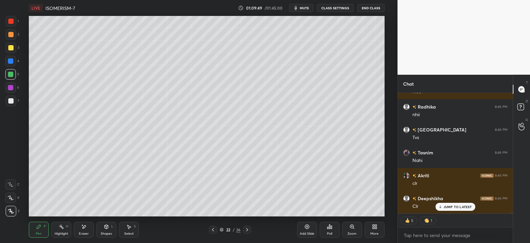
scroll to position [13249, 0]
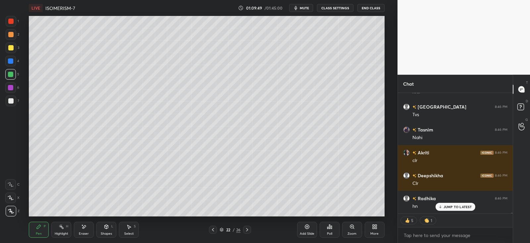
click at [248, 230] on icon at bounding box center [247, 229] width 5 height 5
click at [10, 45] on div at bounding box center [10, 47] width 5 height 5
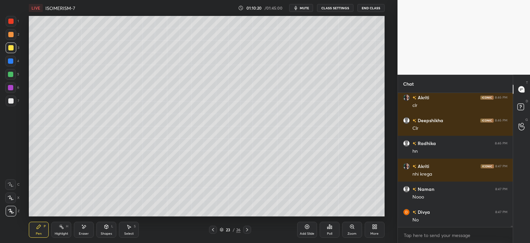
scroll to position [13326, 0]
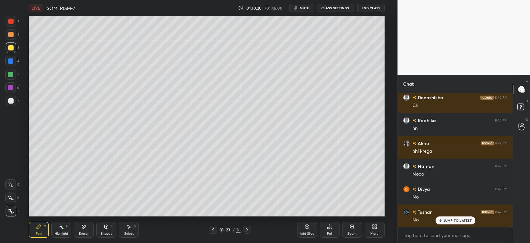
click at [56, 232] on div "Highlight" at bounding box center [62, 233] width 14 height 3
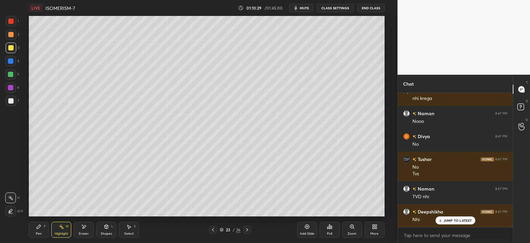
scroll to position [13402, 0]
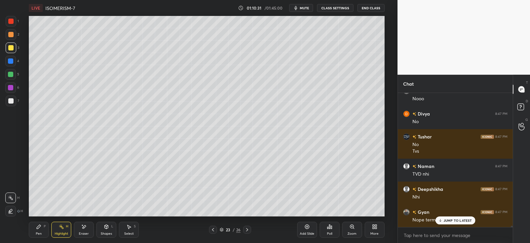
click at [41, 226] on icon at bounding box center [38, 226] width 5 height 5
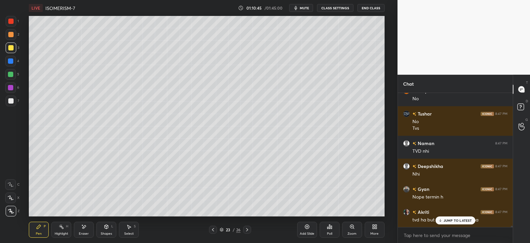
scroll to position [13447, 0]
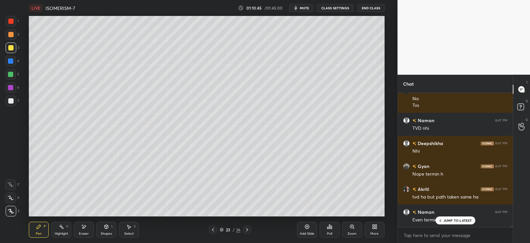
click at [9, 62] on div at bounding box center [10, 60] width 5 height 5
click at [443, 221] on div "JUMP TO LATEST" at bounding box center [455, 220] width 40 height 8
click at [11, 47] on div at bounding box center [10, 47] width 5 height 5
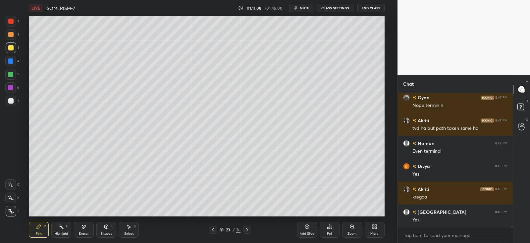
scroll to position [13539, 0]
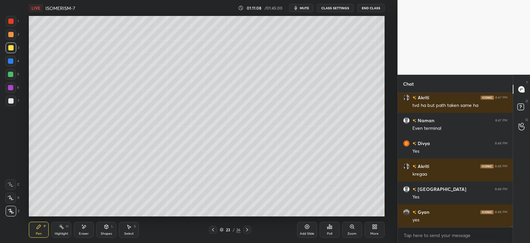
click at [12, 99] on div at bounding box center [10, 100] width 5 height 5
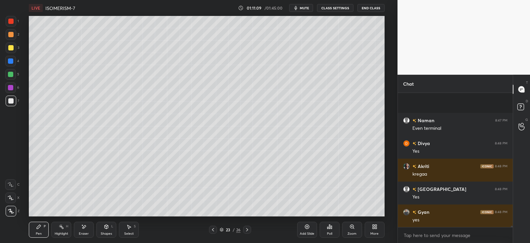
scroll to position [13585, 0]
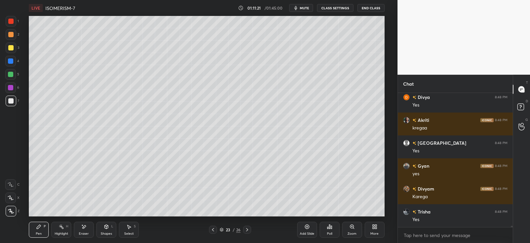
click at [62, 226] on rect at bounding box center [61, 226] width 3 height 3
click at [85, 226] on icon at bounding box center [85, 226] width 4 height 3
click at [44, 223] on div "Pen P" at bounding box center [39, 229] width 20 height 16
click at [15, 88] on div at bounding box center [10, 87] width 11 height 11
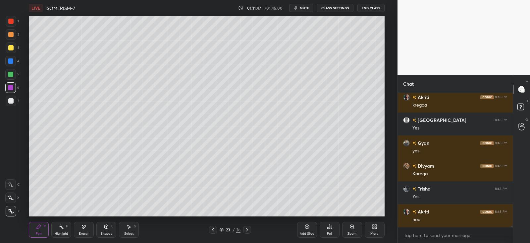
scroll to position [13630, 0]
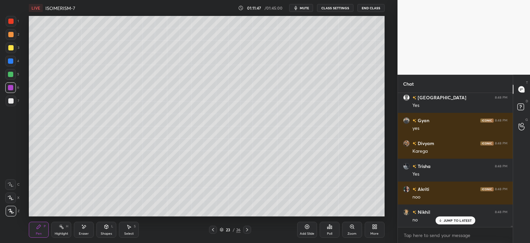
click at [8, 102] on div at bounding box center [10, 100] width 5 height 5
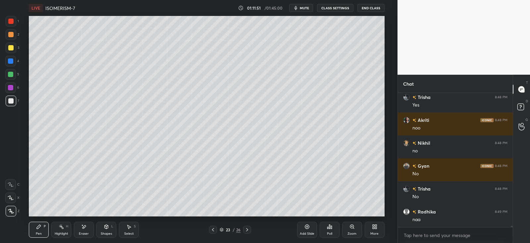
scroll to position [13745, 0]
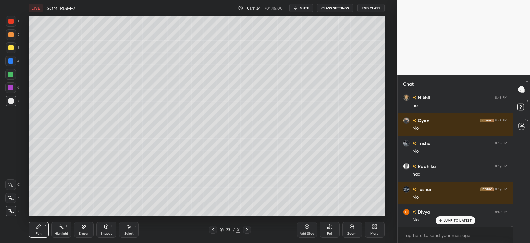
click at [12, 49] on div at bounding box center [10, 47] width 5 height 5
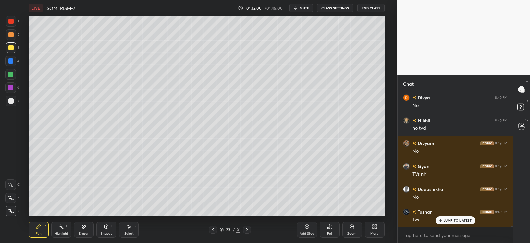
scroll to position [13882, 0]
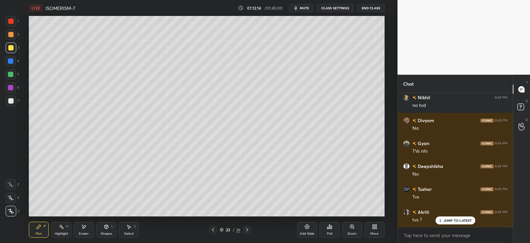
click at [12, 97] on div at bounding box center [11, 100] width 11 height 11
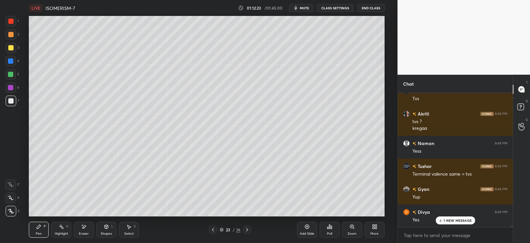
scroll to position [14003, 0]
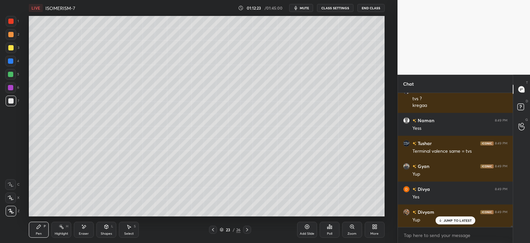
click at [106, 229] on div "Shapes L" at bounding box center [106, 229] width 20 height 16
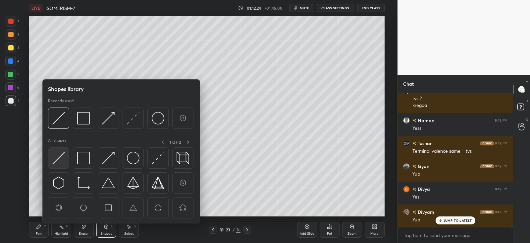
scroll to position [14026, 0]
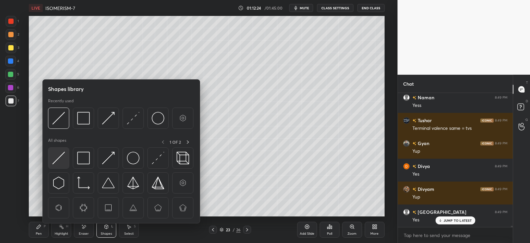
click at [63, 155] on img at bounding box center [58, 157] width 13 height 13
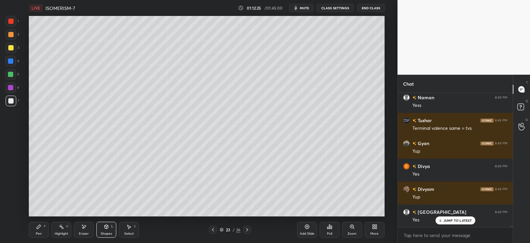
scroll to position [14049, 0]
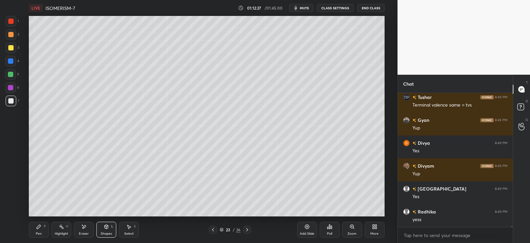
click at [43, 226] on div "Pen P" at bounding box center [39, 229] width 20 height 16
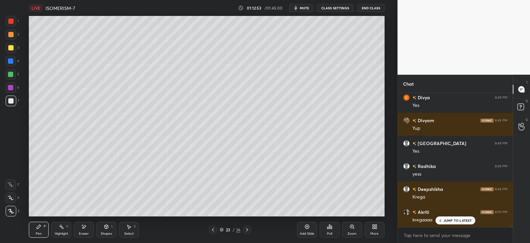
click at [13, 32] on div at bounding box center [10, 34] width 5 height 5
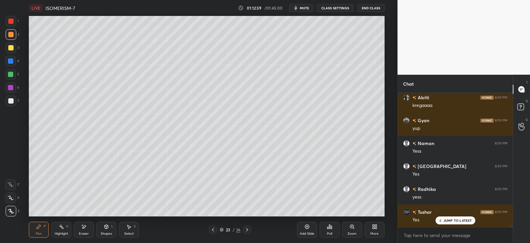
scroll to position [14232, 0]
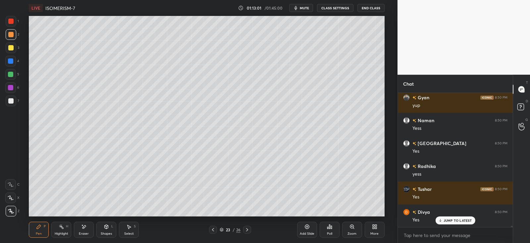
click at [13, 89] on div at bounding box center [10, 87] width 5 height 5
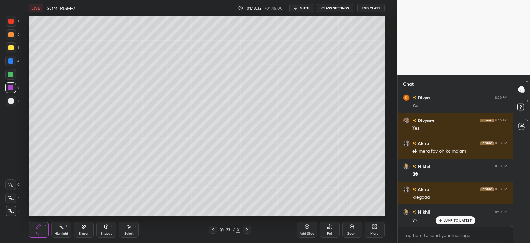
scroll to position [2, 2]
click at [15, 66] on div "4" at bounding box center [12, 62] width 14 height 13
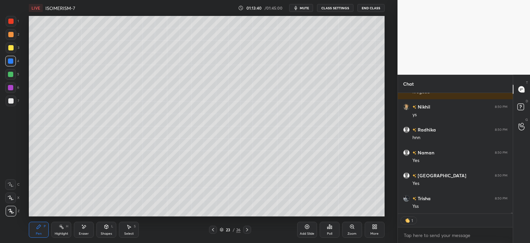
scroll to position [14474, 0]
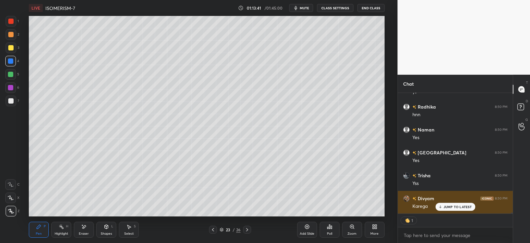
click at [440, 206] on icon at bounding box center [440, 206] width 4 height 4
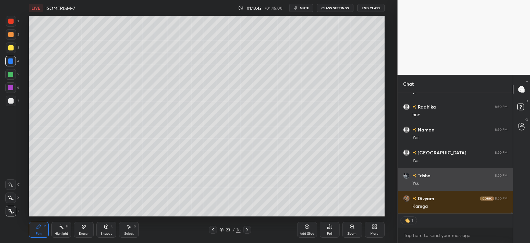
scroll to position [14460, 0]
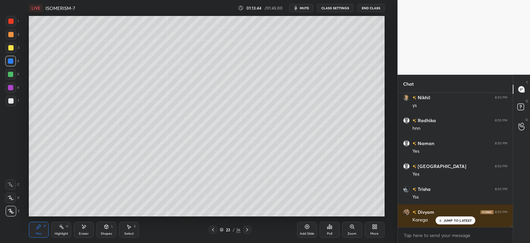
click at [249, 229] on icon at bounding box center [247, 229] width 5 height 5
click at [214, 229] on icon at bounding box center [212, 229] width 5 height 5
click at [249, 231] on icon at bounding box center [247, 229] width 5 height 5
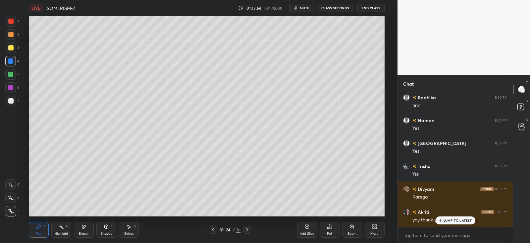
scroll to position [14506, 0]
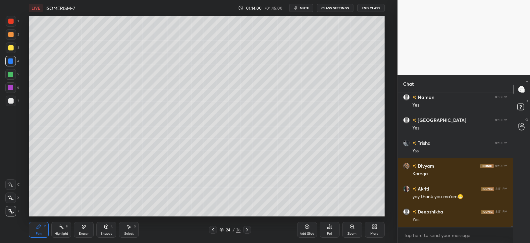
click at [10, 35] on div at bounding box center [10, 34] width 5 height 5
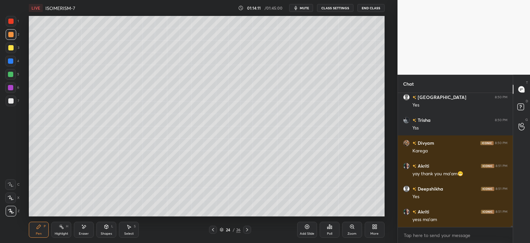
click at [108, 226] on icon at bounding box center [106, 226] width 5 height 5
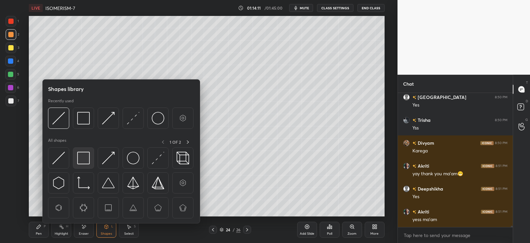
click at [88, 155] on img at bounding box center [83, 157] width 13 height 13
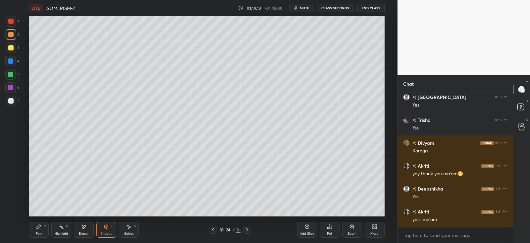
click at [39, 228] on icon at bounding box center [39, 226] width 4 height 4
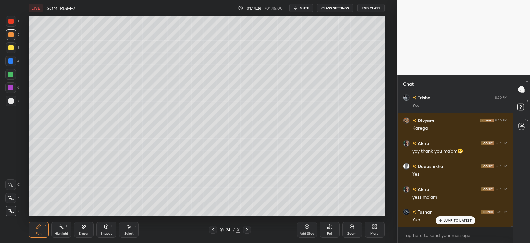
scroll to position [14575, 0]
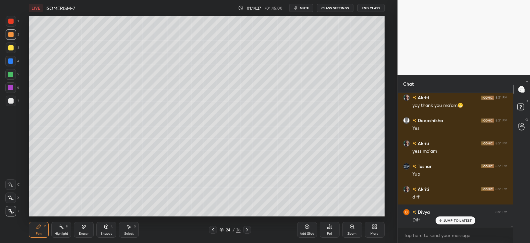
click at [64, 228] on icon at bounding box center [61, 226] width 5 height 5
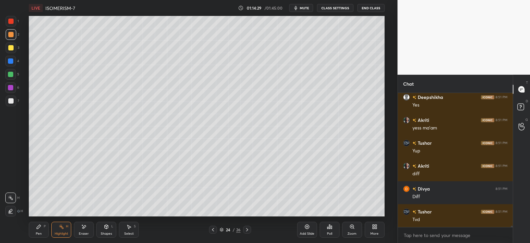
click at [13, 208] on div at bounding box center [10, 210] width 11 height 11
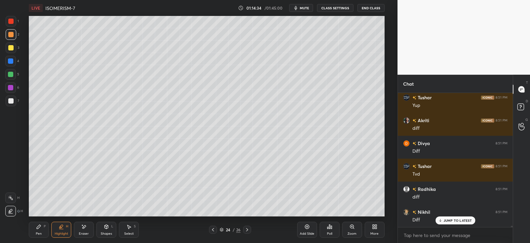
click at [40, 219] on div "Pen P Highlight H Eraser Shapes L Select S 24 / 26 Add Slide Poll Zoom More" at bounding box center [207, 229] width 356 height 27
click at [42, 225] on div "Pen P" at bounding box center [39, 229] width 20 height 16
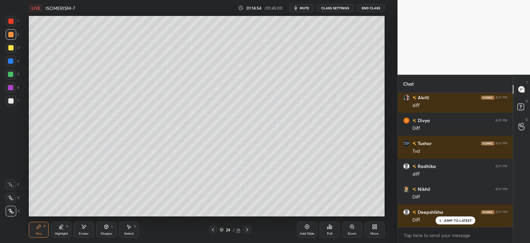
click at [103, 228] on div "Shapes L" at bounding box center [106, 229] width 20 height 16
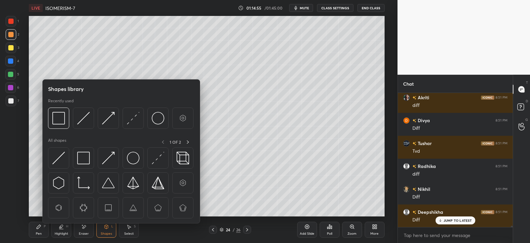
click at [37, 223] on div "Pen P" at bounding box center [39, 229] width 20 height 16
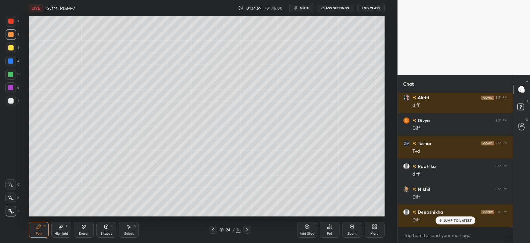
click at [107, 225] on icon at bounding box center [107, 225] width 4 height 1
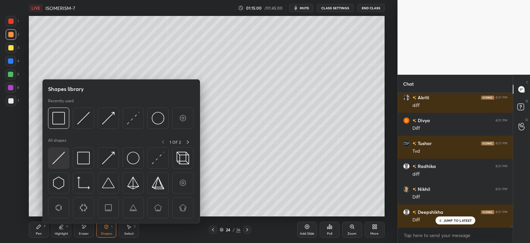
click at [67, 157] on div at bounding box center [58, 157] width 21 height 21
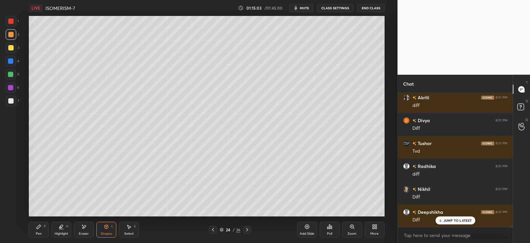
click at [37, 227] on icon at bounding box center [39, 226] width 4 height 4
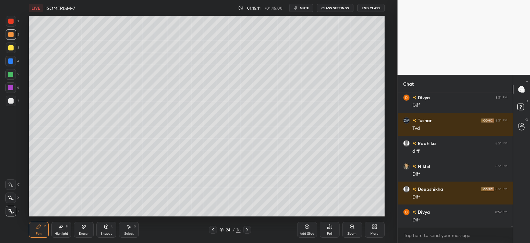
click at [12, 99] on div at bounding box center [10, 100] width 5 height 5
click at [13, 47] on div at bounding box center [10, 47] width 5 height 5
click at [11, 103] on div at bounding box center [10, 100] width 5 height 5
click at [106, 227] on icon at bounding box center [107, 226] width 4 height 4
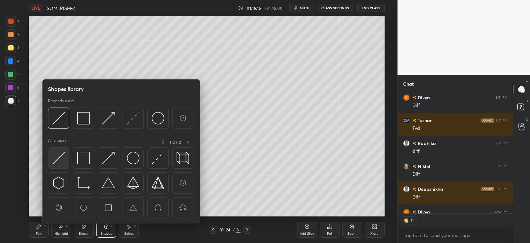
click at [67, 158] on div at bounding box center [58, 157] width 21 height 21
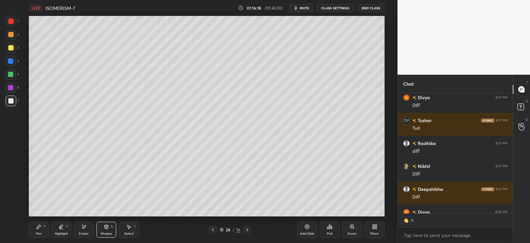
click at [45, 223] on div "Pen P" at bounding box center [39, 229] width 20 height 16
click at [3, 46] on div "1 2 3 4 5 6 7 C X Z E E Erase all H H" at bounding box center [10, 116] width 21 height 200
click at [13, 44] on div at bounding box center [11, 47] width 11 height 11
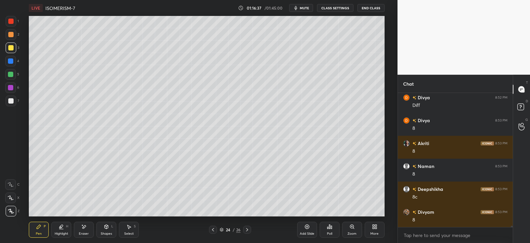
scroll to position [14849, 0]
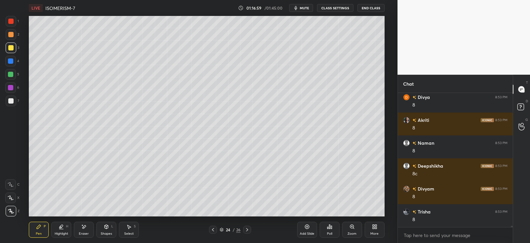
click at [86, 228] on icon at bounding box center [83, 227] width 5 height 6
click at [33, 226] on div "Pen P" at bounding box center [39, 229] width 20 height 16
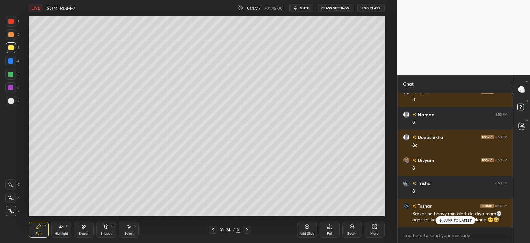
click at [7, 57] on div at bounding box center [10, 61] width 11 height 11
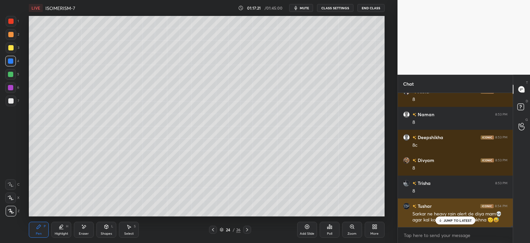
click at [448, 220] on p "JUMP TO LATEST" at bounding box center [458, 220] width 29 height 4
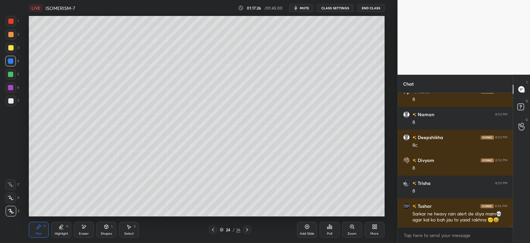
click at [13, 73] on div at bounding box center [10, 74] width 11 height 11
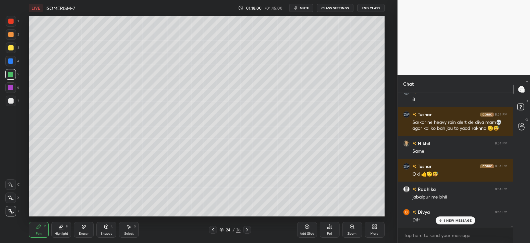
scroll to position [14992, 0]
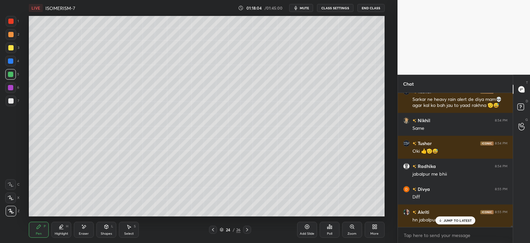
click at [12, 100] on div at bounding box center [10, 100] width 5 height 5
click at [83, 225] on icon at bounding box center [83, 227] width 5 height 6
click at [46, 226] on div "Pen P" at bounding box center [39, 229] width 20 height 16
click at [12, 75] on div at bounding box center [10, 74] width 5 height 5
click at [13, 50] on div at bounding box center [11, 47] width 11 height 11
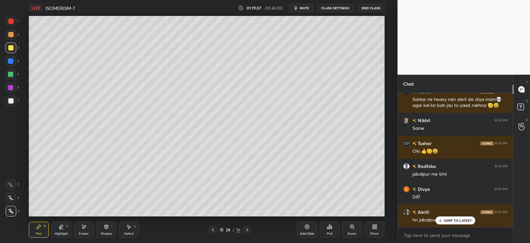
click at [246, 230] on icon at bounding box center [247, 229] width 5 height 5
click at [107, 227] on icon at bounding box center [107, 226] width 4 height 4
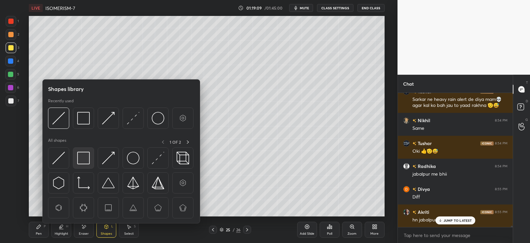
click at [83, 156] on img at bounding box center [83, 157] width 13 height 13
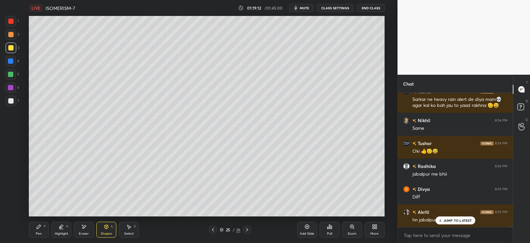
click at [45, 225] on div "P" at bounding box center [45, 225] width 2 height 3
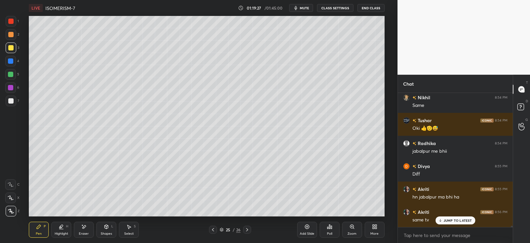
click at [14, 59] on div at bounding box center [10, 61] width 11 height 11
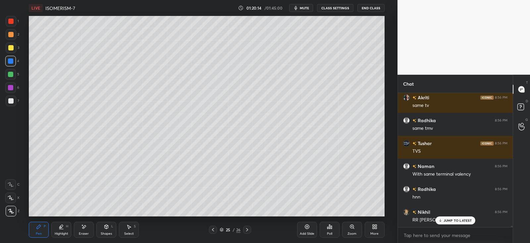
scroll to position [15153, 0]
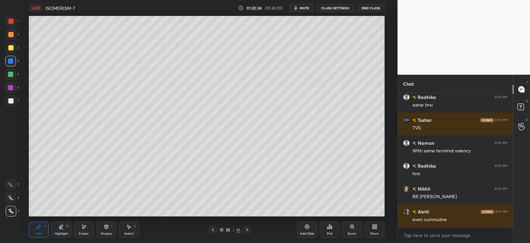
click at [14, 100] on div at bounding box center [11, 100] width 11 height 11
click at [109, 225] on icon at bounding box center [106, 226] width 5 height 5
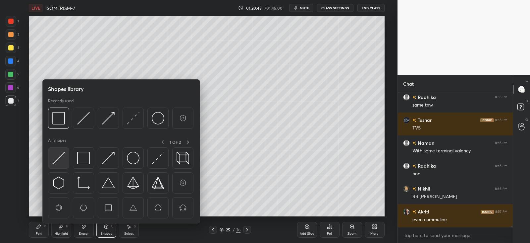
click at [58, 157] on img at bounding box center [58, 157] width 13 height 13
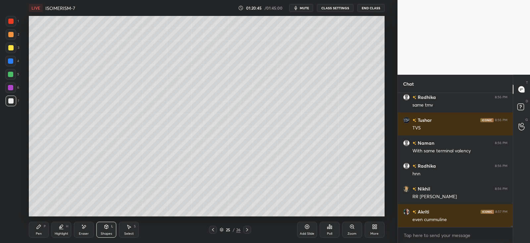
scroll to position [15175, 0]
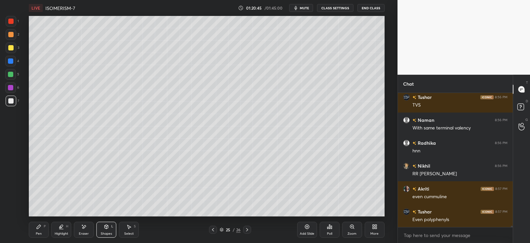
click at [42, 227] on div "Pen P" at bounding box center [39, 229] width 20 height 16
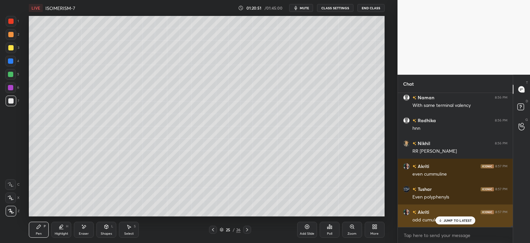
click at [450, 218] on p "JUMP TO LATEST" at bounding box center [458, 220] width 29 height 4
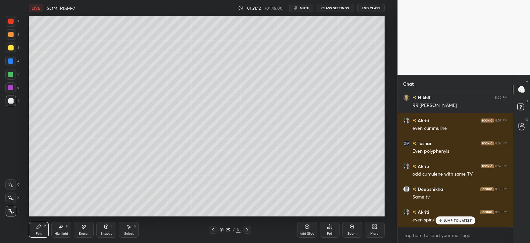
scroll to position [15278, 0]
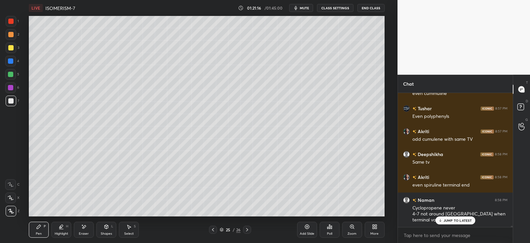
click at [452, 219] on p "JUMP TO LATEST" at bounding box center [458, 220] width 29 height 4
click at [12, 87] on div at bounding box center [10, 87] width 5 height 5
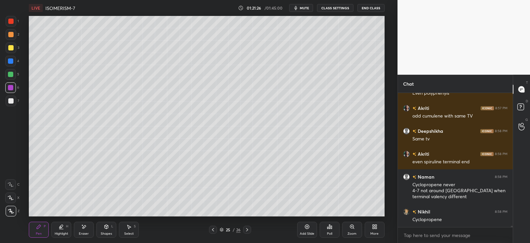
scroll to position [15325, 0]
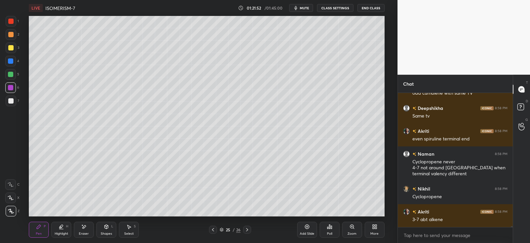
click at [12, 101] on div at bounding box center [10, 100] width 5 height 5
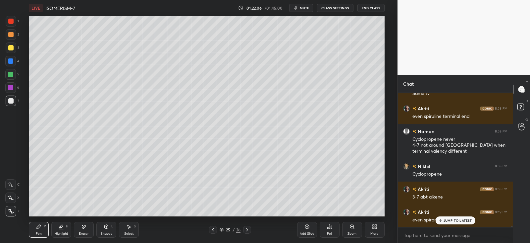
scroll to position [15370, 0]
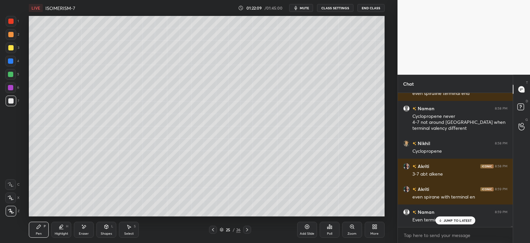
click at [82, 226] on icon at bounding box center [83, 227] width 5 height 6
click at [37, 228] on icon at bounding box center [39, 226] width 4 height 4
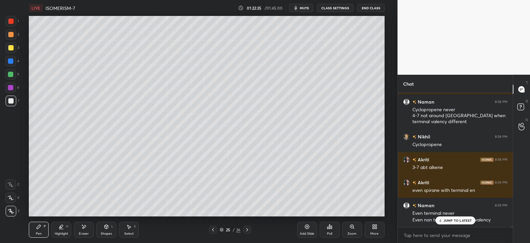
click at [247, 229] on icon at bounding box center [247, 229] width 5 height 5
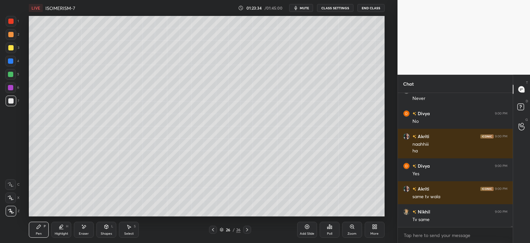
scroll to position [15589, 0]
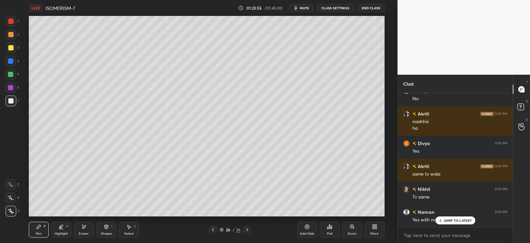
click at [449, 217] on div "JUMP TO LATEST" at bounding box center [455, 220] width 40 height 8
click at [12, 63] on div at bounding box center [10, 60] width 5 height 5
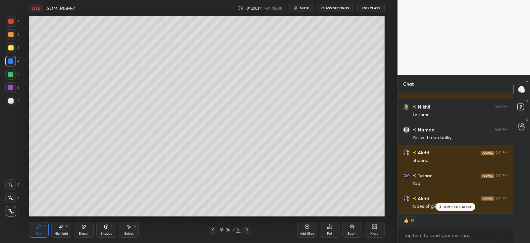
scroll to position [15694, 0]
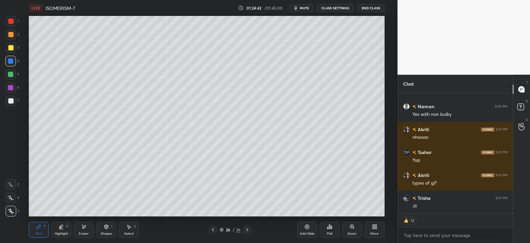
click at [309, 228] on icon at bounding box center [307, 226] width 5 height 5
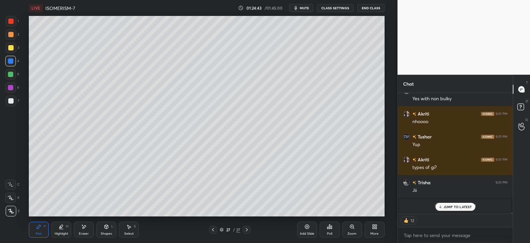
click at [16, 35] on div at bounding box center [11, 34] width 11 height 11
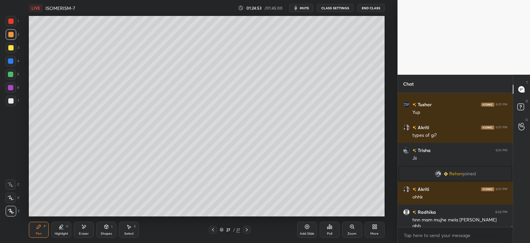
scroll to position [13348, 0]
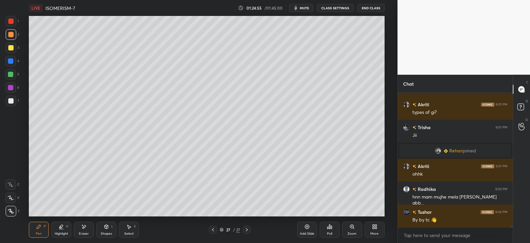
click at [84, 224] on icon at bounding box center [83, 227] width 5 height 6
click at [46, 225] on div "Pen P" at bounding box center [39, 229] width 20 height 16
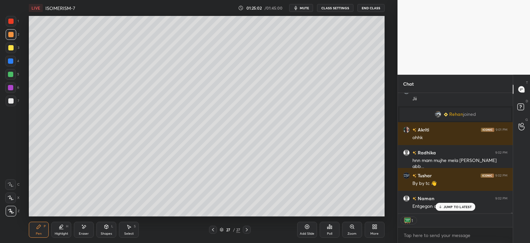
click at [104, 228] on icon at bounding box center [106, 226] width 5 height 5
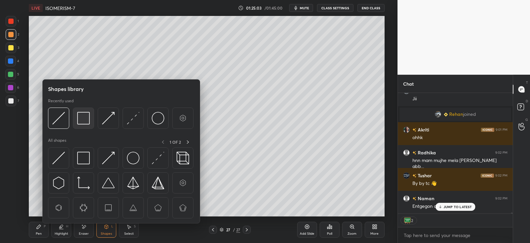
click at [78, 121] on img at bounding box center [83, 118] width 13 height 13
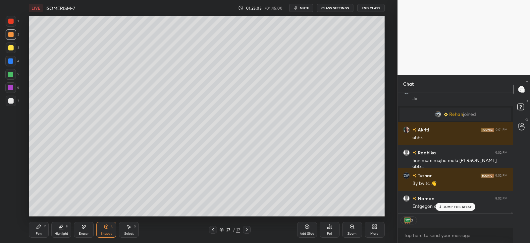
scroll to position [13408, 0]
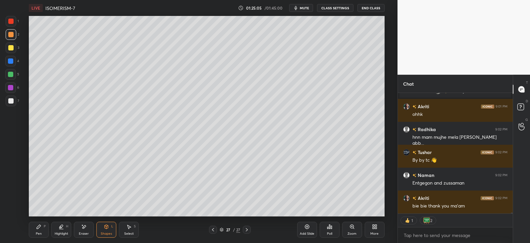
click at [42, 224] on div "Pen P" at bounding box center [39, 229] width 20 height 16
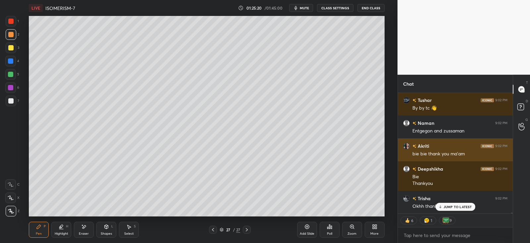
scroll to position [13483, 0]
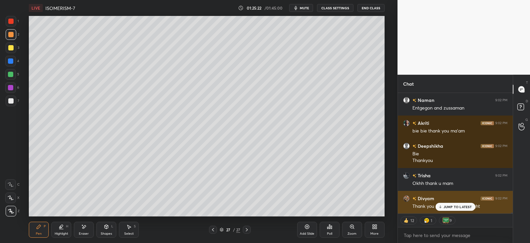
click at [444, 205] on p "JUMP TO LATEST" at bounding box center [458, 206] width 29 height 4
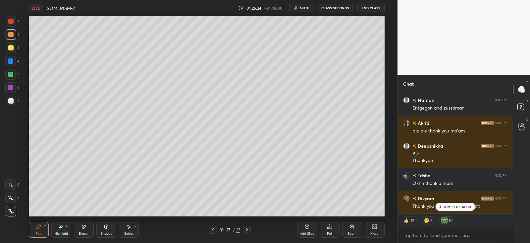
scroll to position [13505, 0]
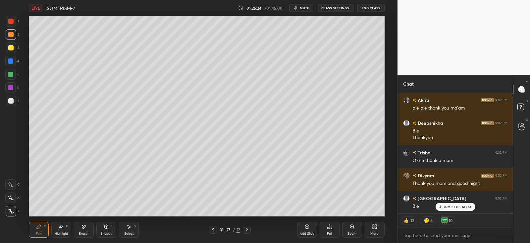
click at [366, 10] on button "End Class" at bounding box center [371, 8] width 27 height 8
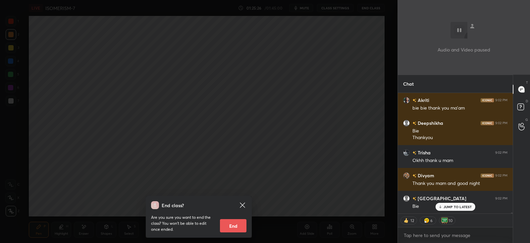
scroll to position [13529, 0]
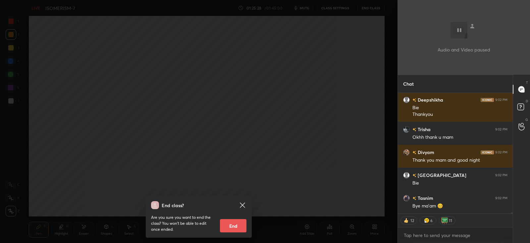
click at [230, 224] on button "End" at bounding box center [233, 225] width 27 height 13
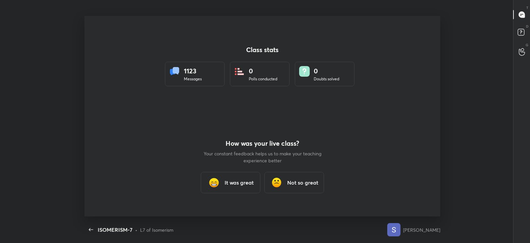
scroll to position [200, 525]
type textarea "x"
